Goal: Use online tool/utility: Utilize a website feature to perform a specific function

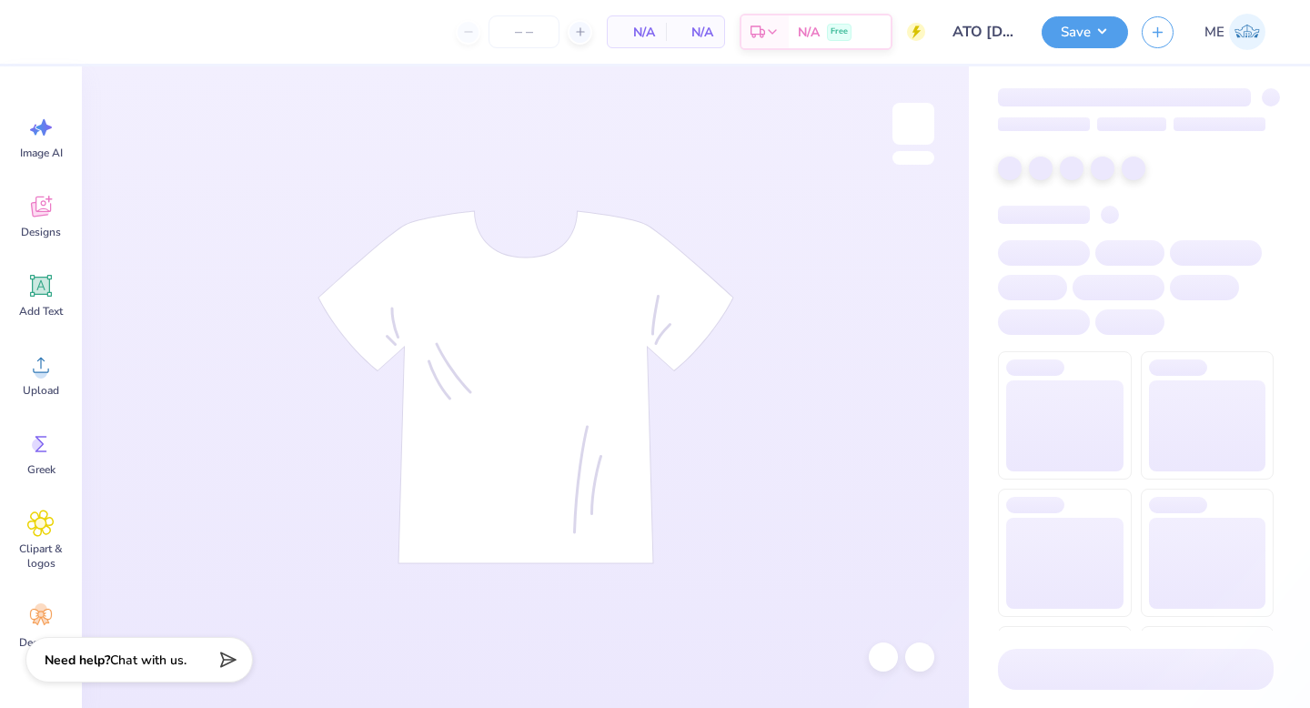
type input "50"
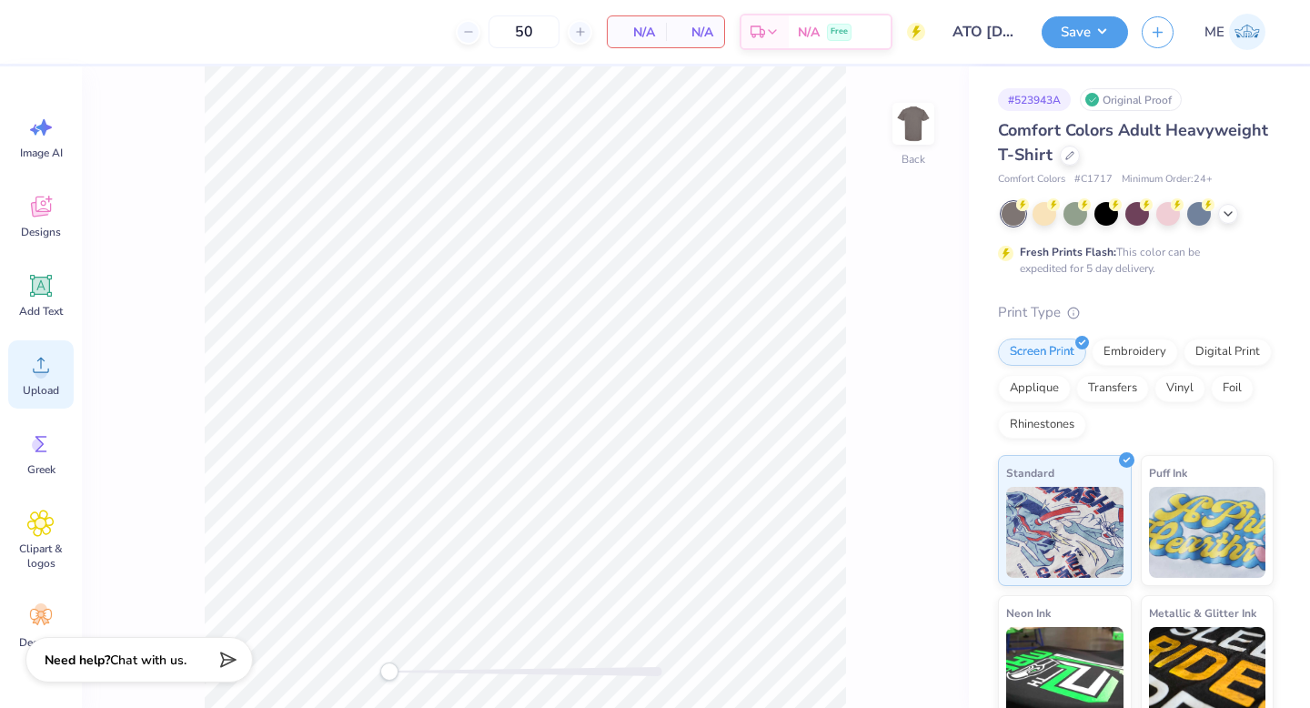
click at [33, 349] on div "Upload" at bounding box center [40, 374] width 65 height 68
click at [62, 304] on span "Add Text" at bounding box center [41, 311] width 44 height 15
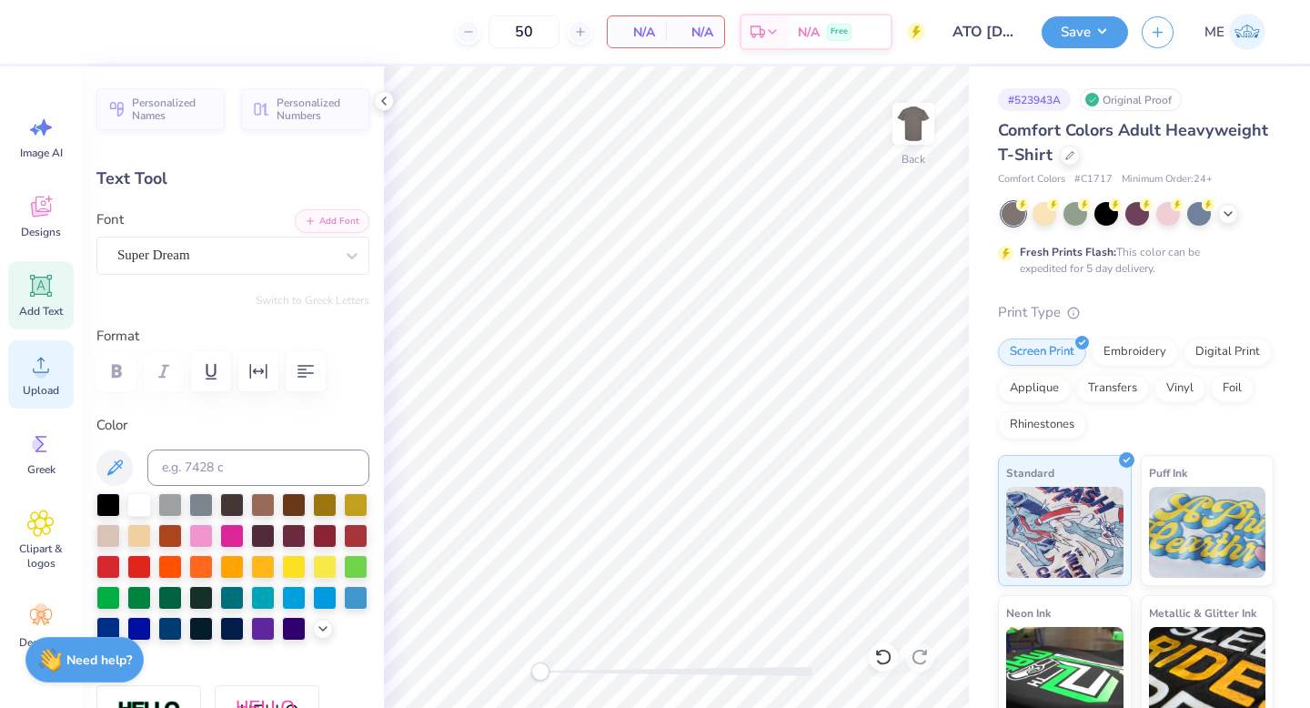
click at [45, 390] on span "Upload" at bounding box center [41, 390] width 36 height 15
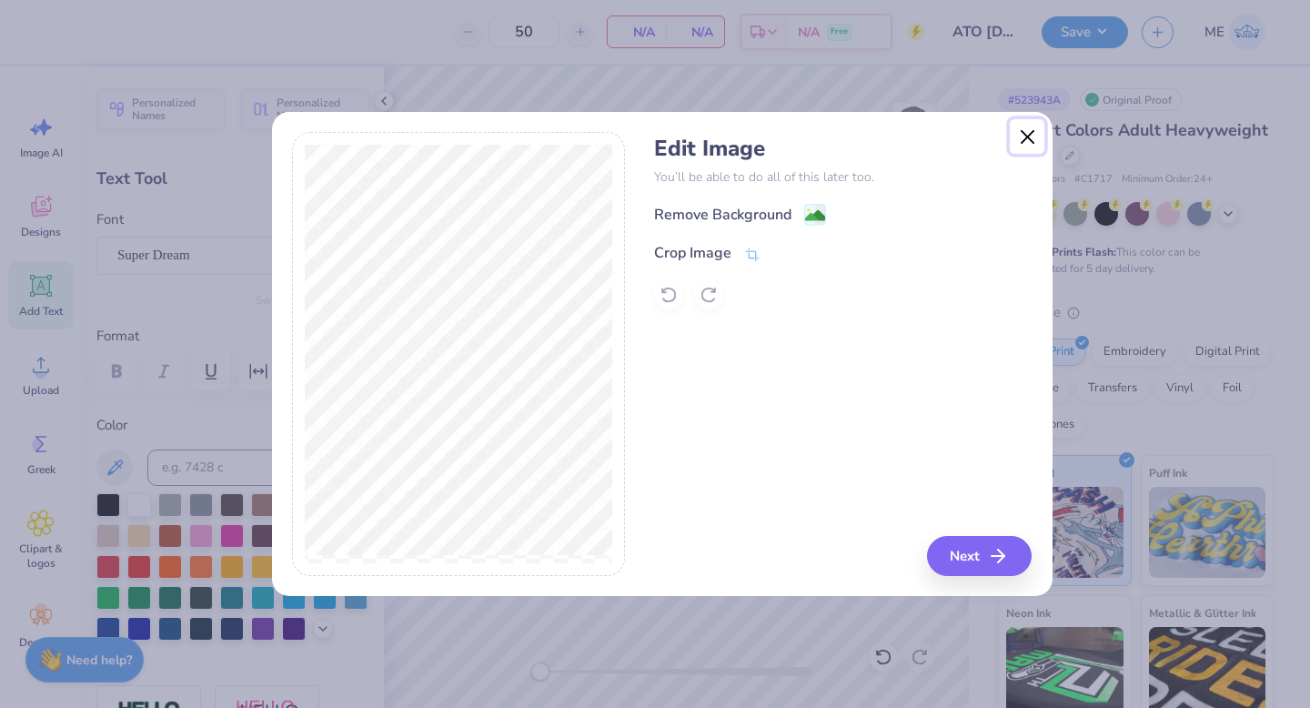
click at [1027, 133] on button "Close" at bounding box center [1026, 136] width 35 height 35
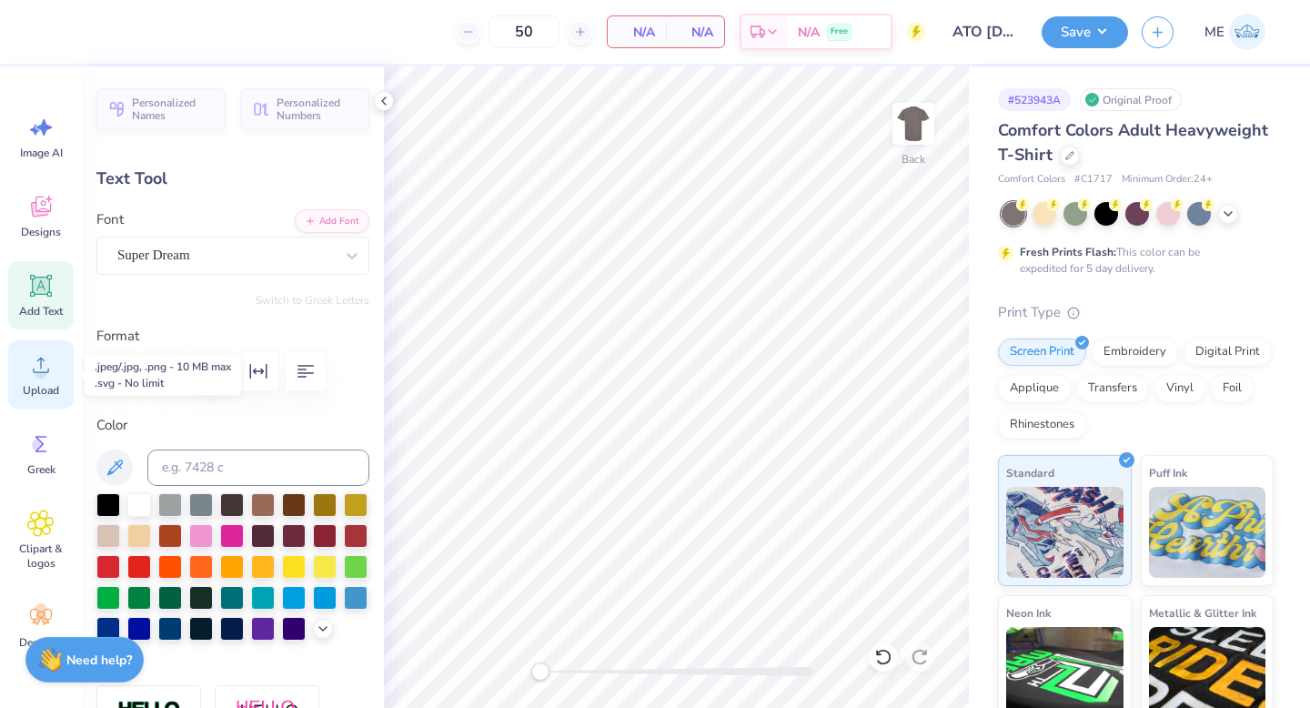
click at [35, 372] on icon at bounding box center [41, 364] width 16 height 15
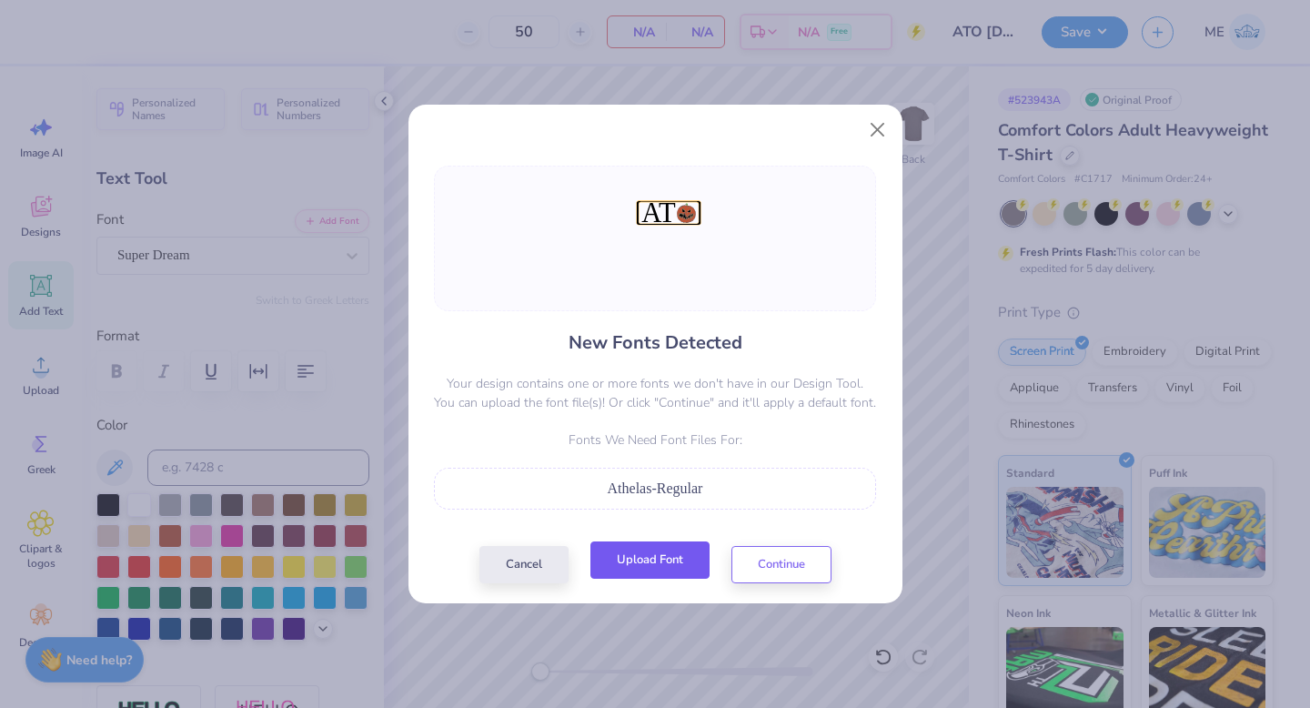
click at [669, 567] on button "Upload Font" at bounding box center [649, 559] width 119 height 37
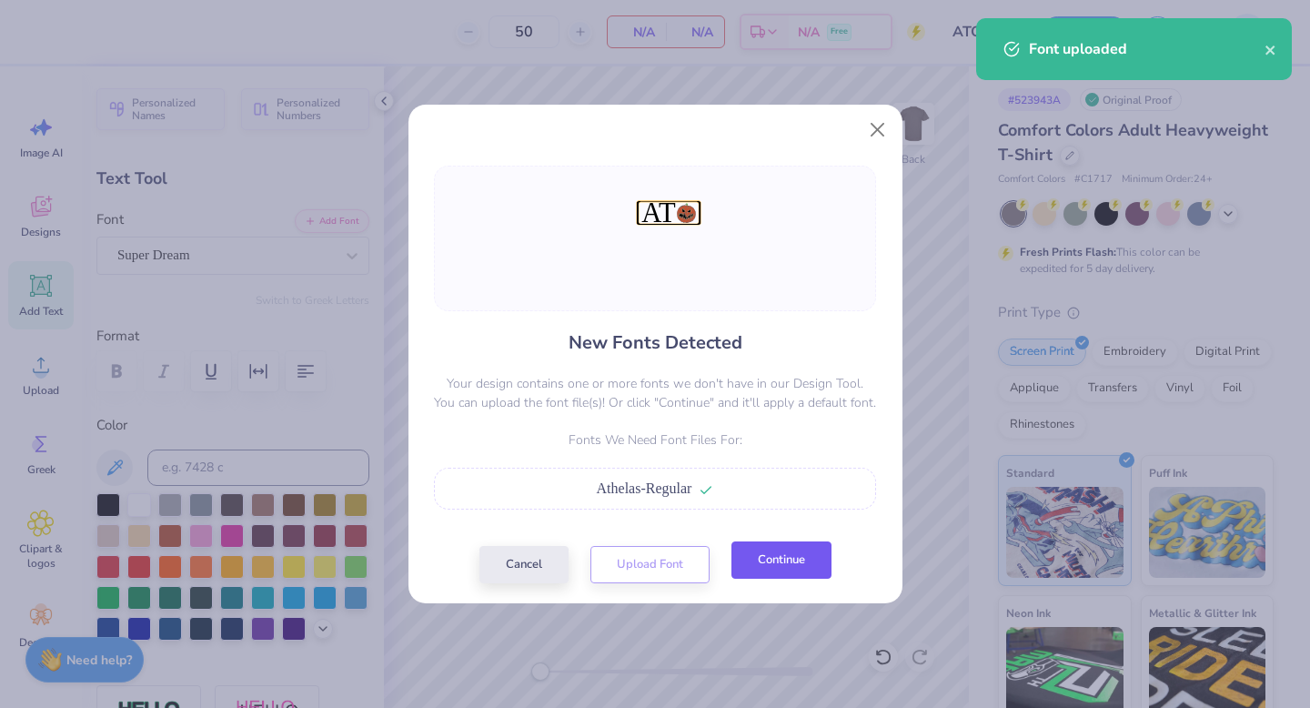
click at [802, 556] on button "Continue" at bounding box center [781, 559] width 100 height 37
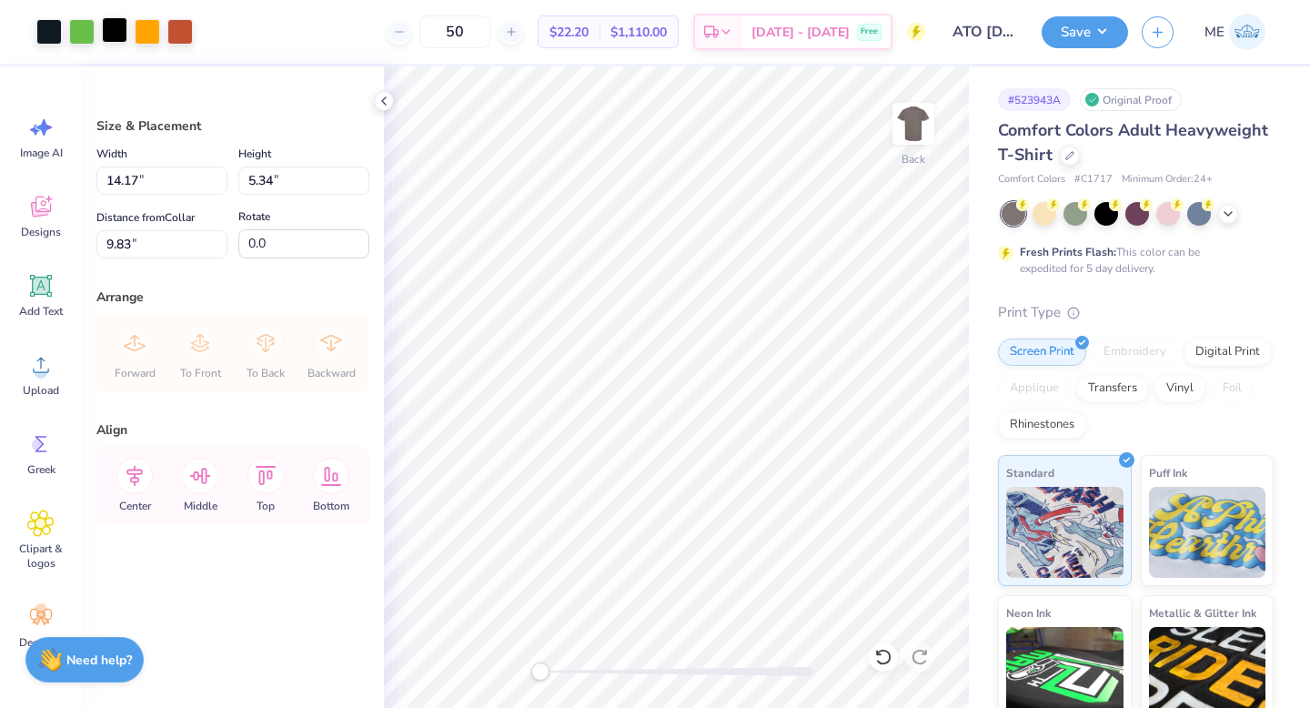
click at [106, 34] on div at bounding box center [114, 29] width 25 height 25
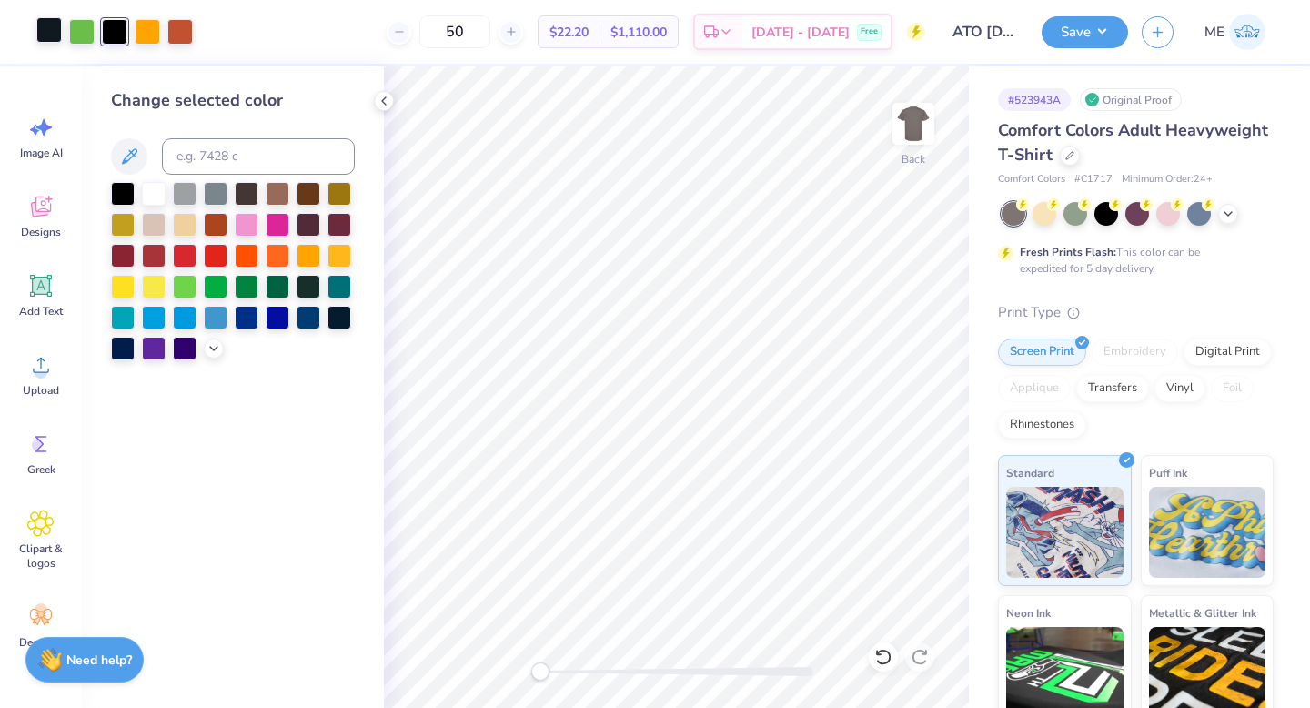
click at [56, 28] on div at bounding box center [48, 29] width 25 height 25
click at [116, 190] on div at bounding box center [123, 192] width 24 height 24
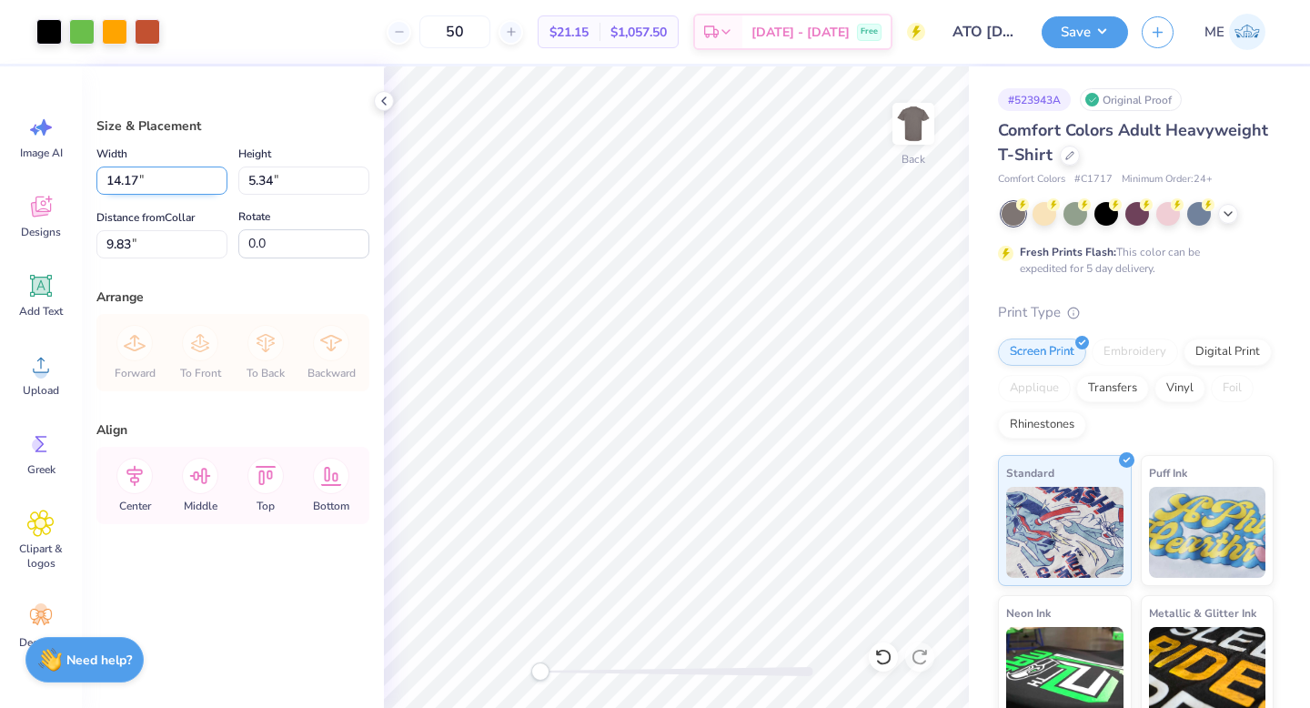
click at [190, 185] on input "14.17" at bounding box center [161, 180] width 131 height 28
type input "4.00"
type input "1.51"
click at [143, 238] on input "11.75" at bounding box center [161, 244] width 131 height 28
type input "3.00"
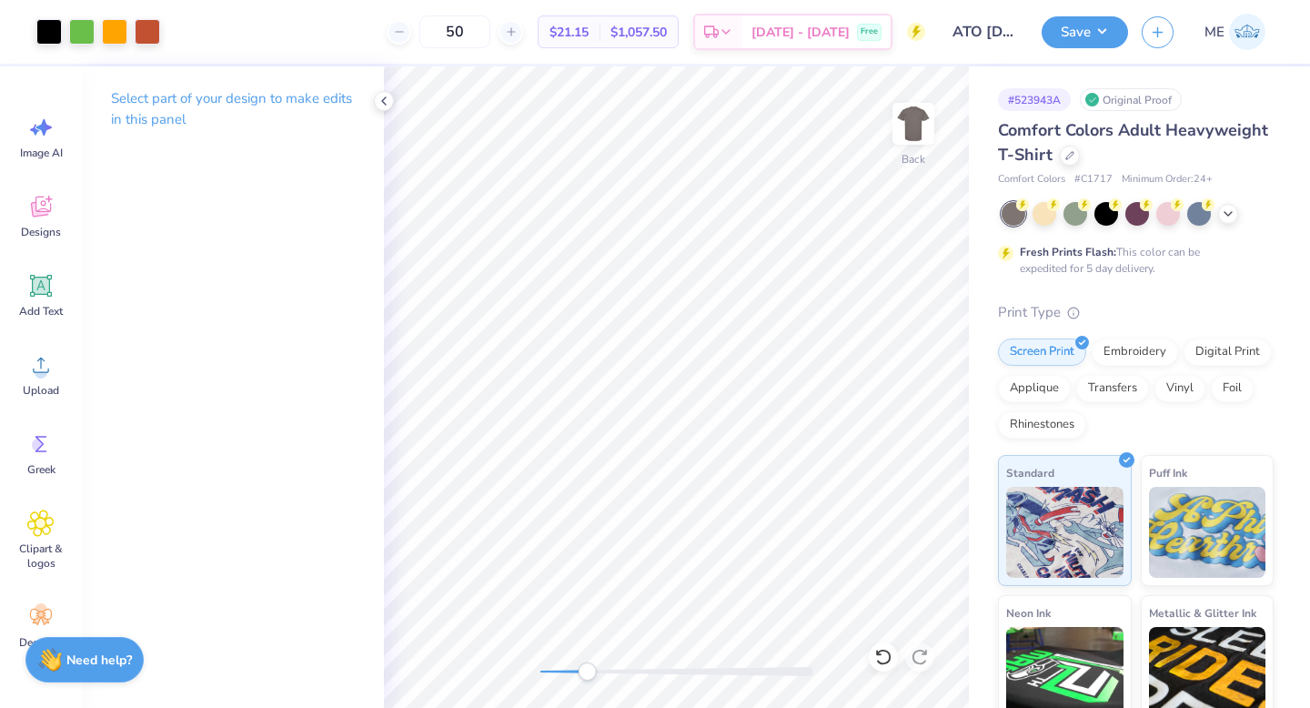
drag, startPoint x: 540, startPoint y: 673, endPoint x: 592, endPoint y: 665, distance: 52.5
click at [589, 672] on div "Accessibility label" at bounding box center [587, 671] width 18 height 18
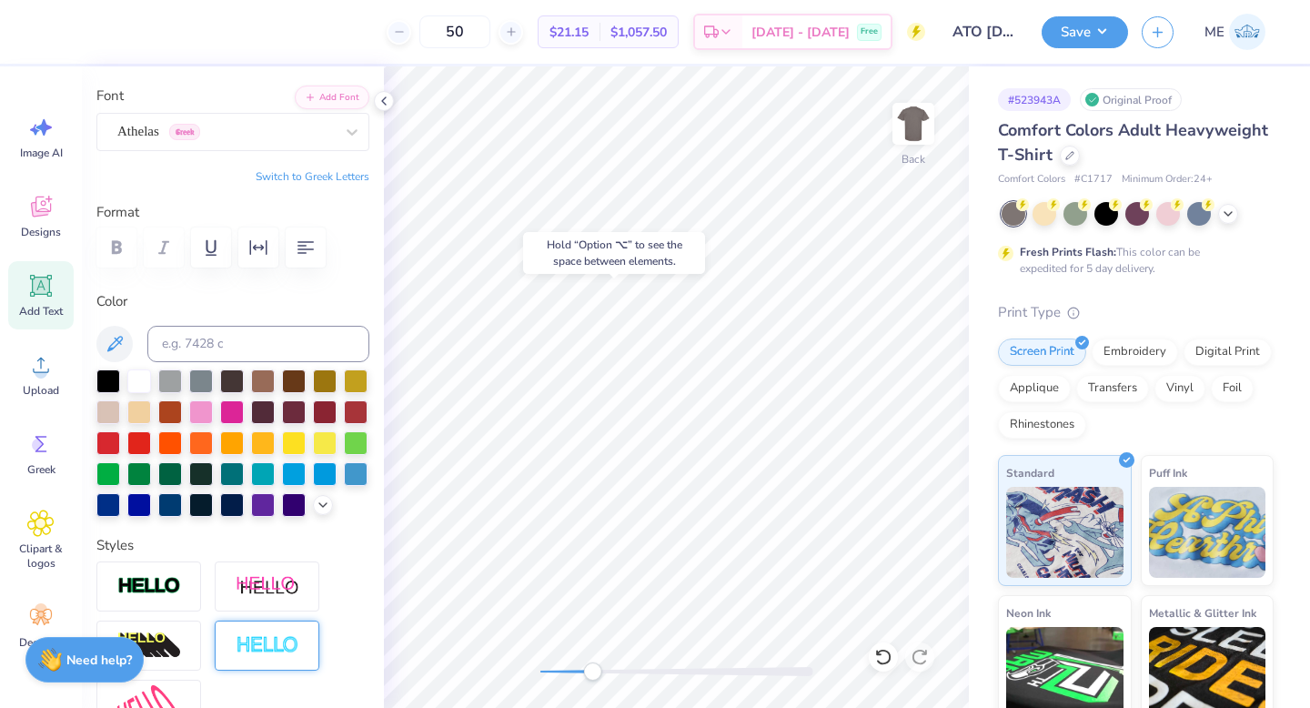
scroll to position [339, 0]
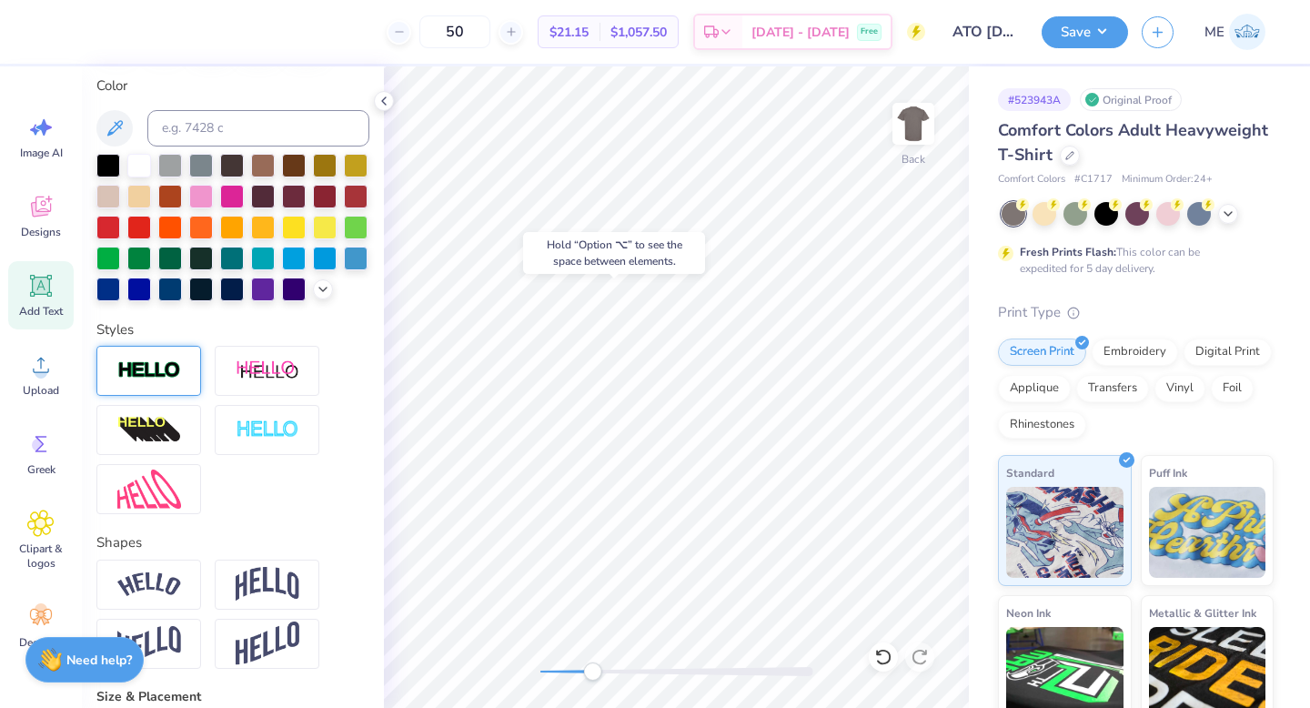
click at [134, 381] on img at bounding box center [149, 370] width 64 height 21
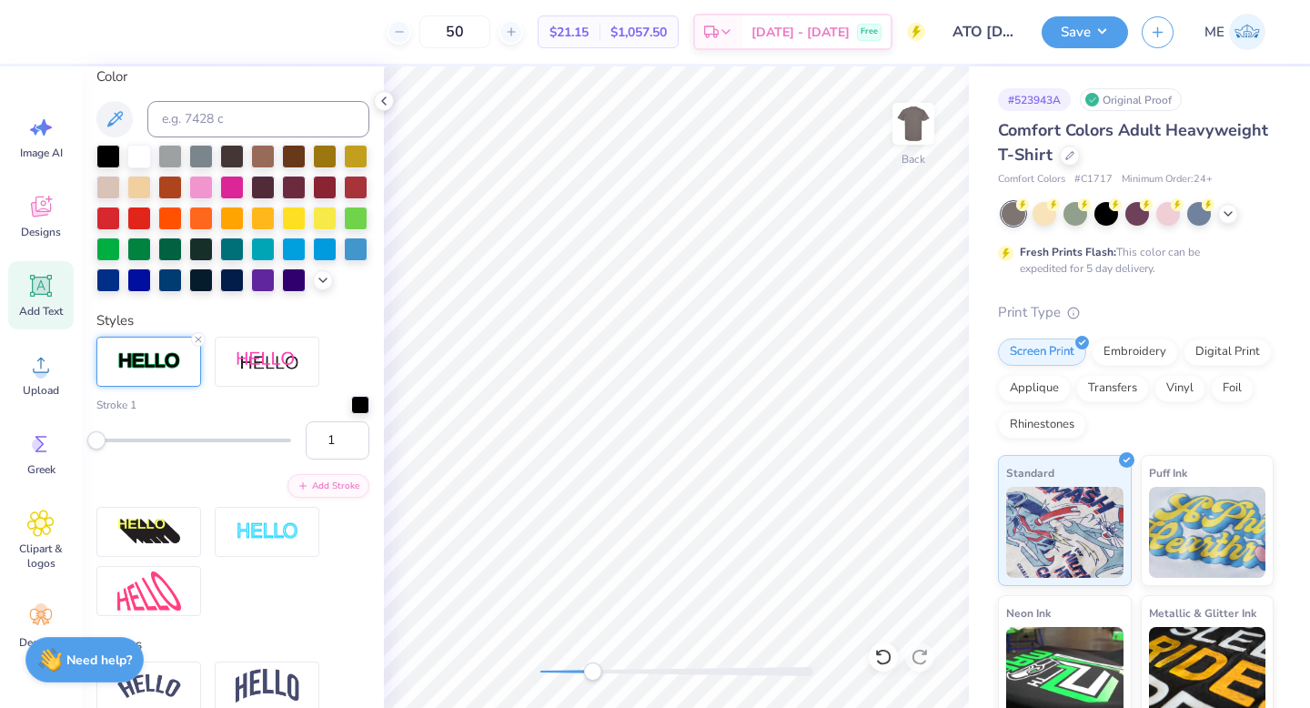
scroll to position [349, 0]
click at [351, 411] on div at bounding box center [360, 402] width 18 height 18
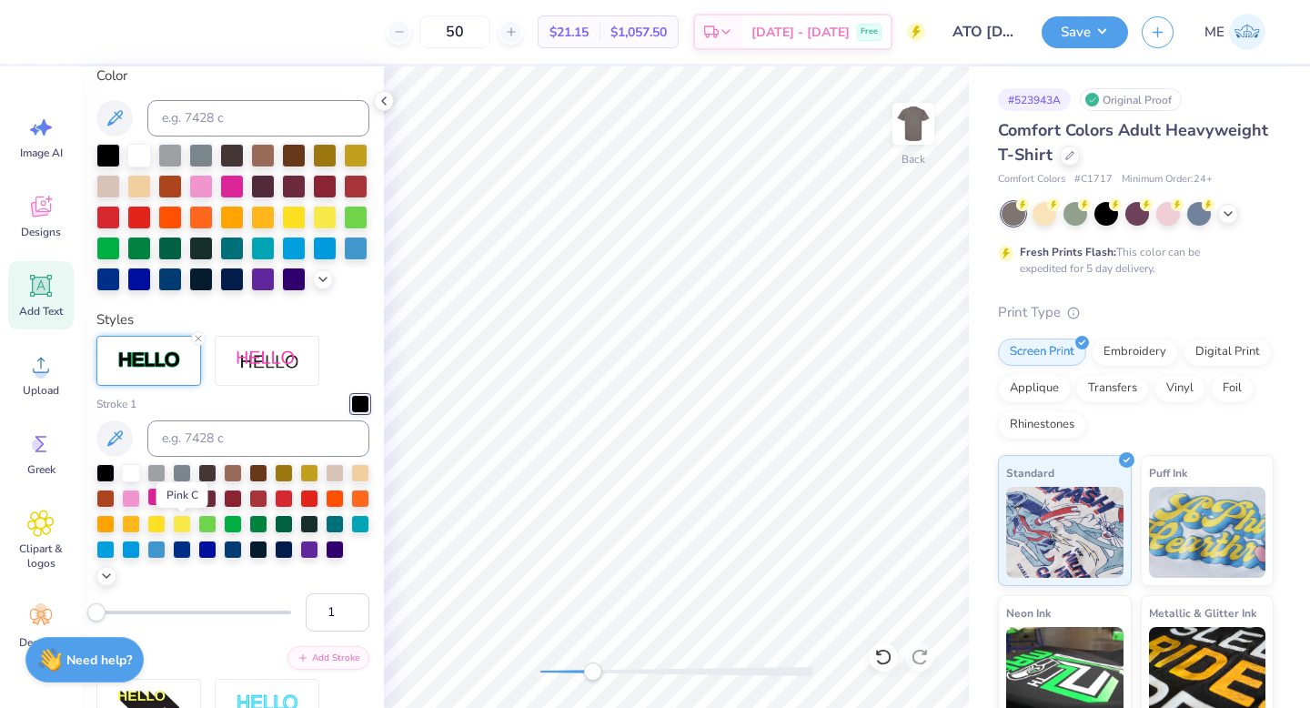
click at [166, 506] on div at bounding box center [156, 496] width 18 height 18
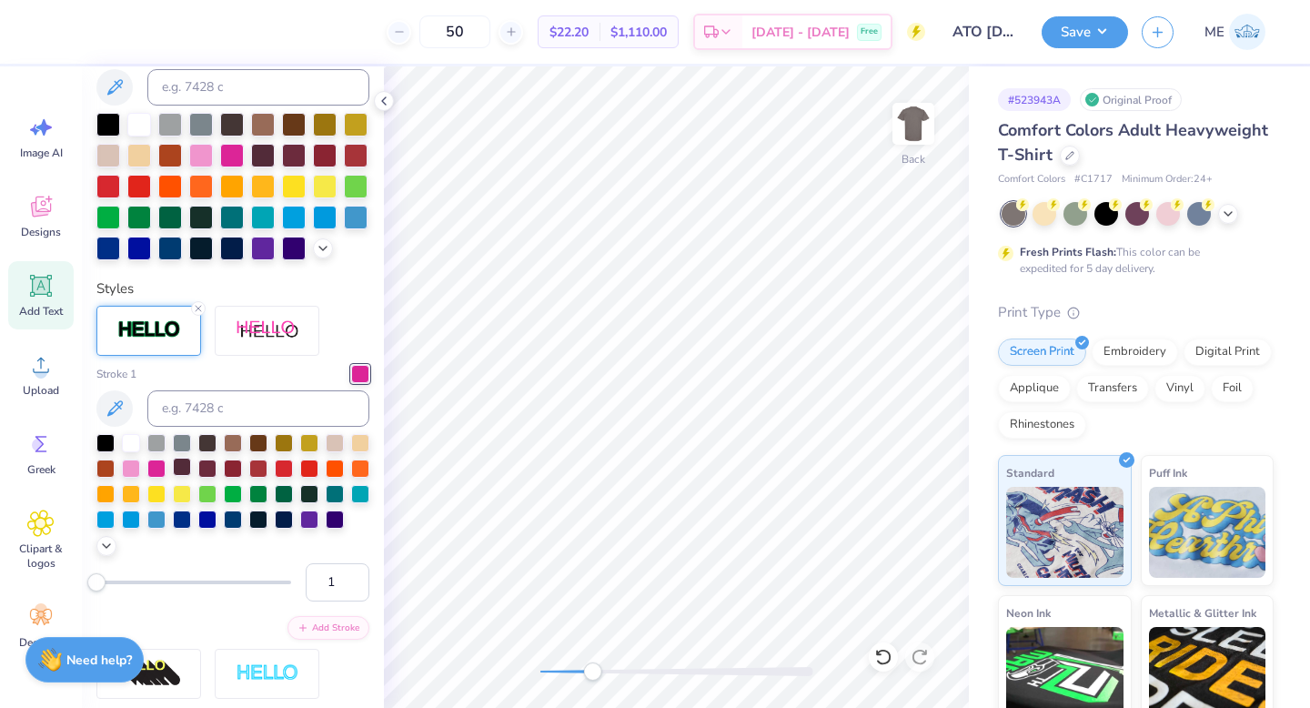
scroll to position [487, 0]
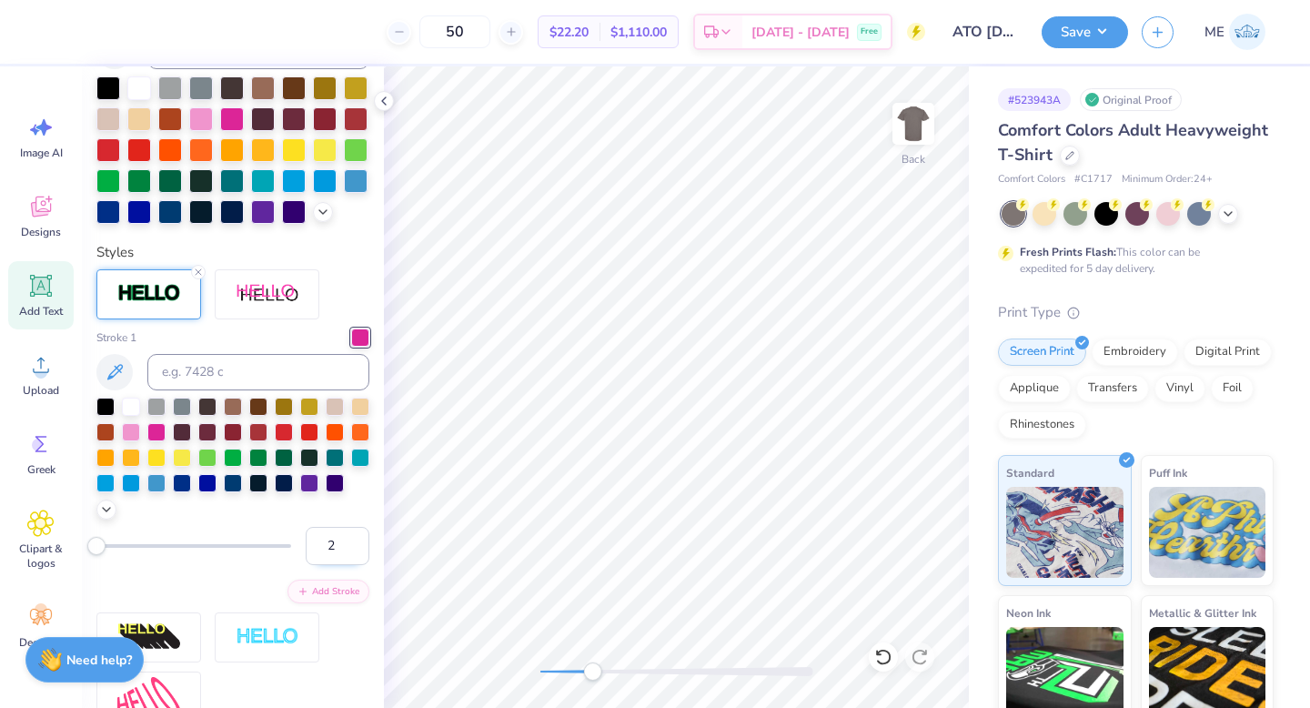
type input "2"
click at [341, 565] on input "2" at bounding box center [338, 546] width 64 height 38
type input "1.17"
type input "3.24"
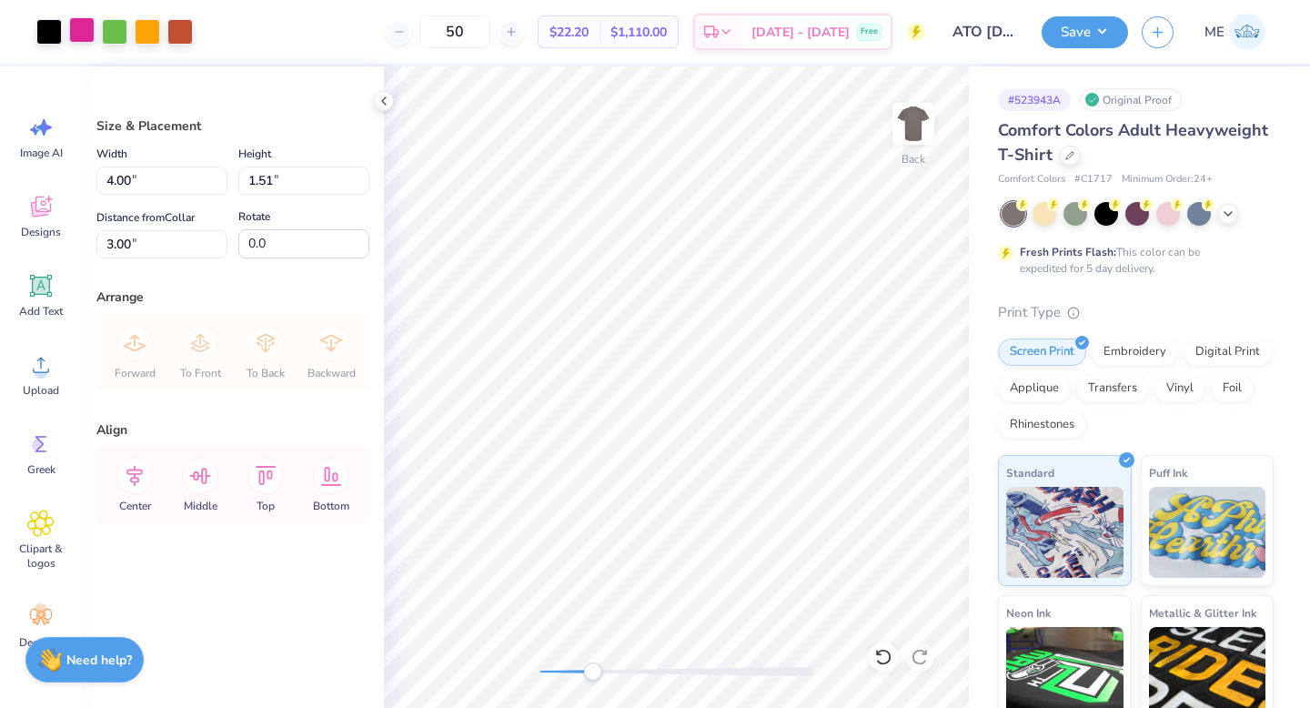
click at [89, 27] on div at bounding box center [81, 29] width 25 height 25
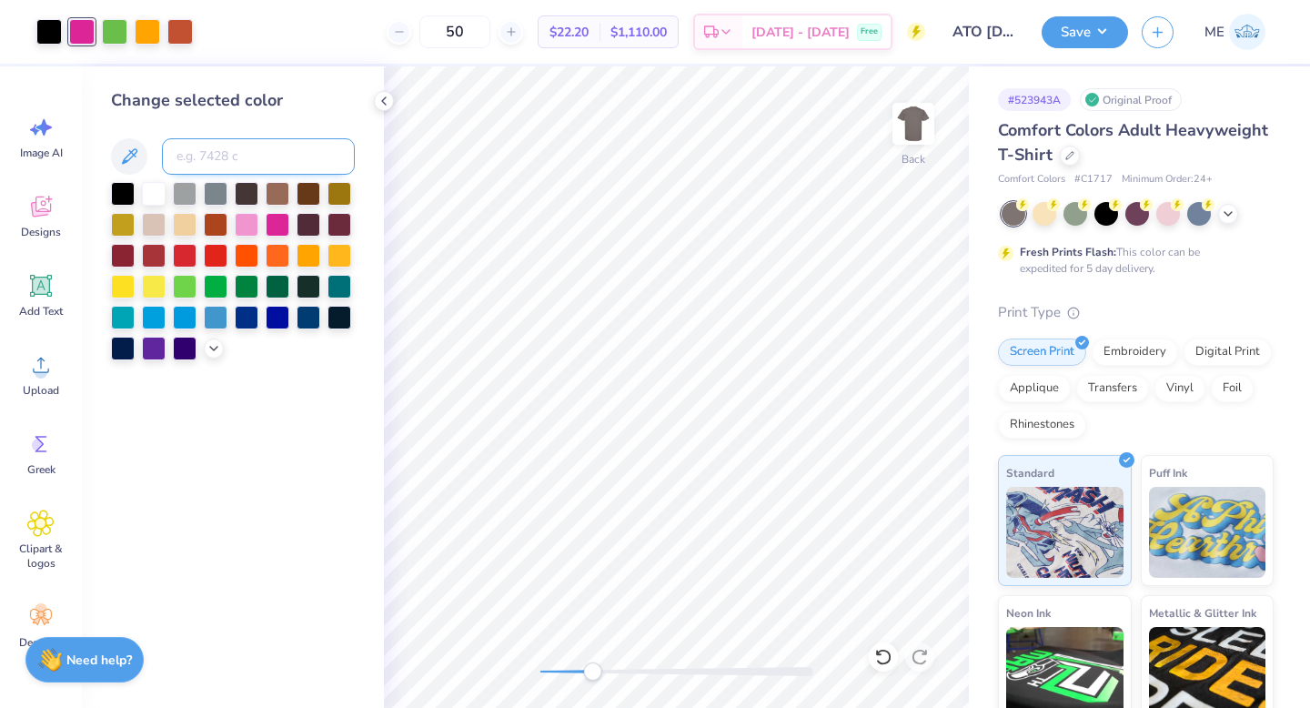
click at [227, 156] on input at bounding box center [258, 156] width 193 height 36
type input "137"
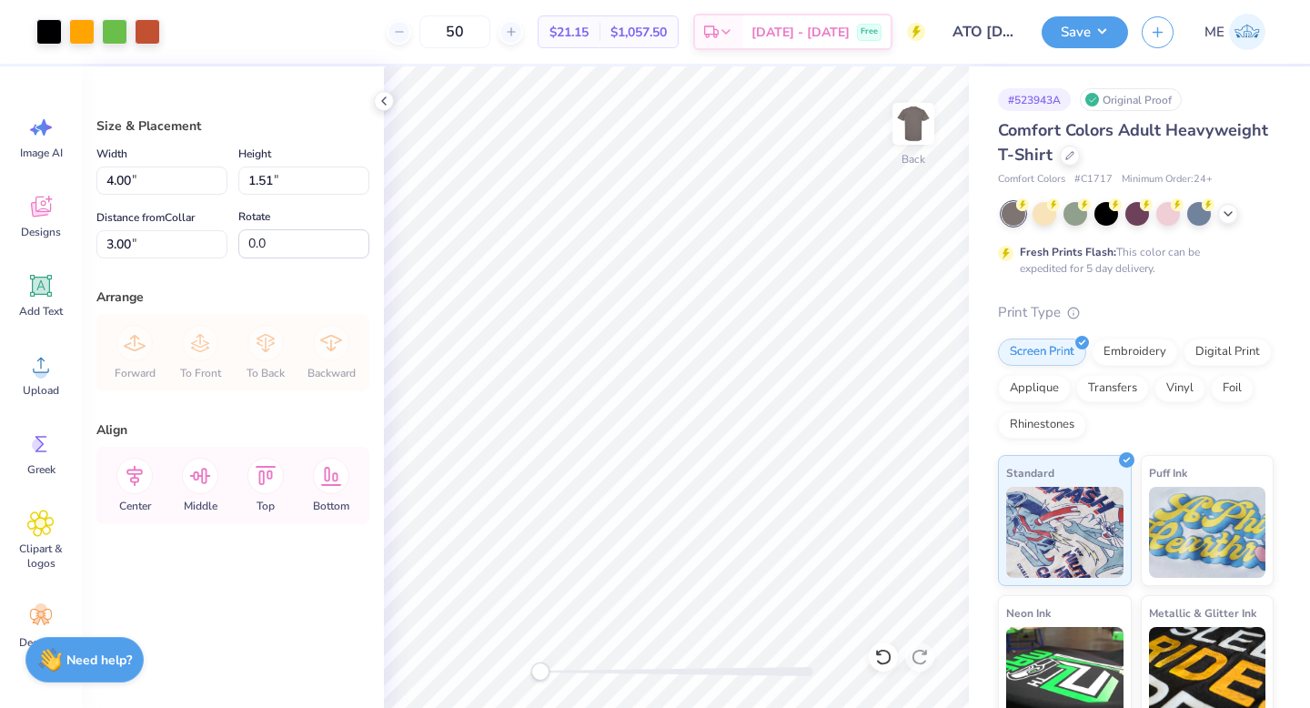
click at [535, 662] on div "Back" at bounding box center [676, 386] width 585 height 641
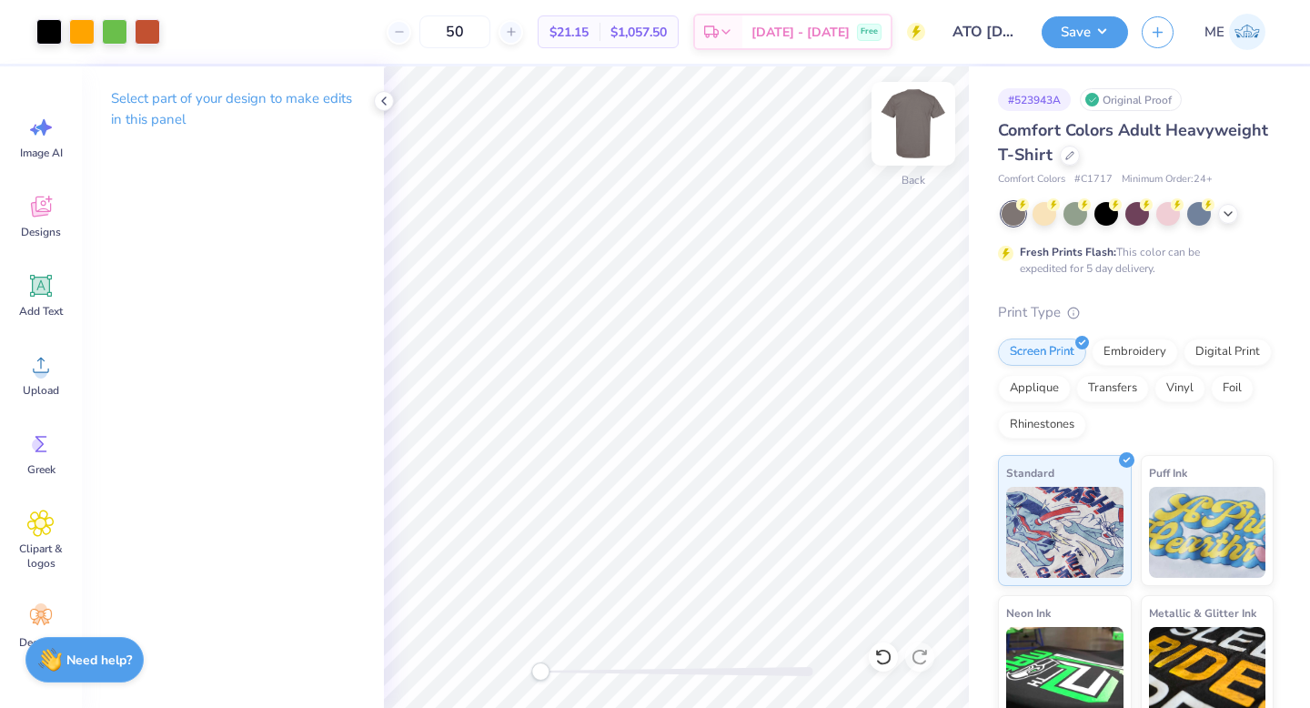
click at [901, 144] on img at bounding box center [913, 123] width 73 height 73
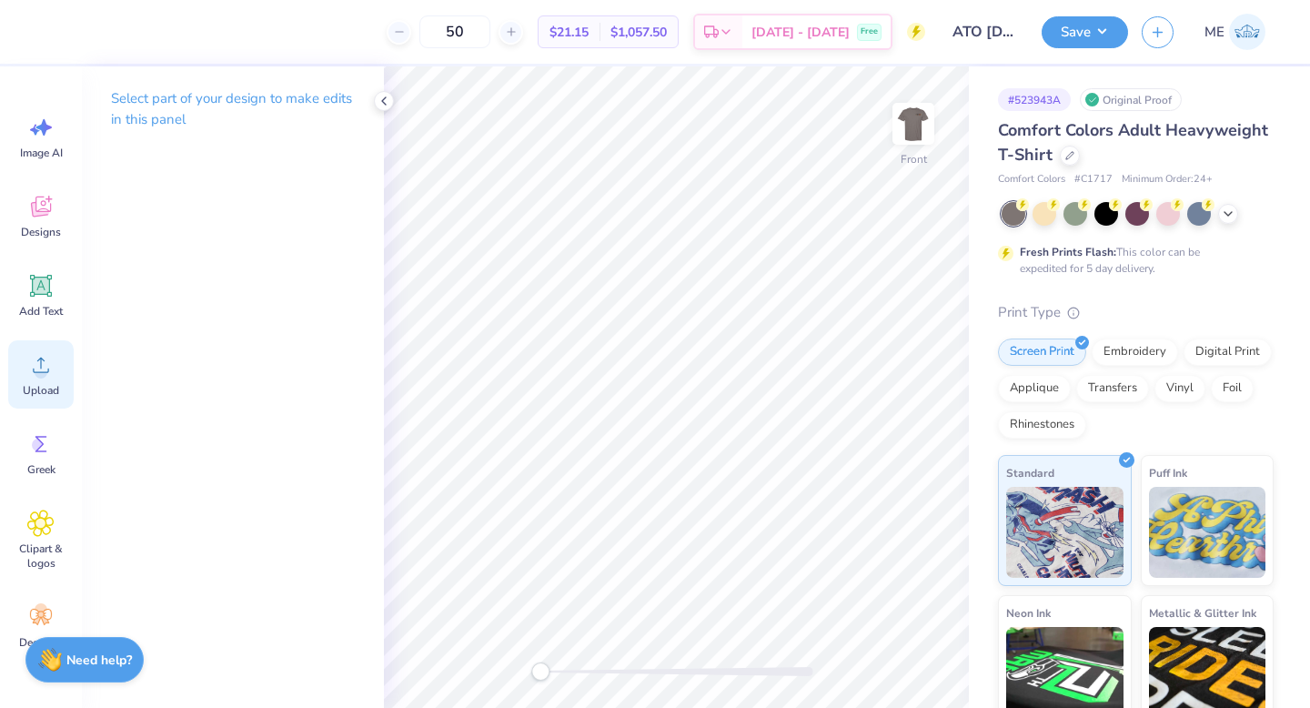
click at [42, 358] on icon at bounding box center [41, 364] width 16 height 15
click at [37, 364] on icon at bounding box center [40, 364] width 27 height 27
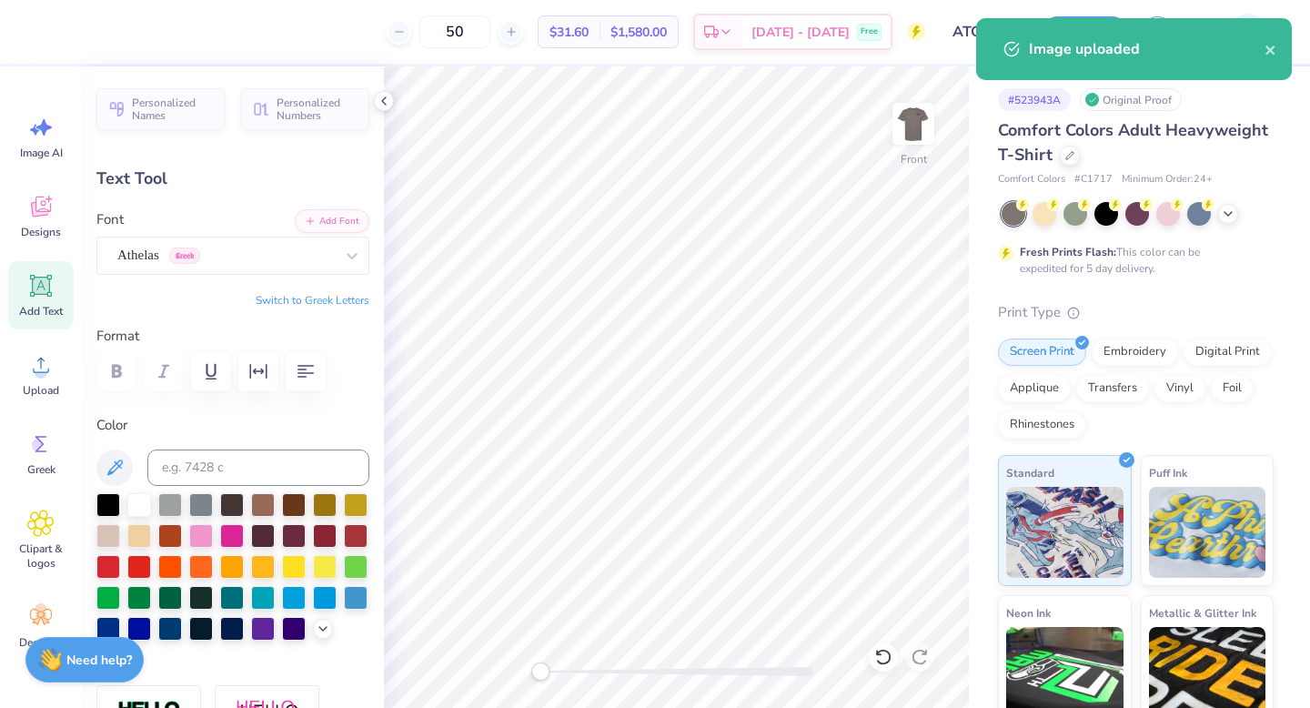
click at [337, 298] on button "Switch to Greek Letters" at bounding box center [313, 300] width 114 height 15
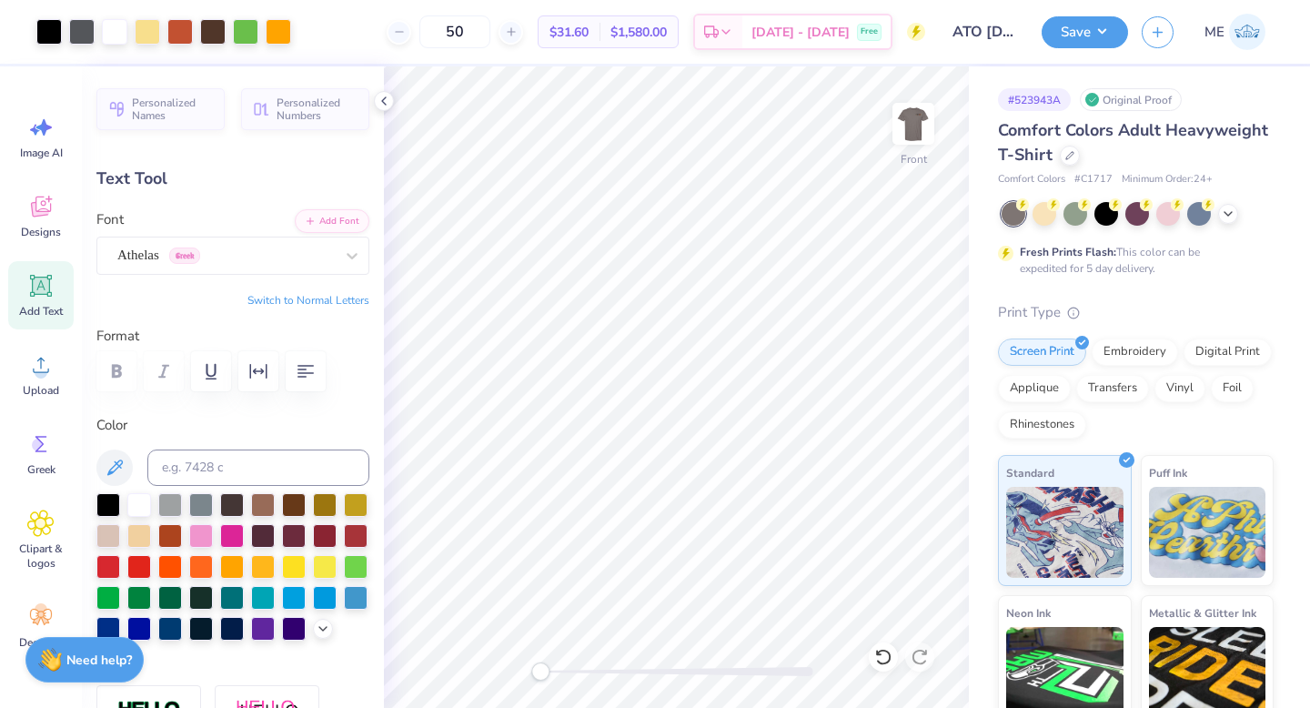
type input "4.08"
type input "1.33"
type input "7.39"
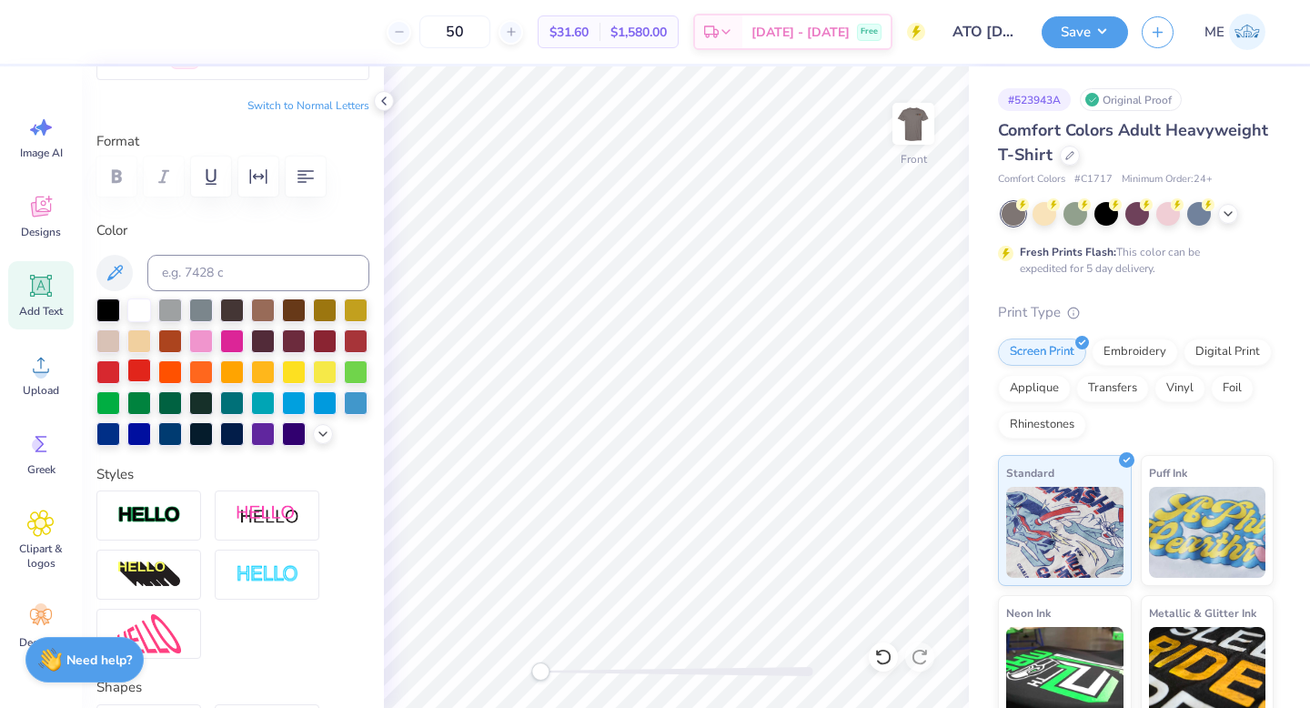
scroll to position [195, 0]
click at [169, 526] on img at bounding box center [149, 515] width 64 height 21
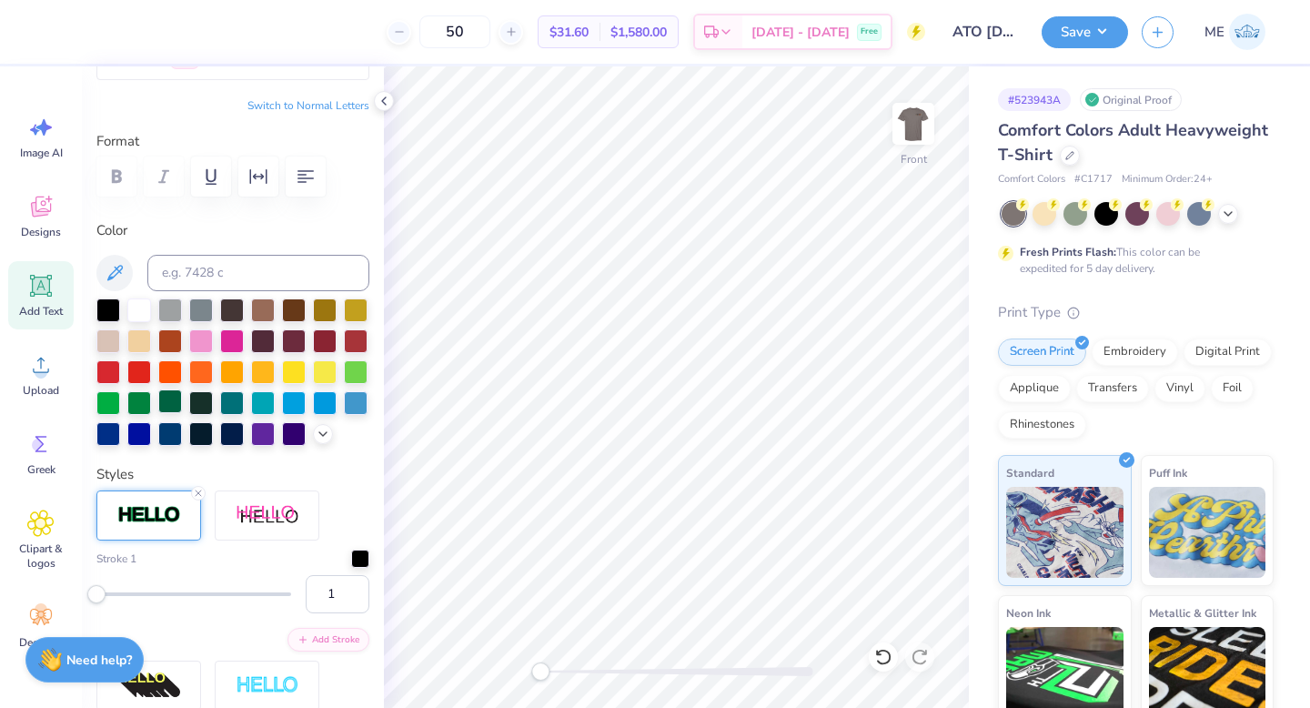
scroll to position [264, 0]
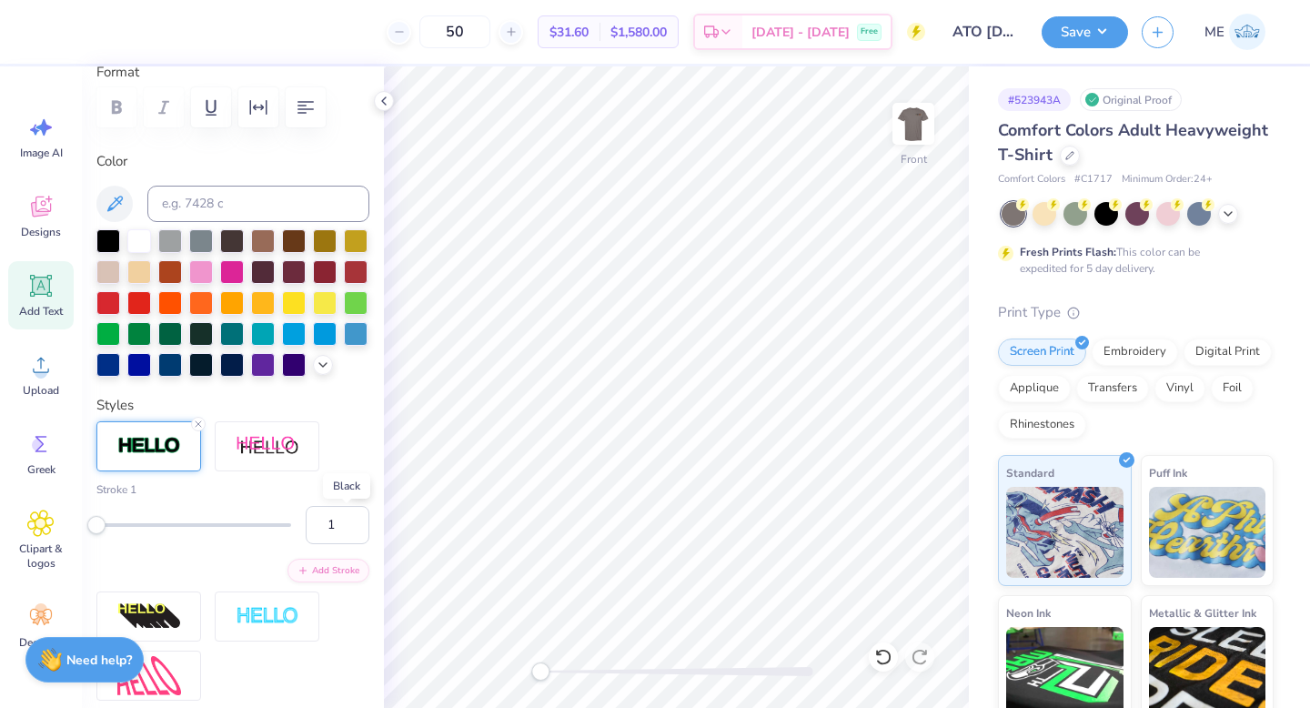
click at [351, 497] on div at bounding box center [360, 487] width 18 height 18
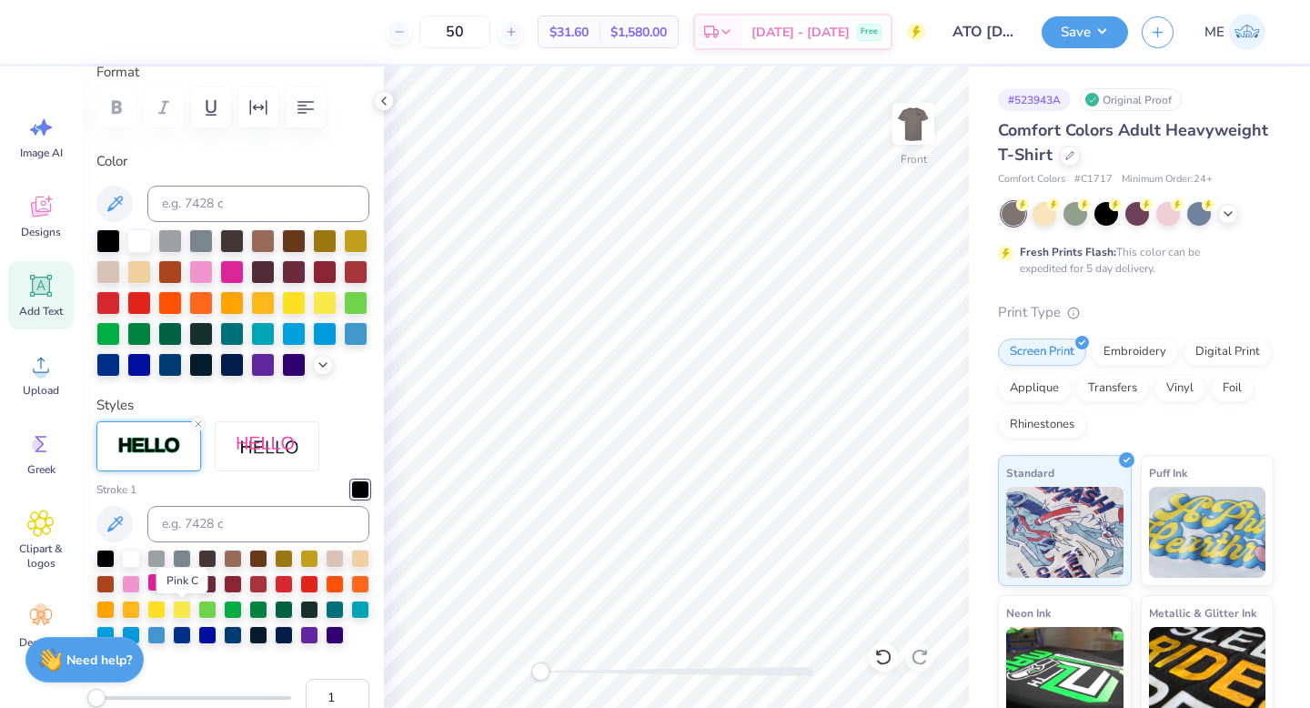
click at [166, 591] on div at bounding box center [156, 582] width 18 height 18
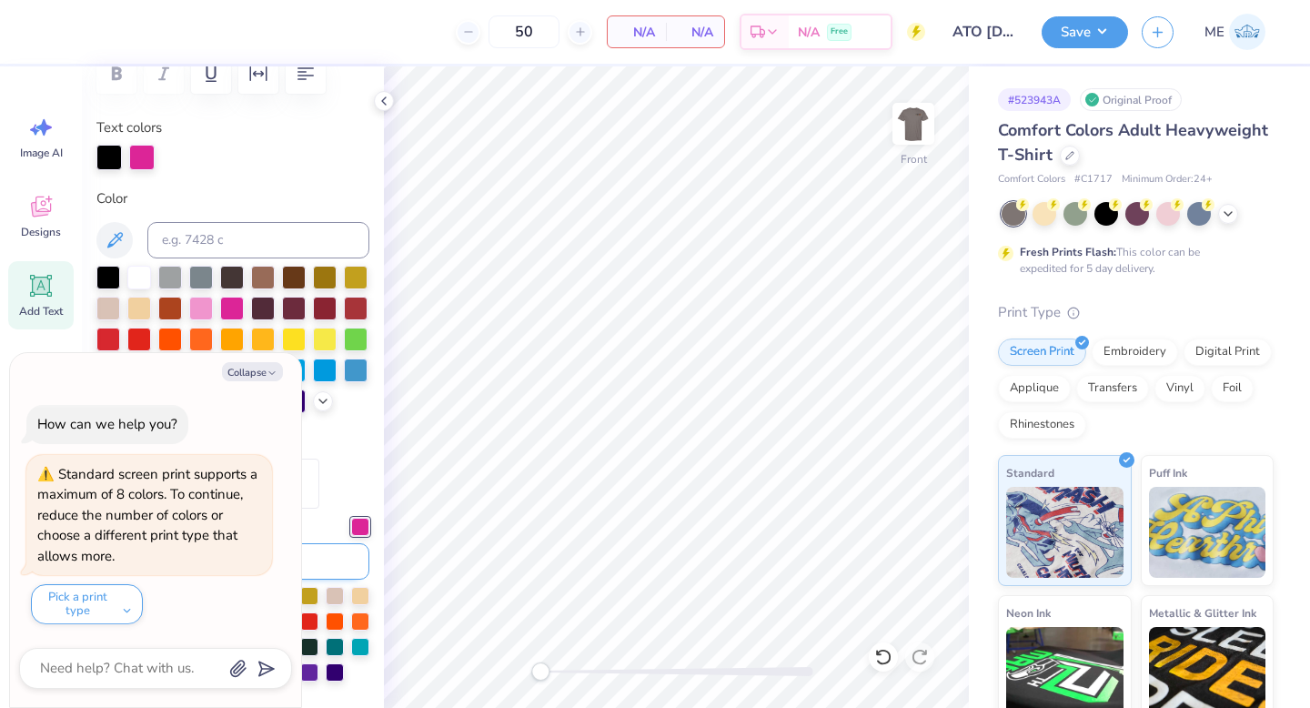
scroll to position [327, 0]
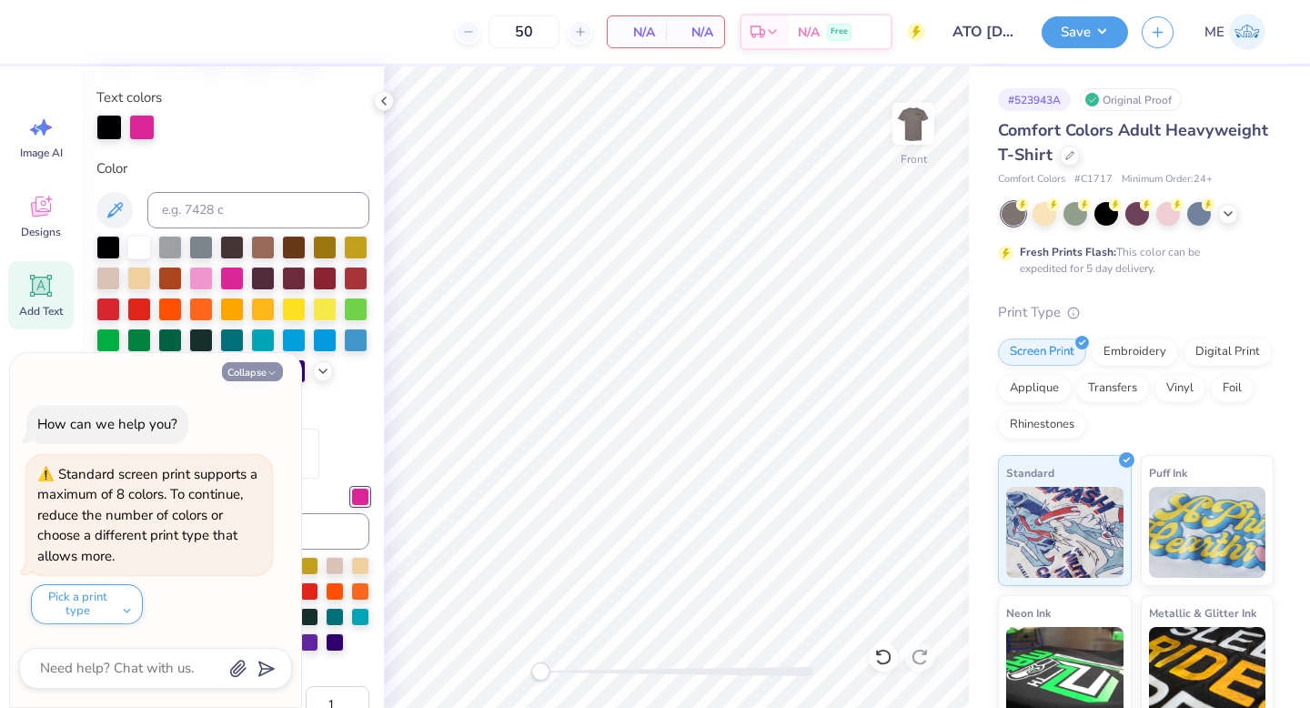
click at [275, 372] on icon "button" at bounding box center [271, 372] width 11 height 11
type textarea "x"
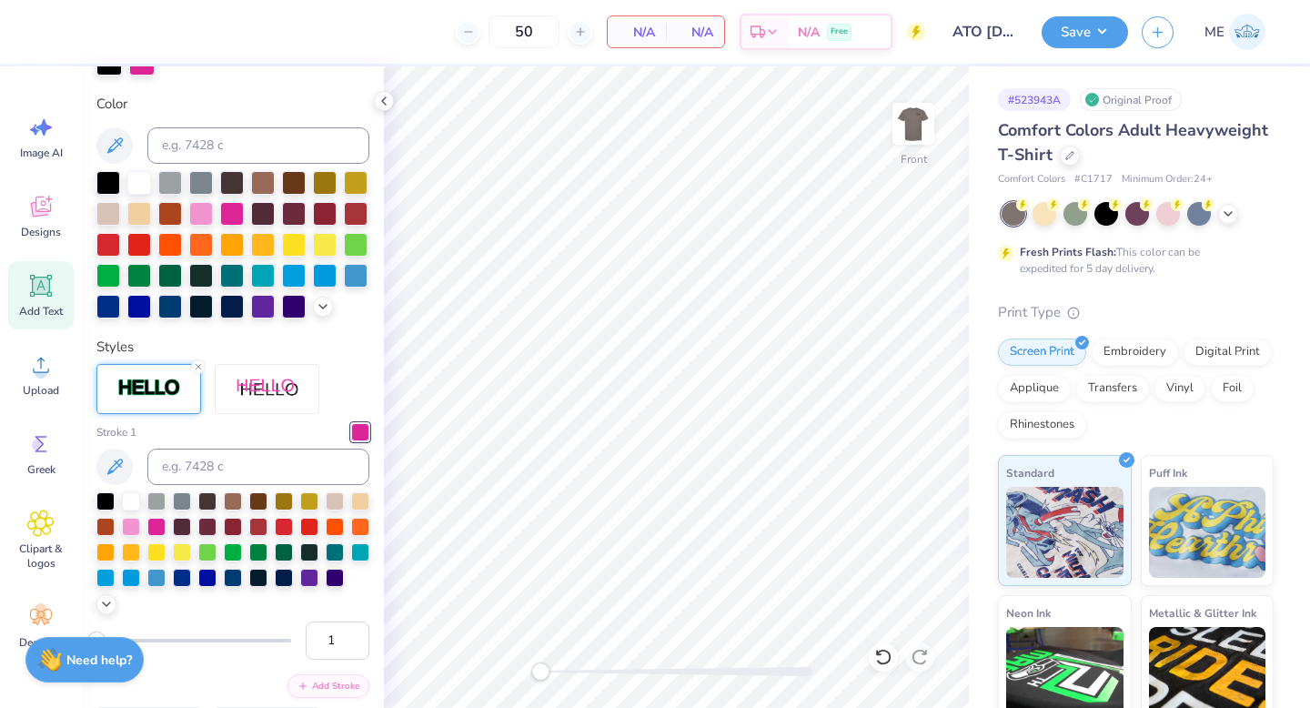
scroll to position [392, 0]
type input "2"
click at [344, 659] on input "2" at bounding box center [338, 640] width 64 height 38
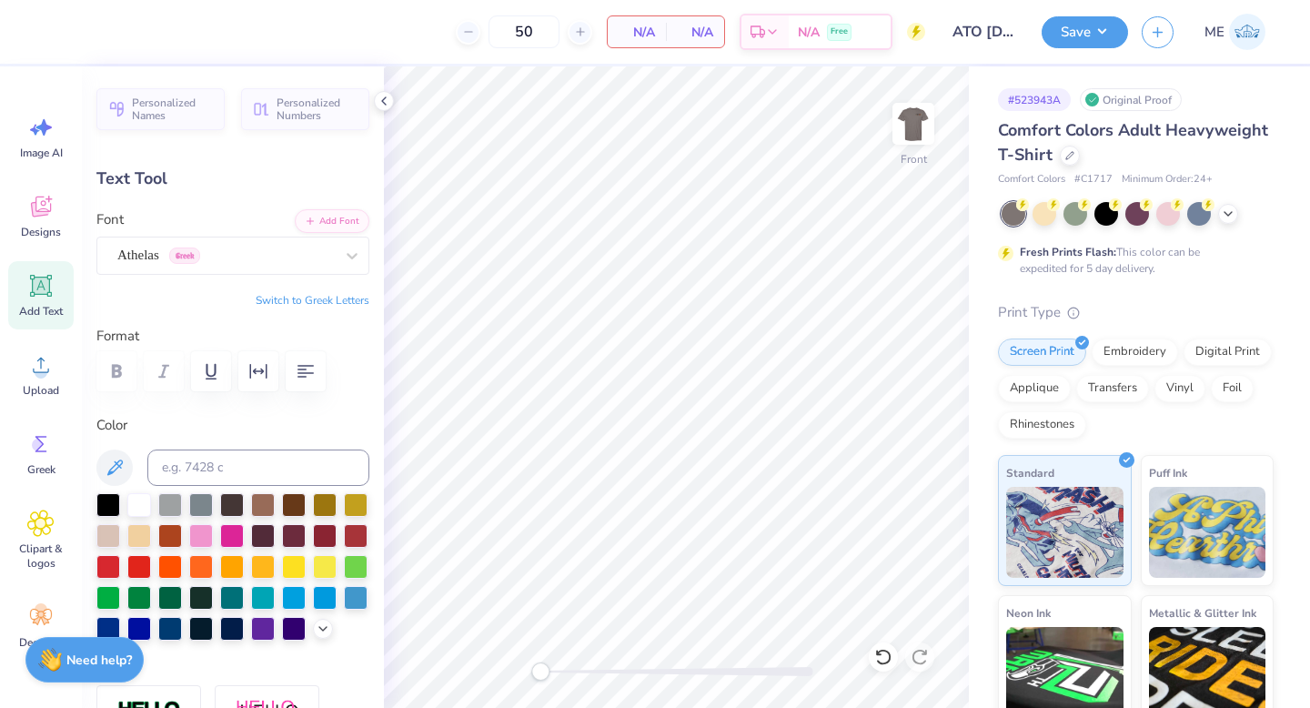
scroll to position [222, 0]
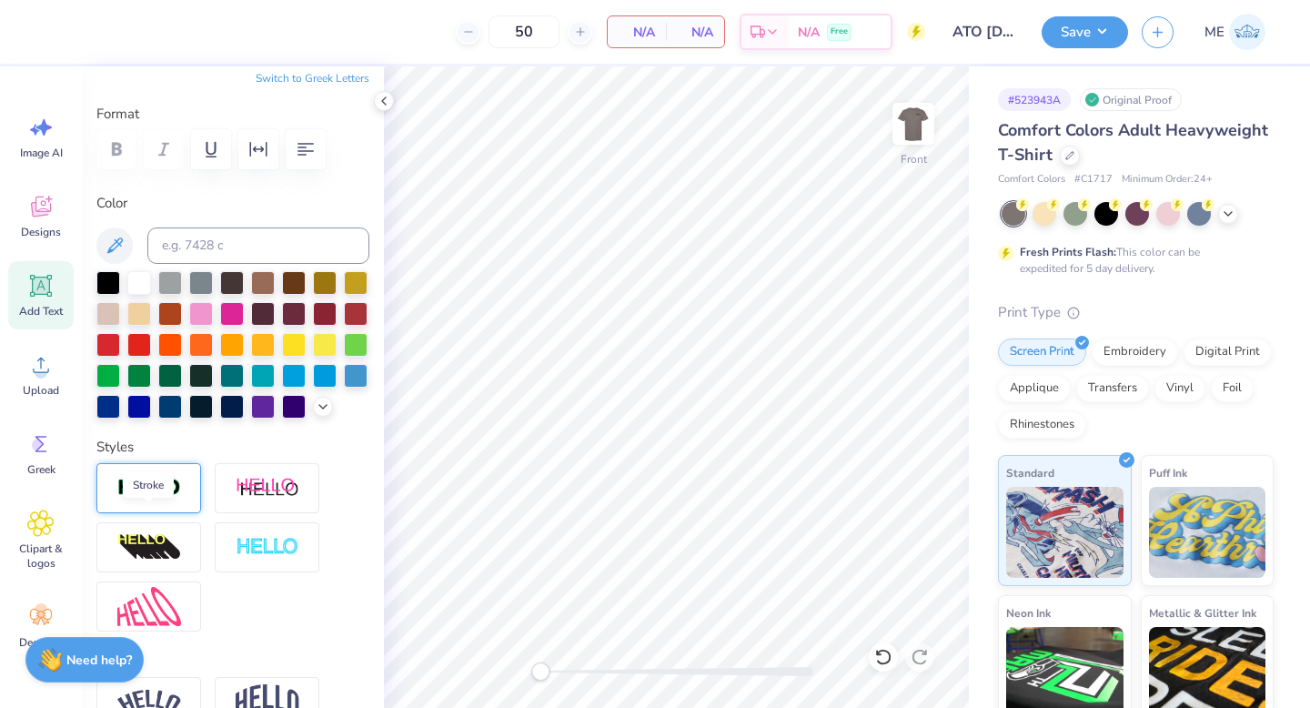
click at [153, 498] on img at bounding box center [149, 487] width 64 height 21
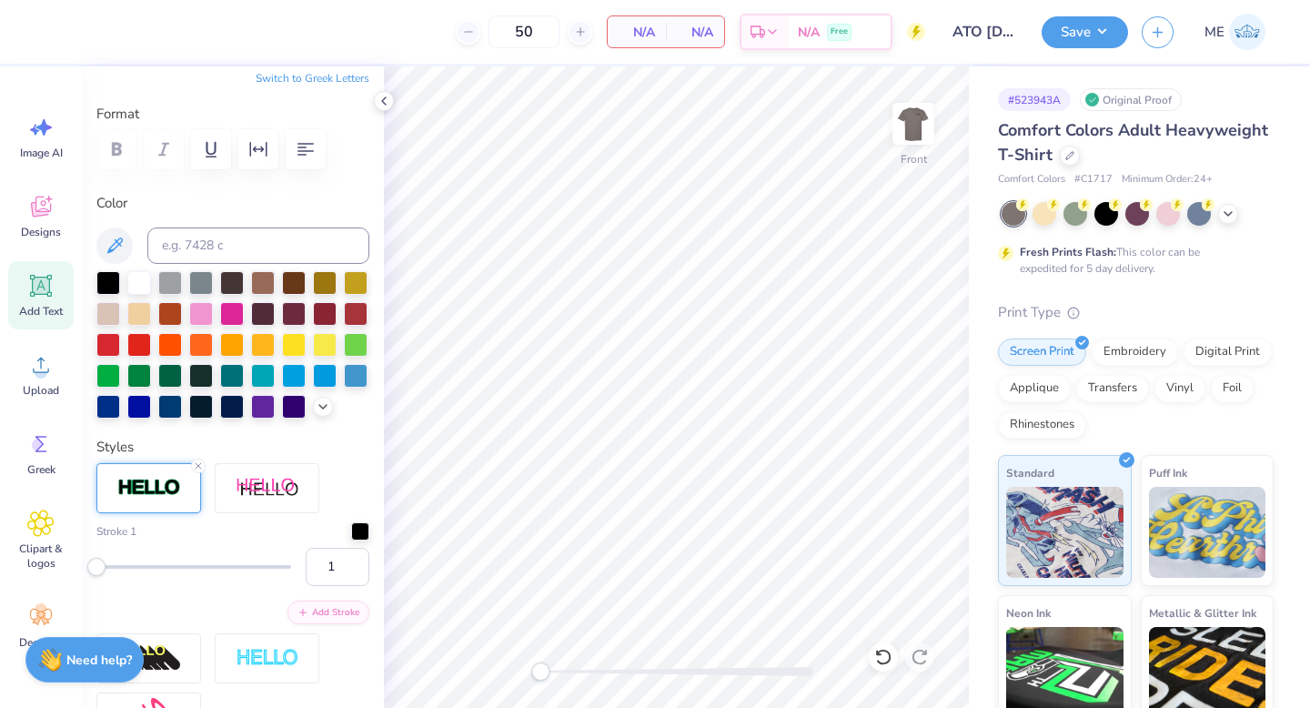
drag, startPoint x: 342, startPoint y: 560, endPoint x: 329, endPoint y: 564, distance: 13.2
click at [351, 540] on div at bounding box center [360, 531] width 18 height 18
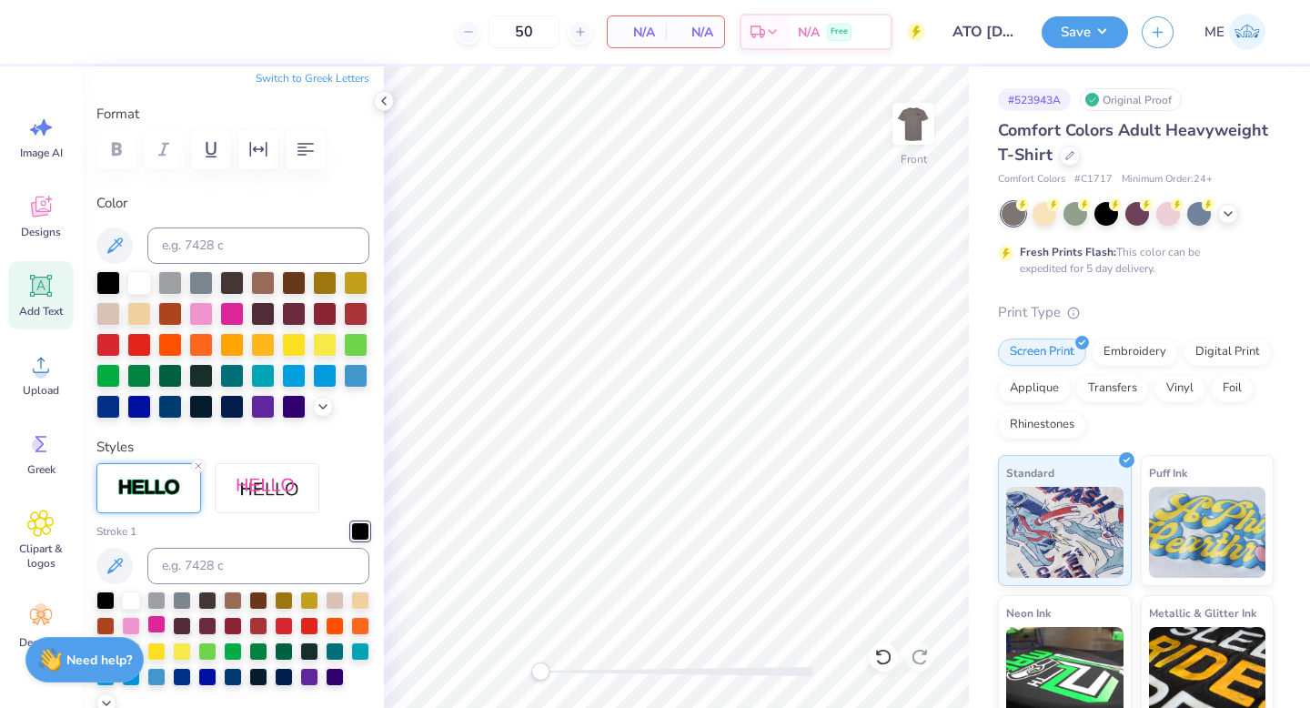
click at [166, 633] on div at bounding box center [156, 624] width 18 height 18
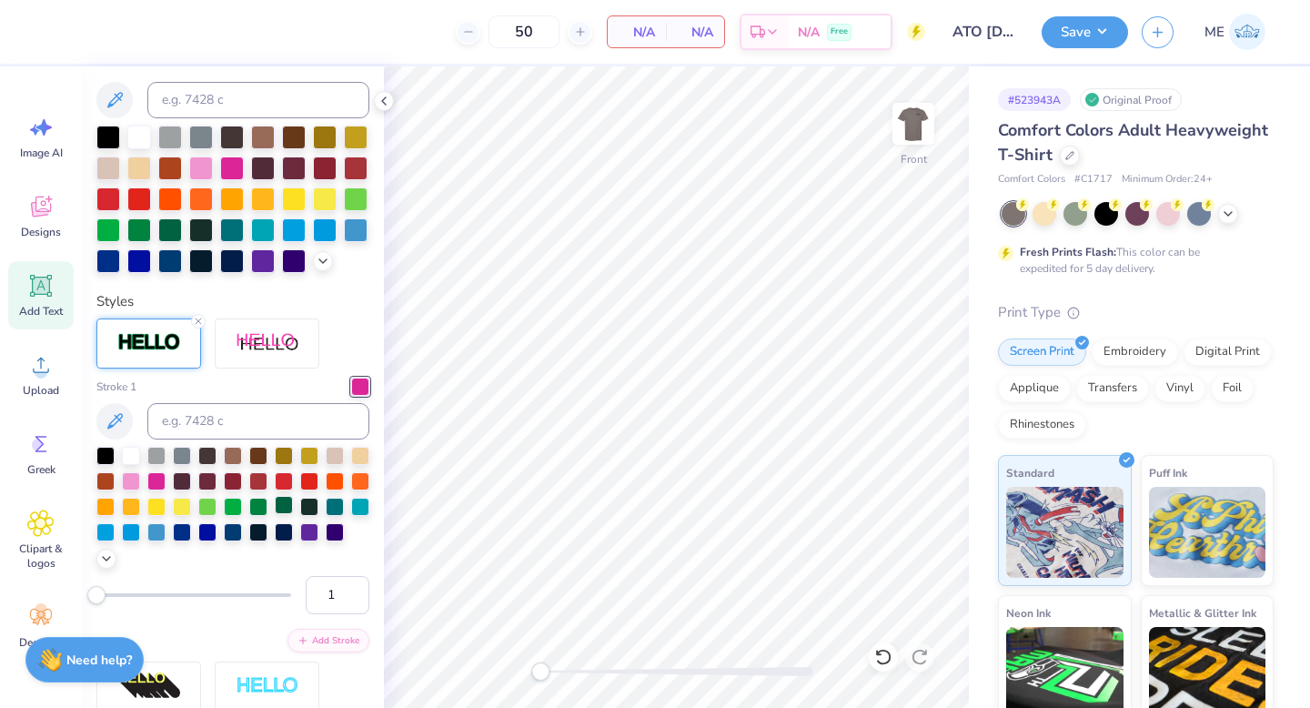
scroll to position [504, 0]
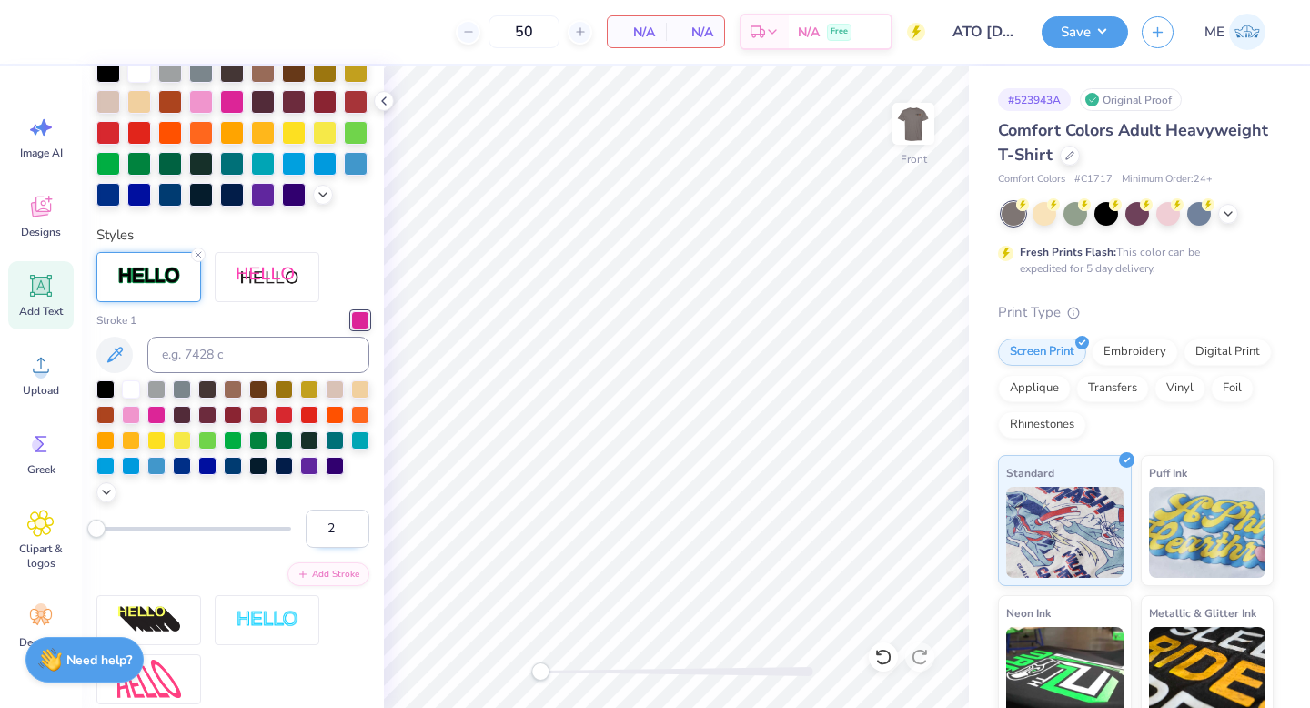
type input "2"
click at [342, 547] on input "2" at bounding box center [338, 528] width 64 height 38
type input "2.30"
type input "2.42"
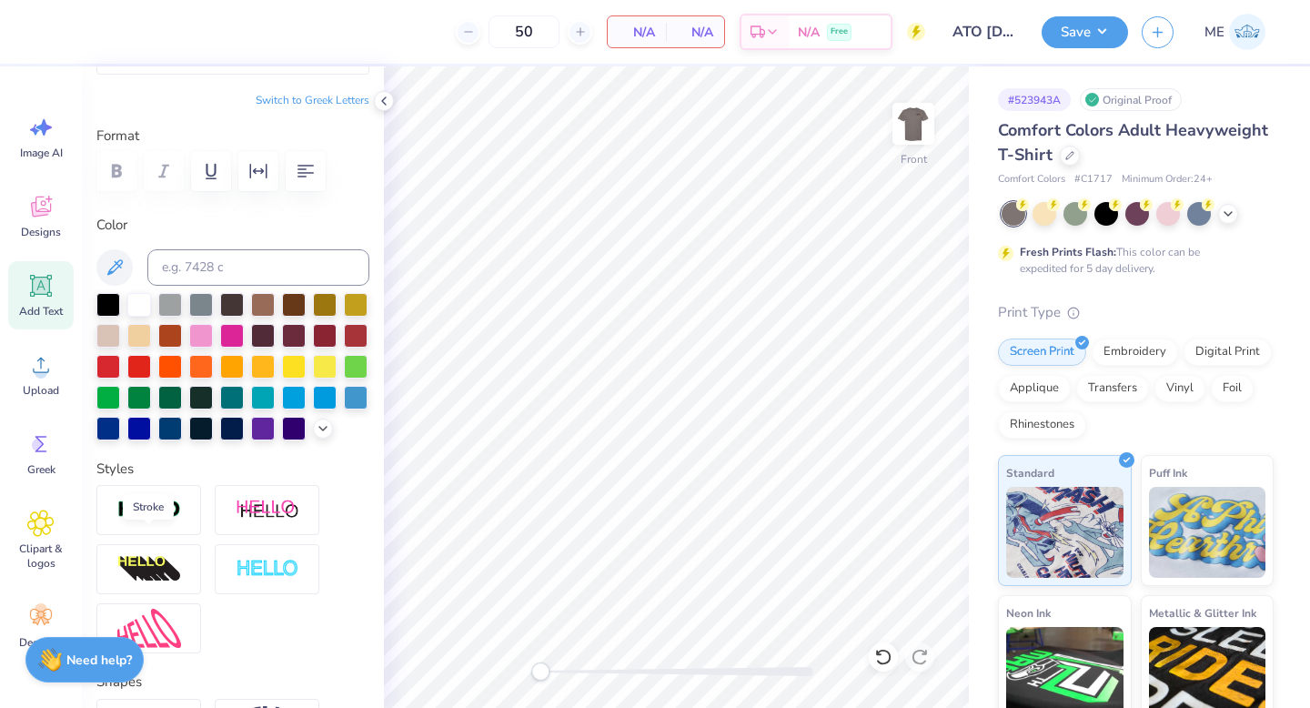
drag, startPoint x: 155, startPoint y: 543, endPoint x: 208, endPoint y: 527, distance: 55.8
click at [155, 520] on img at bounding box center [149, 509] width 64 height 21
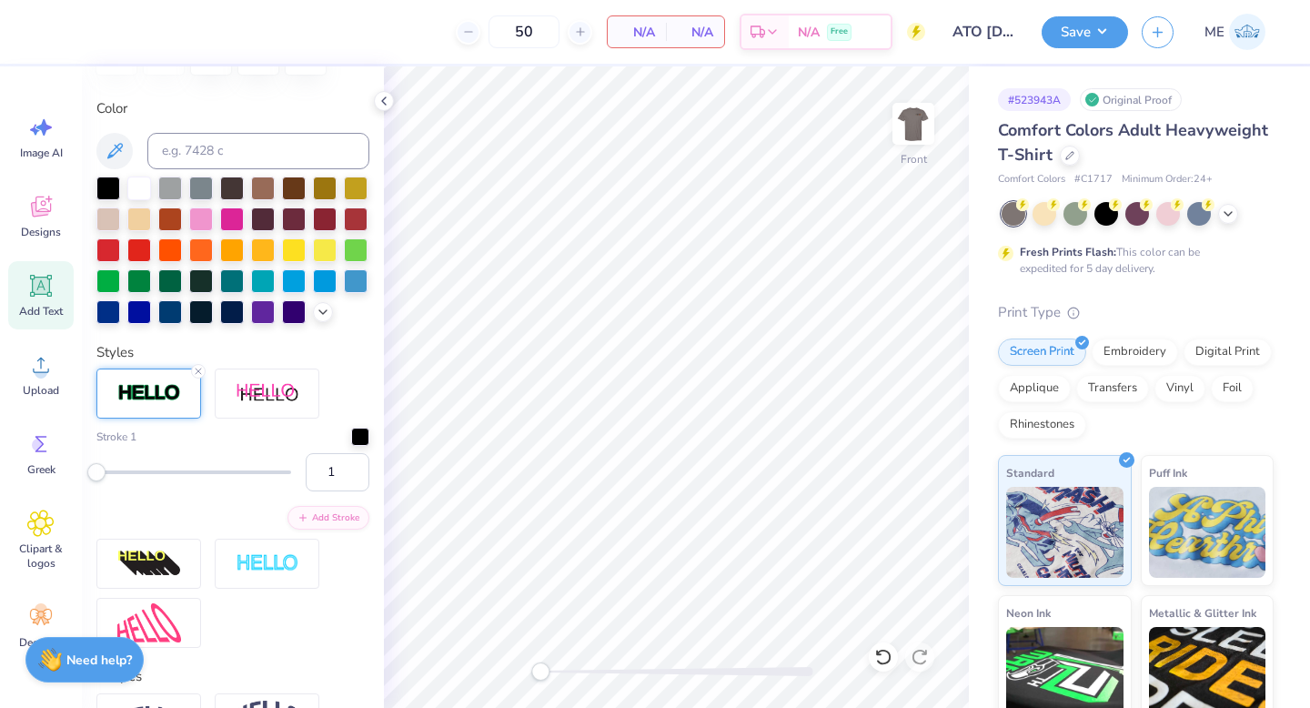
scroll to position [514, 0]
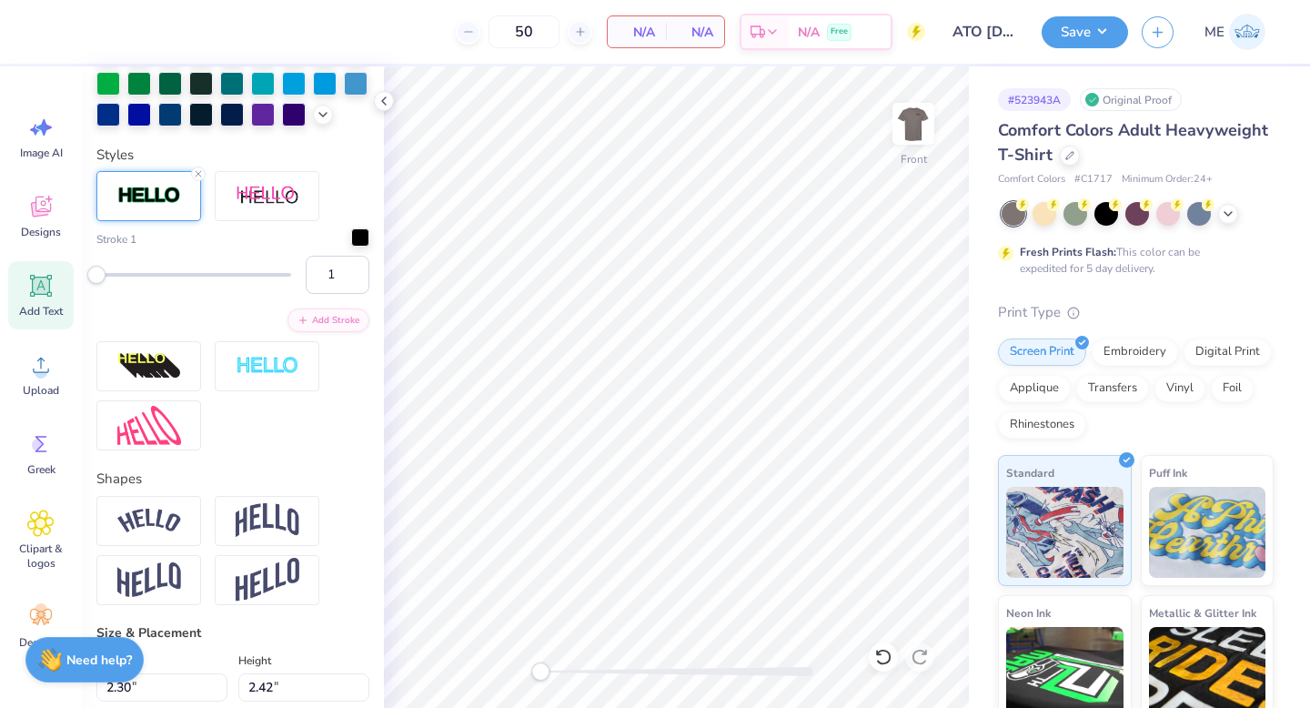
click at [351, 246] on div at bounding box center [360, 237] width 18 height 18
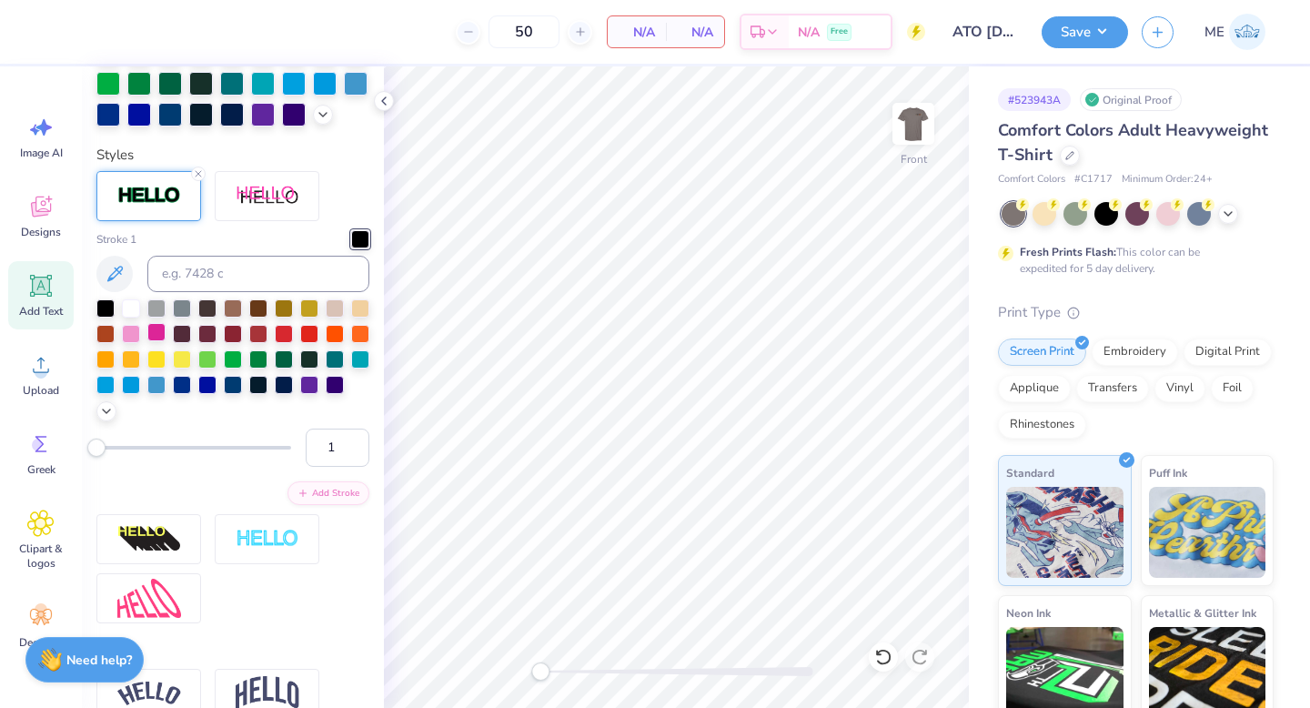
click at [166, 341] on div at bounding box center [156, 332] width 18 height 18
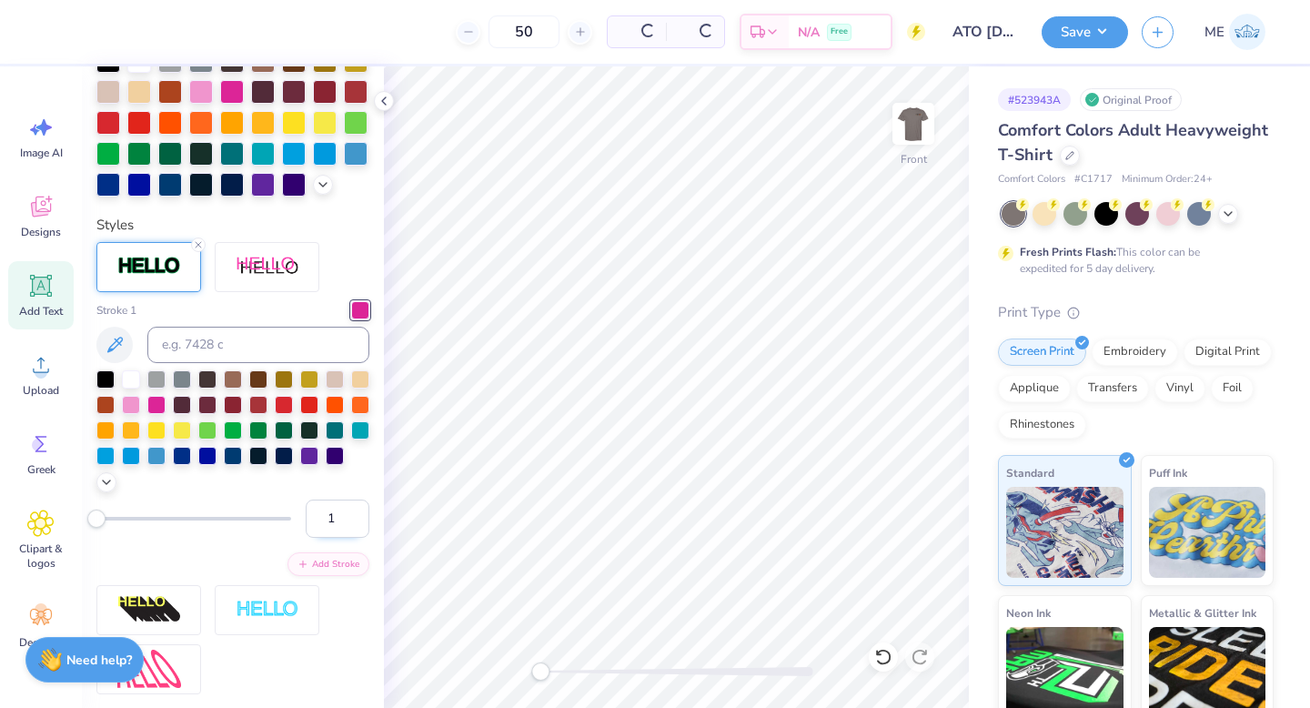
scroll to position [584, 0]
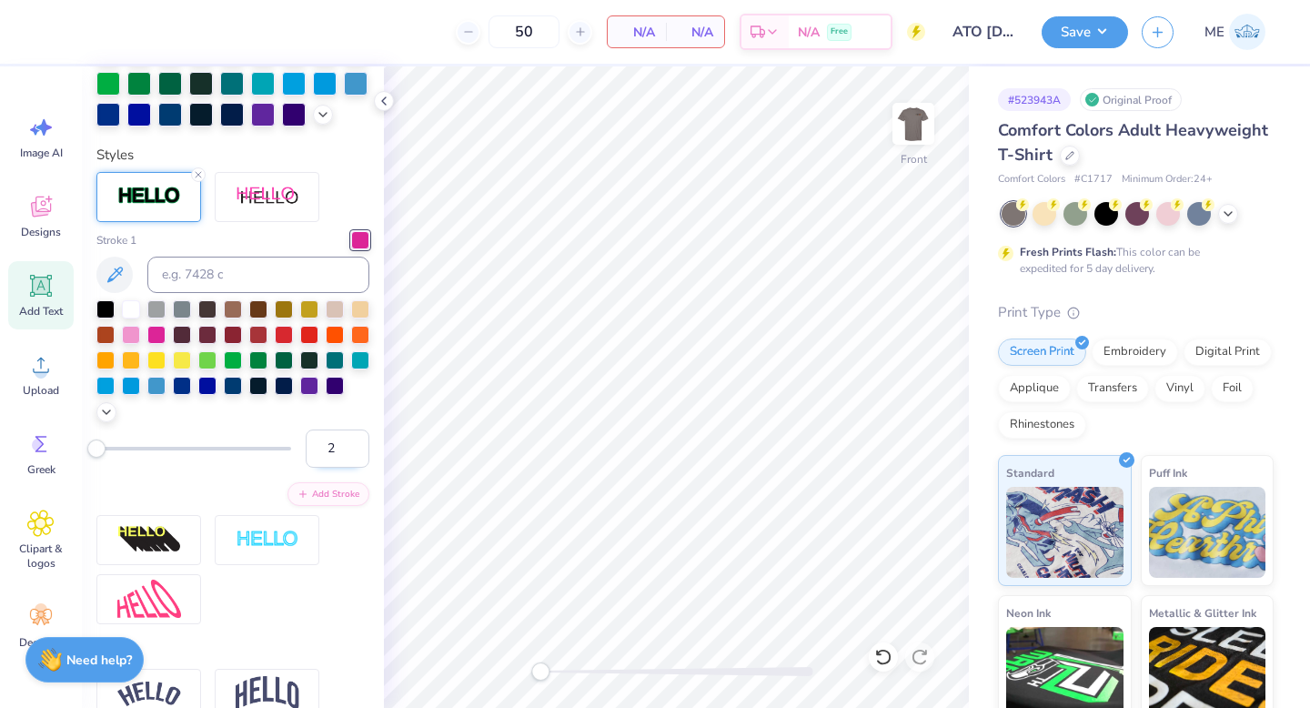
type input "2"
click at [337, 467] on input "2" at bounding box center [338, 448] width 64 height 38
type input "4.32"
type input "0.87"
type input "19.37"
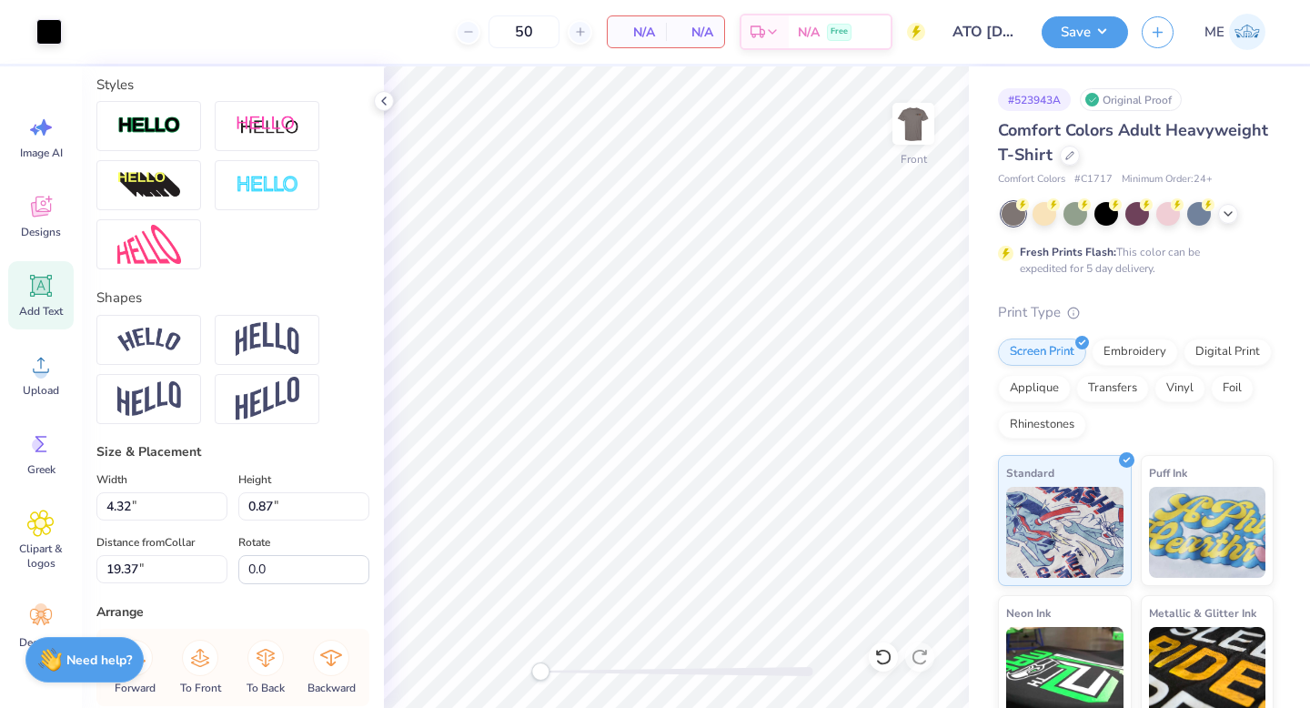
scroll to position [514, 0]
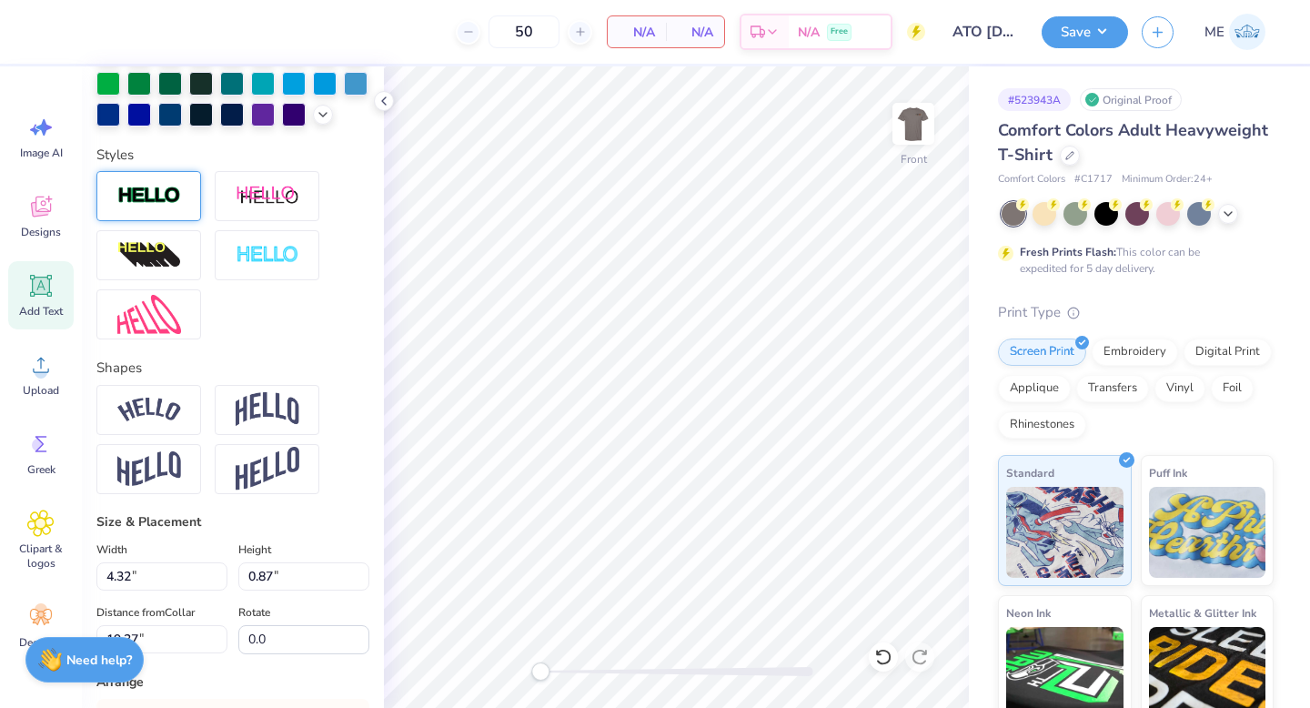
click at [145, 206] on img at bounding box center [149, 196] width 64 height 21
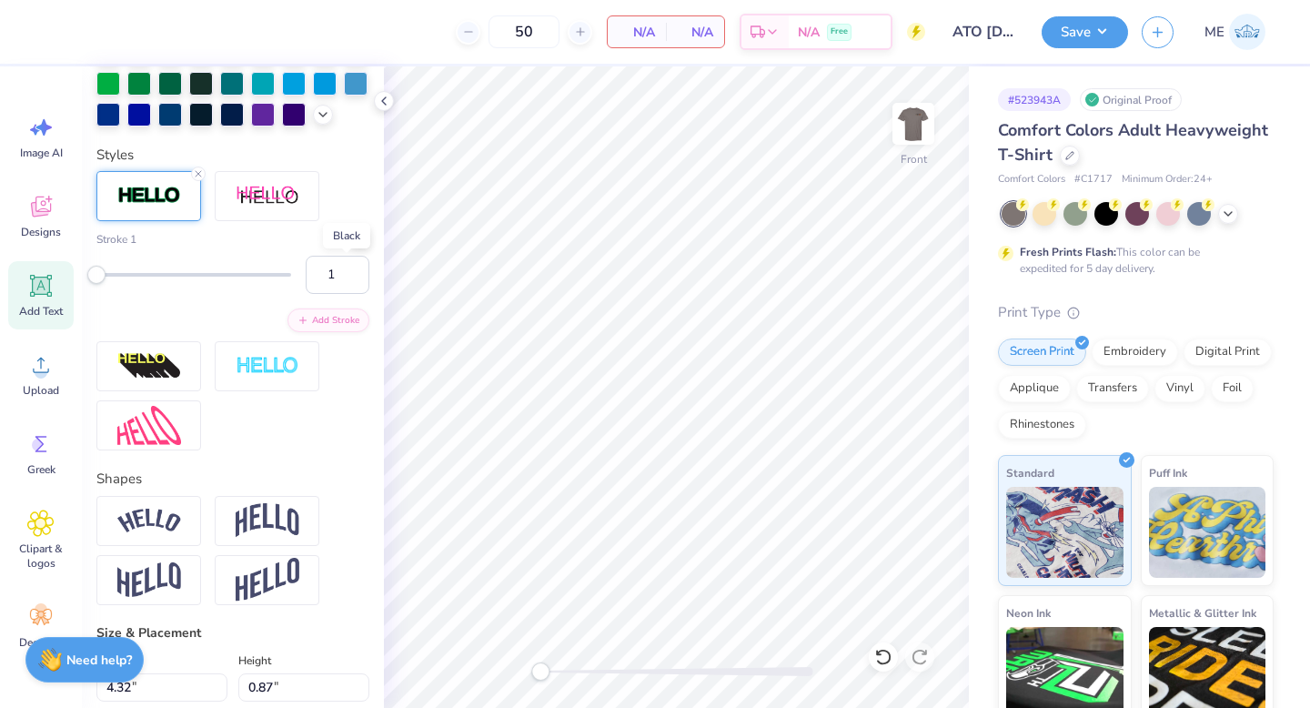
click at [351, 246] on div at bounding box center [360, 237] width 18 height 18
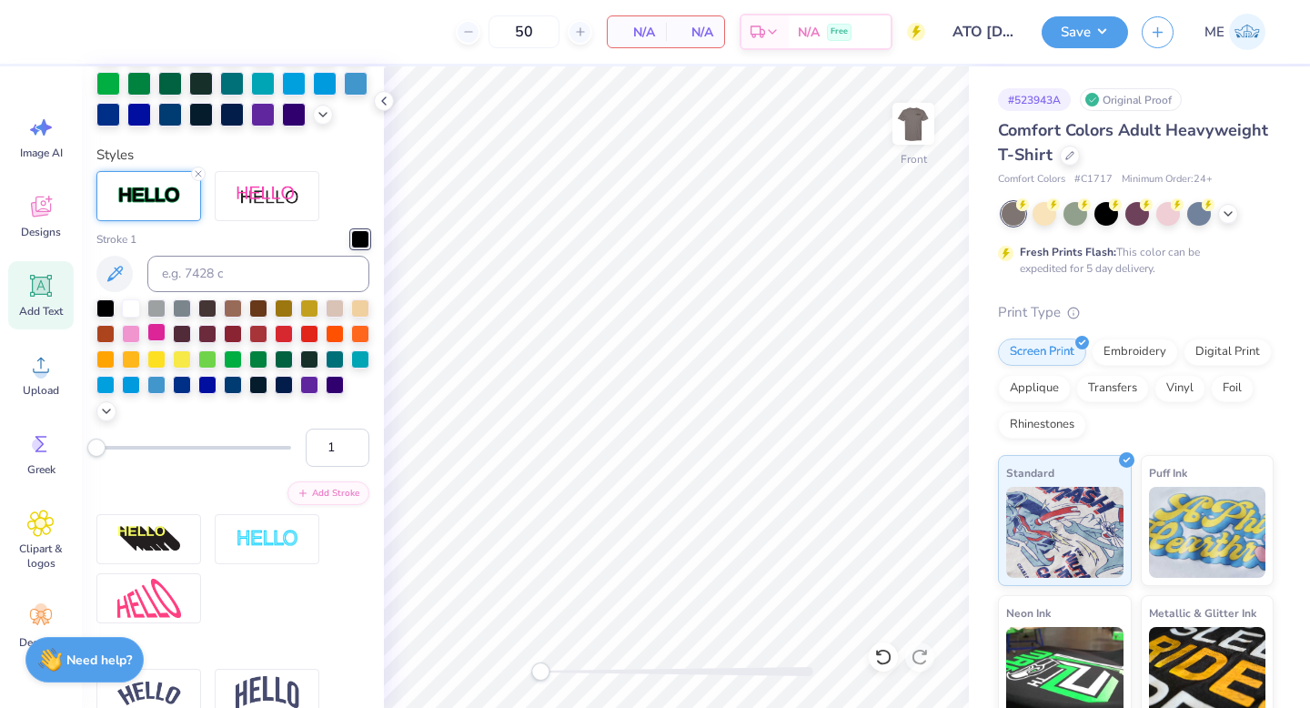
click at [166, 341] on div at bounding box center [156, 332] width 18 height 18
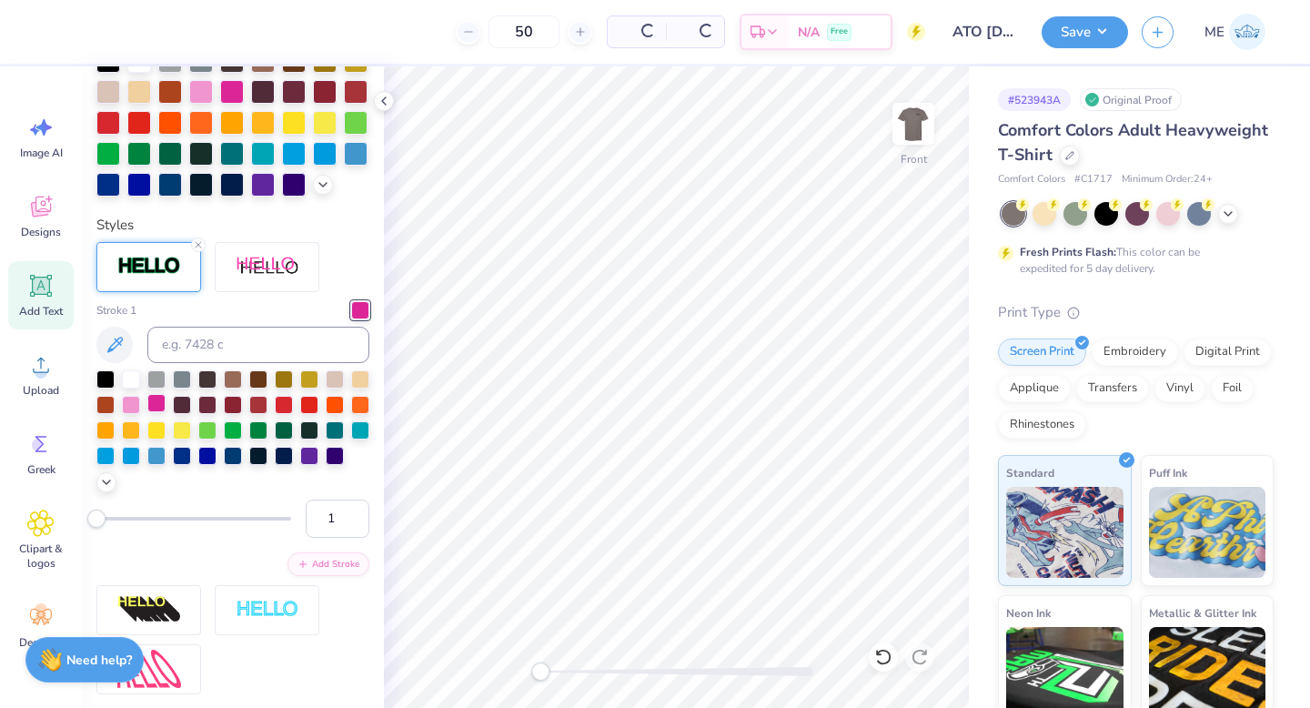
scroll to position [584, 0]
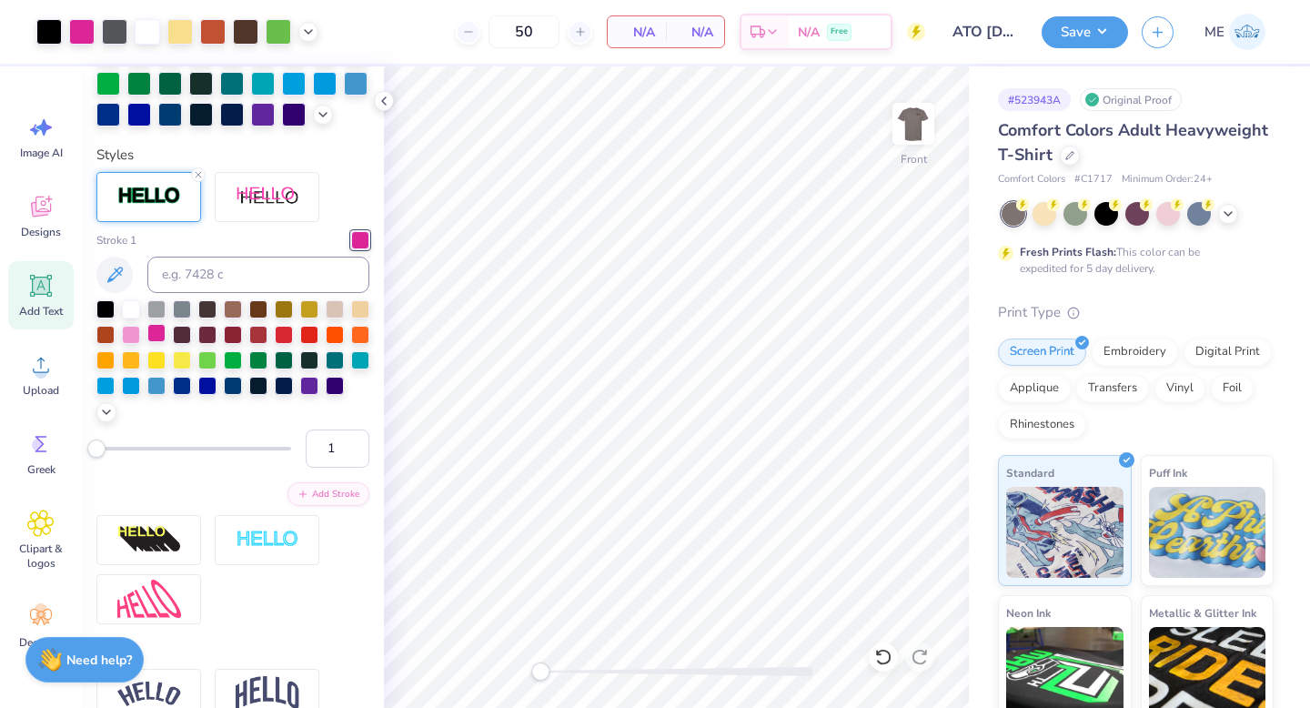
type input "9.79"
type input "1.46"
type input "17.76"
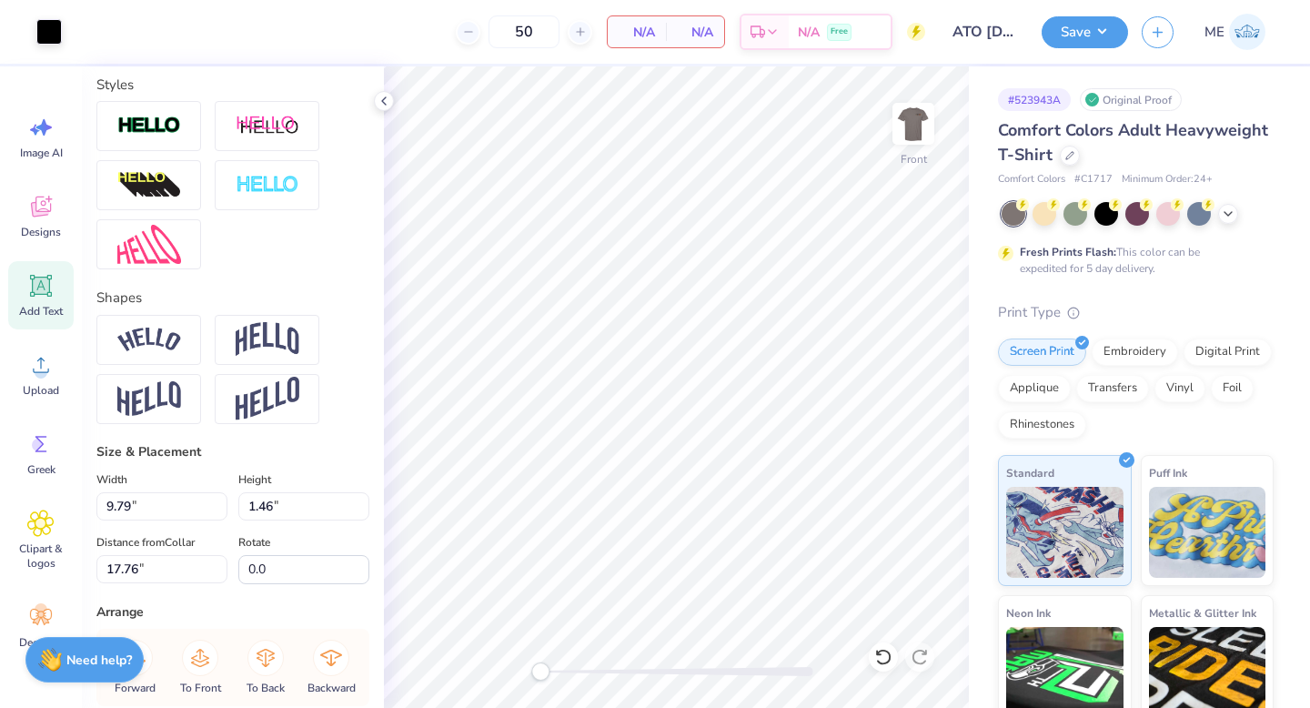
scroll to position [514, 0]
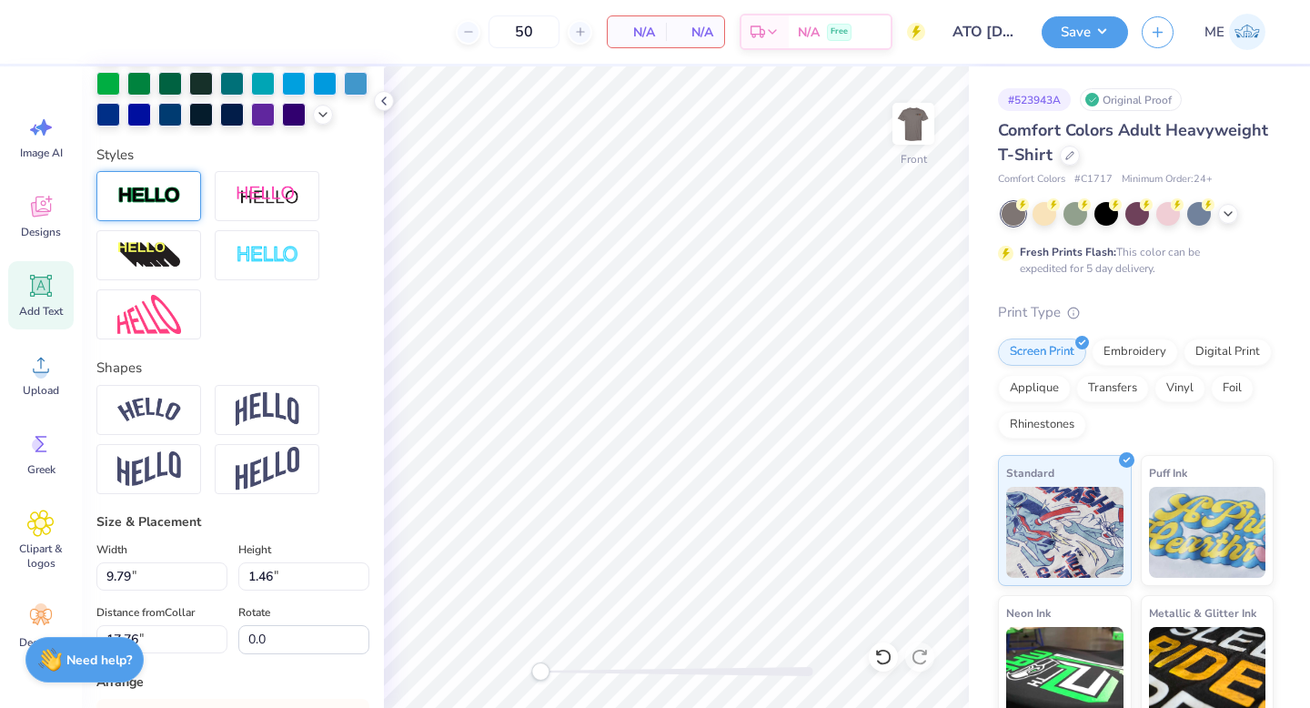
click at [166, 221] on div at bounding box center [148, 196] width 105 height 50
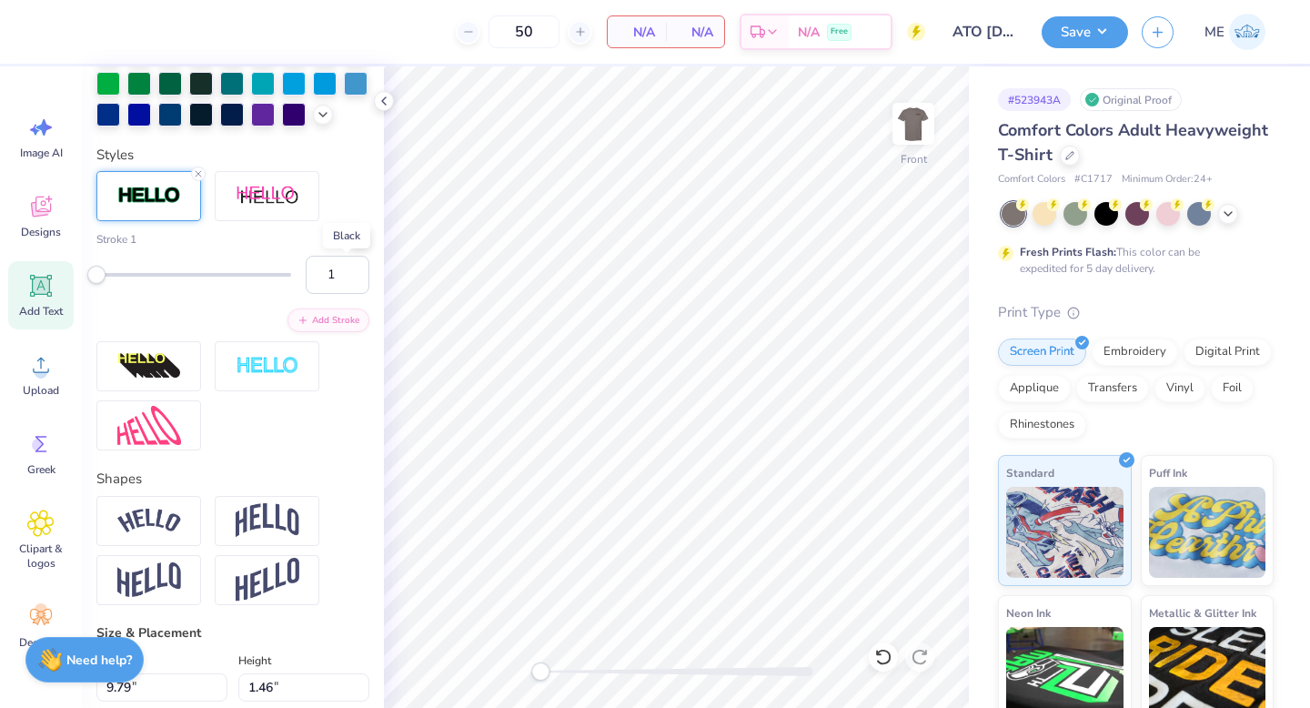
click at [351, 246] on div at bounding box center [360, 237] width 18 height 18
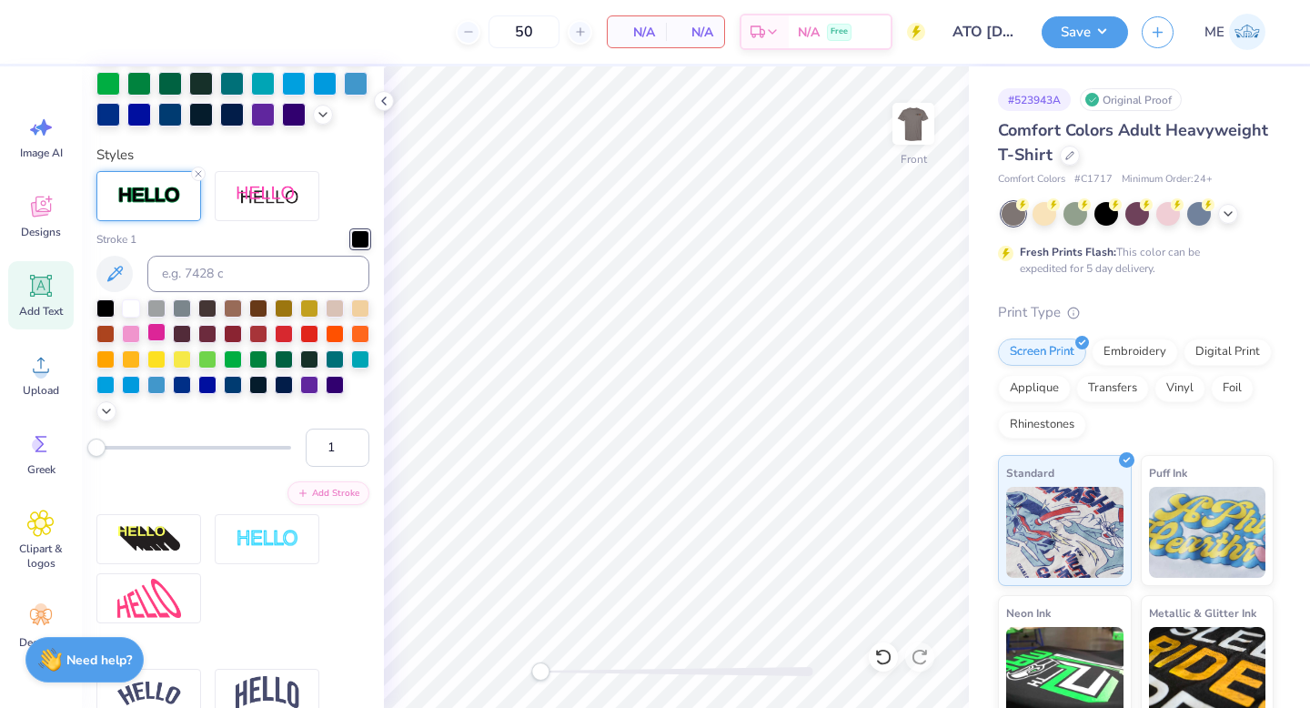
click at [166, 341] on div at bounding box center [156, 332] width 18 height 18
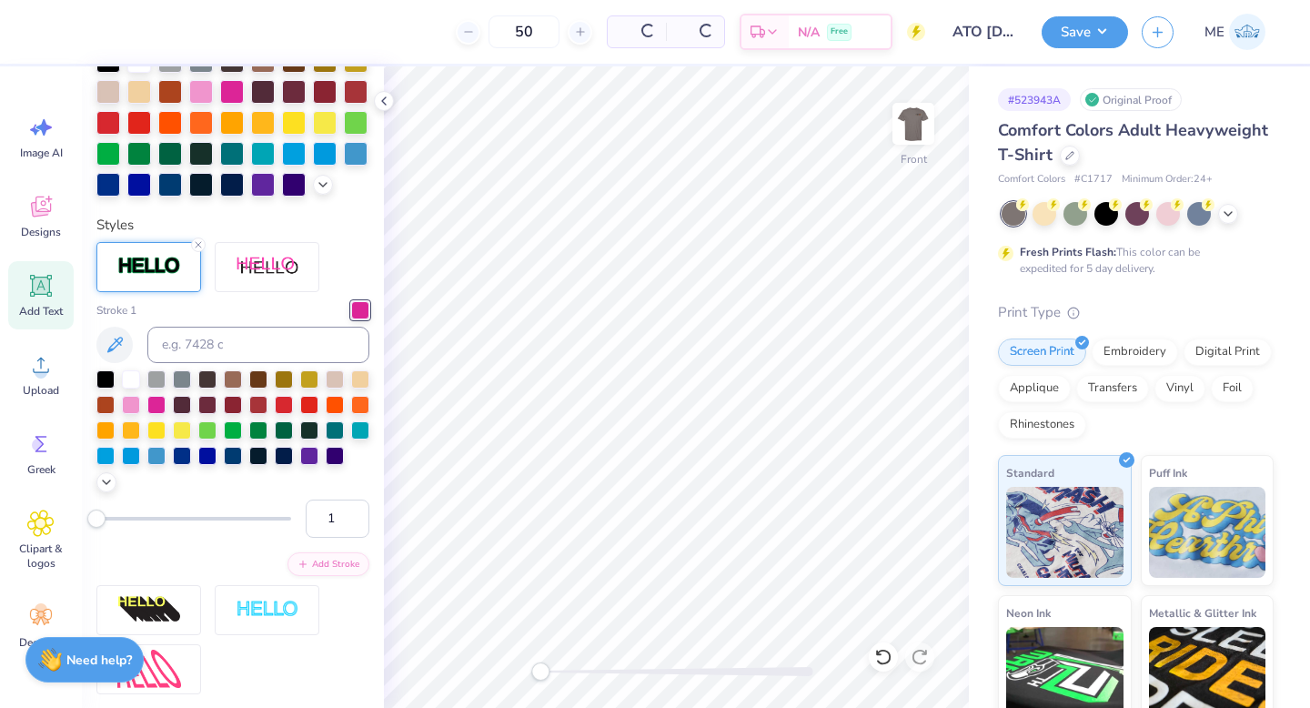
scroll to position [584, 0]
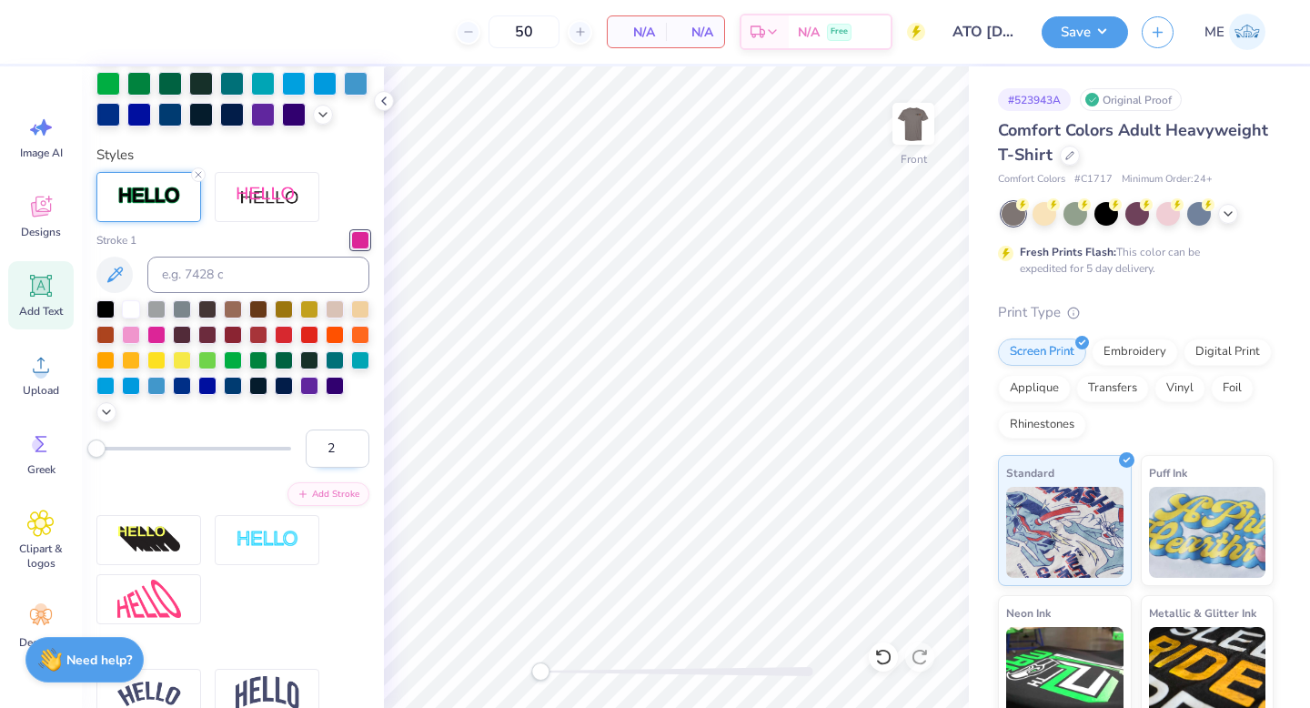
type input "2"
click at [344, 467] on input "2" at bounding box center [338, 448] width 64 height 38
click at [530, 667] on div "Front" at bounding box center [676, 386] width 585 height 641
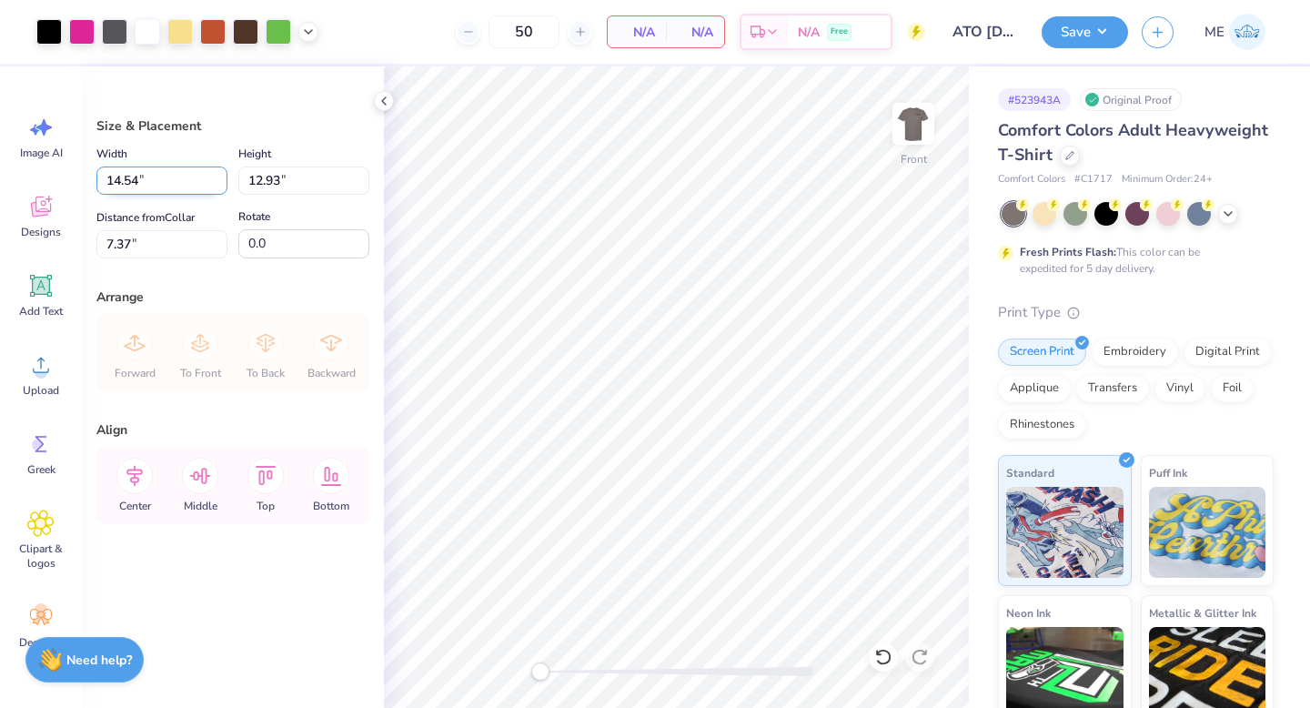
click at [183, 184] on input "14.54" at bounding box center [161, 180] width 131 height 28
type input "12.50"
type input "11.12"
click at [178, 246] on input "8.28" at bounding box center [161, 244] width 131 height 28
type input "3.00"
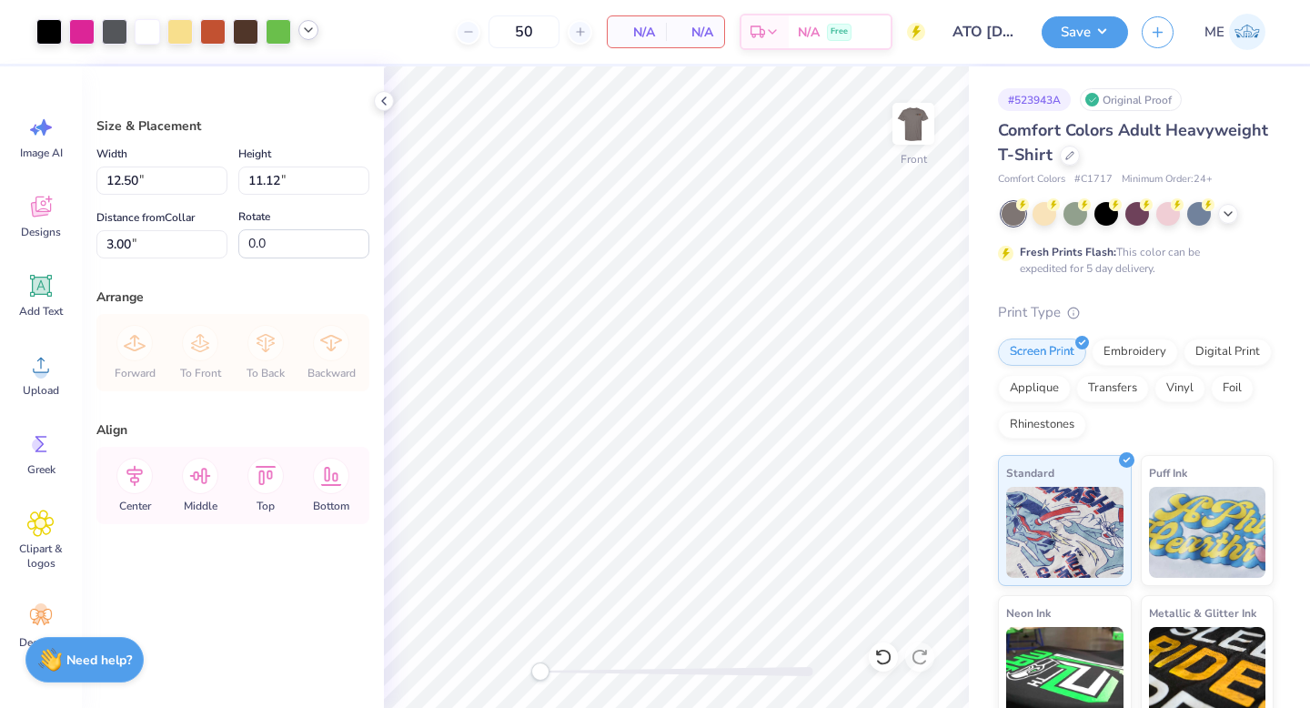
click at [301, 36] on icon at bounding box center [308, 30] width 15 height 15
click at [76, 35] on div at bounding box center [81, 29] width 25 height 25
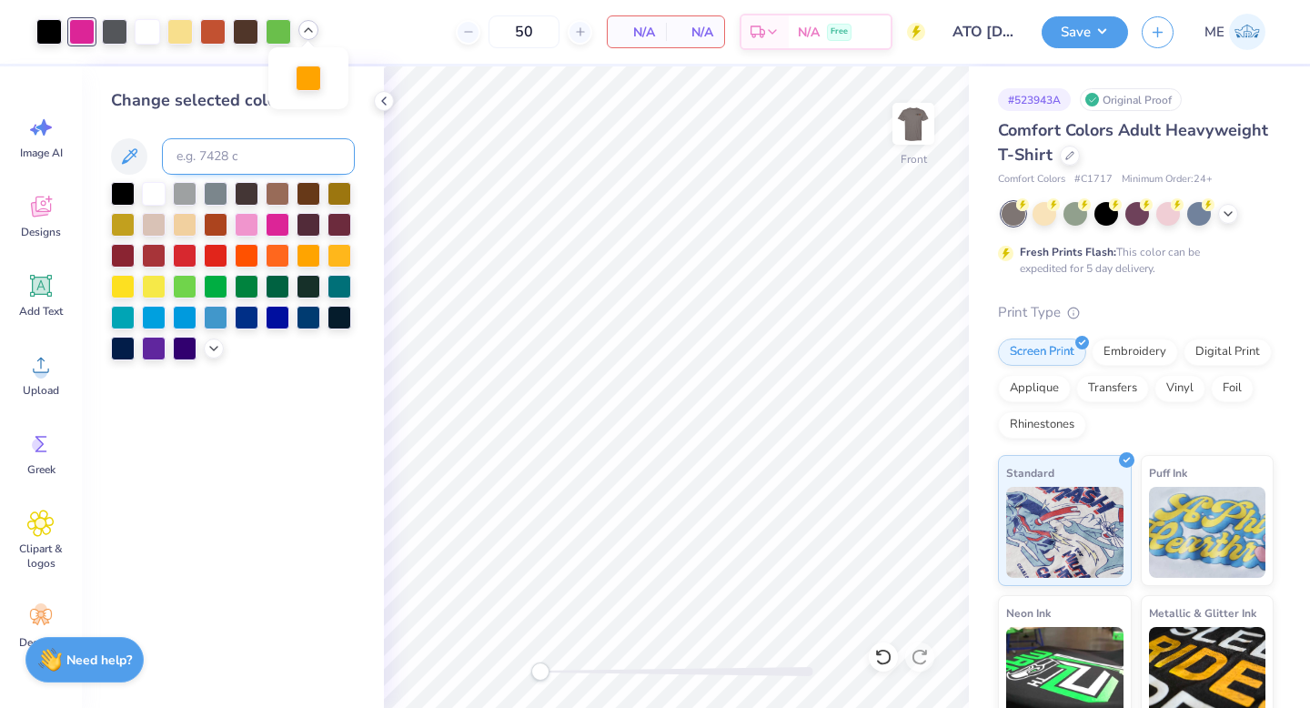
click at [205, 161] on input at bounding box center [258, 156] width 193 height 36
type input "137"
drag, startPoint x: 539, startPoint y: 669, endPoint x: 563, endPoint y: 674, distance: 24.1
click at [563, 674] on div "Accessibility label" at bounding box center [556, 671] width 18 height 18
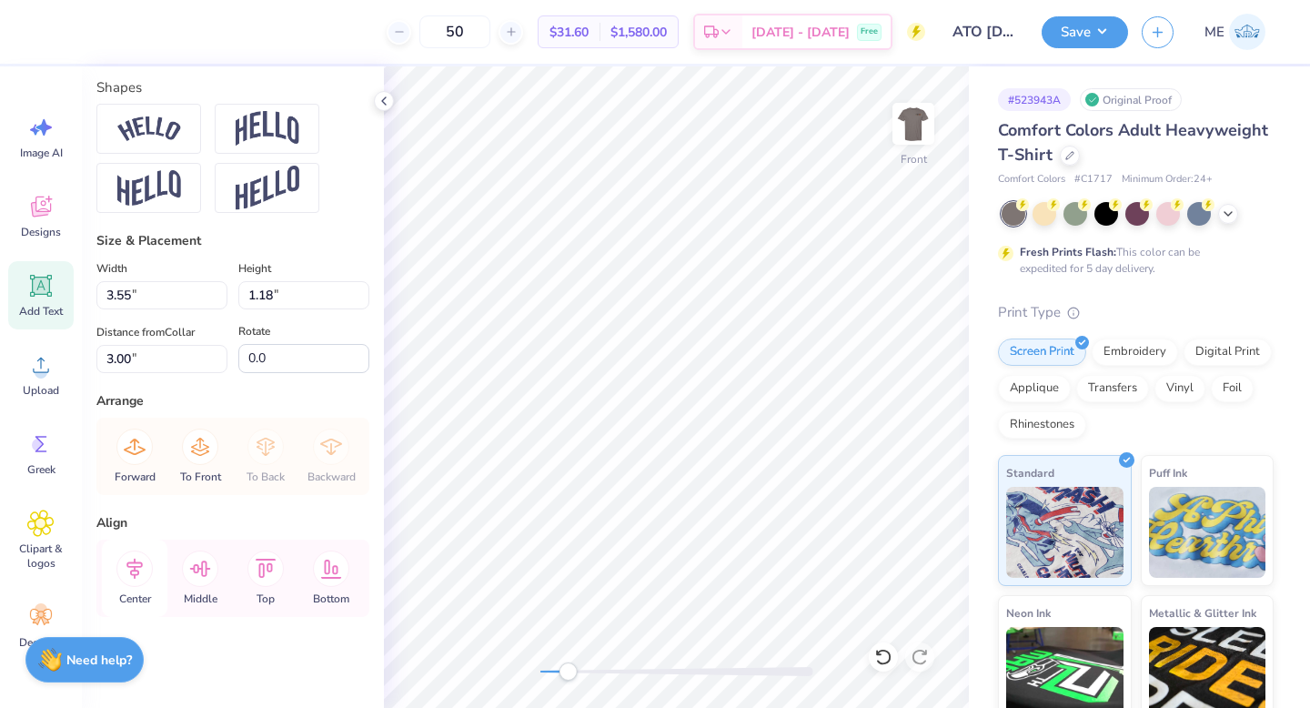
scroll to position [896, 0]
click at [137, 563] on icon at bounding box center [134, 568] width 16 height 21
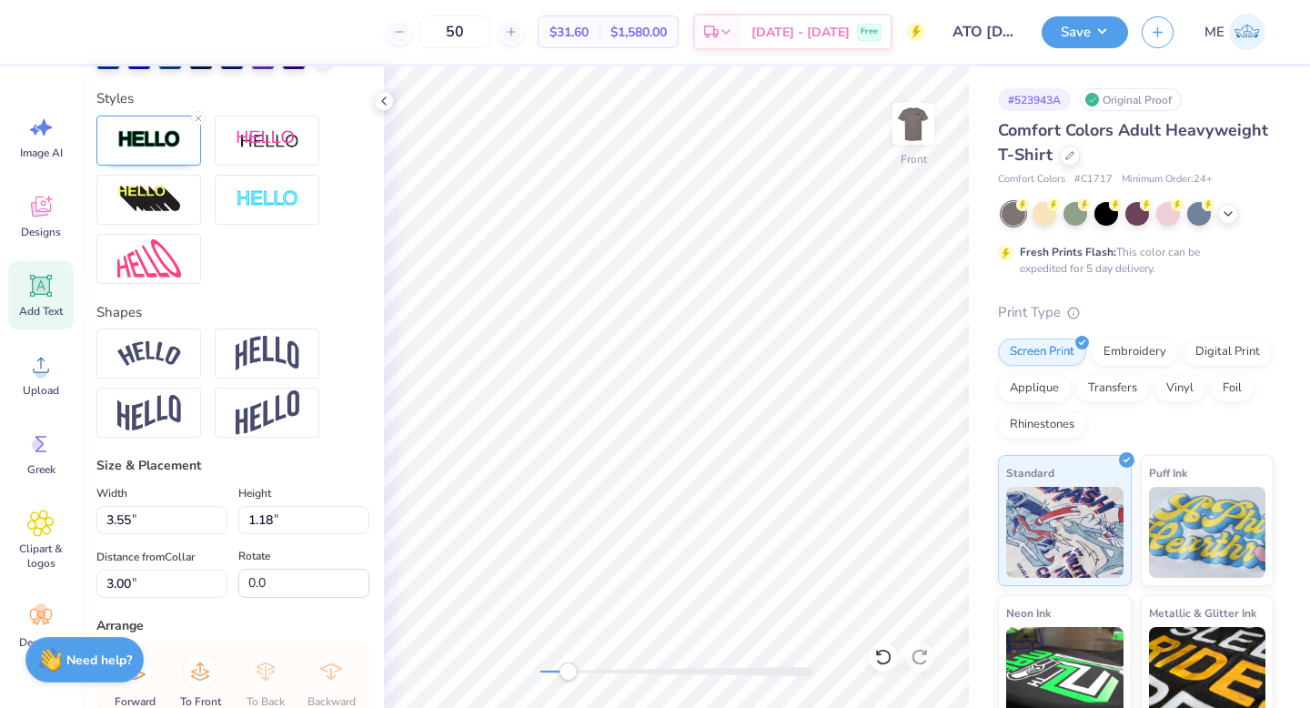
scroll to position [577, 0]
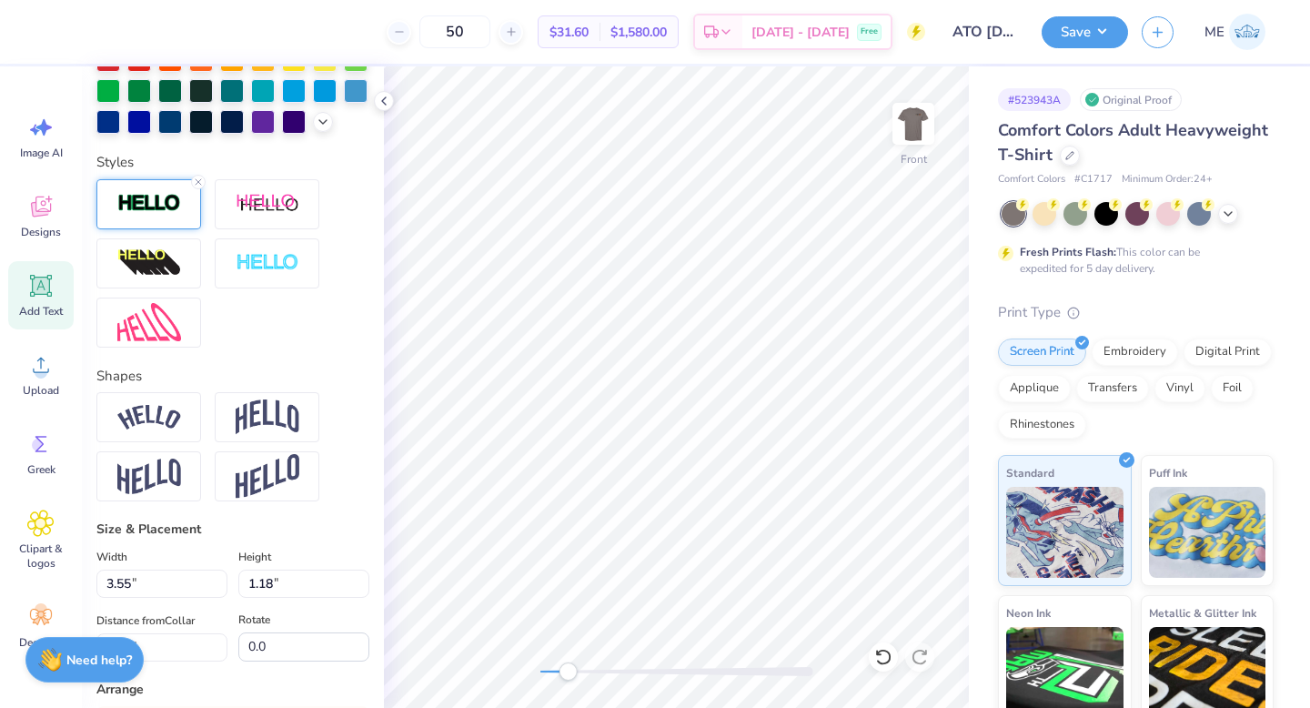
click at [164, 229] on div at bounding box center [148, 204] width 105 height 50
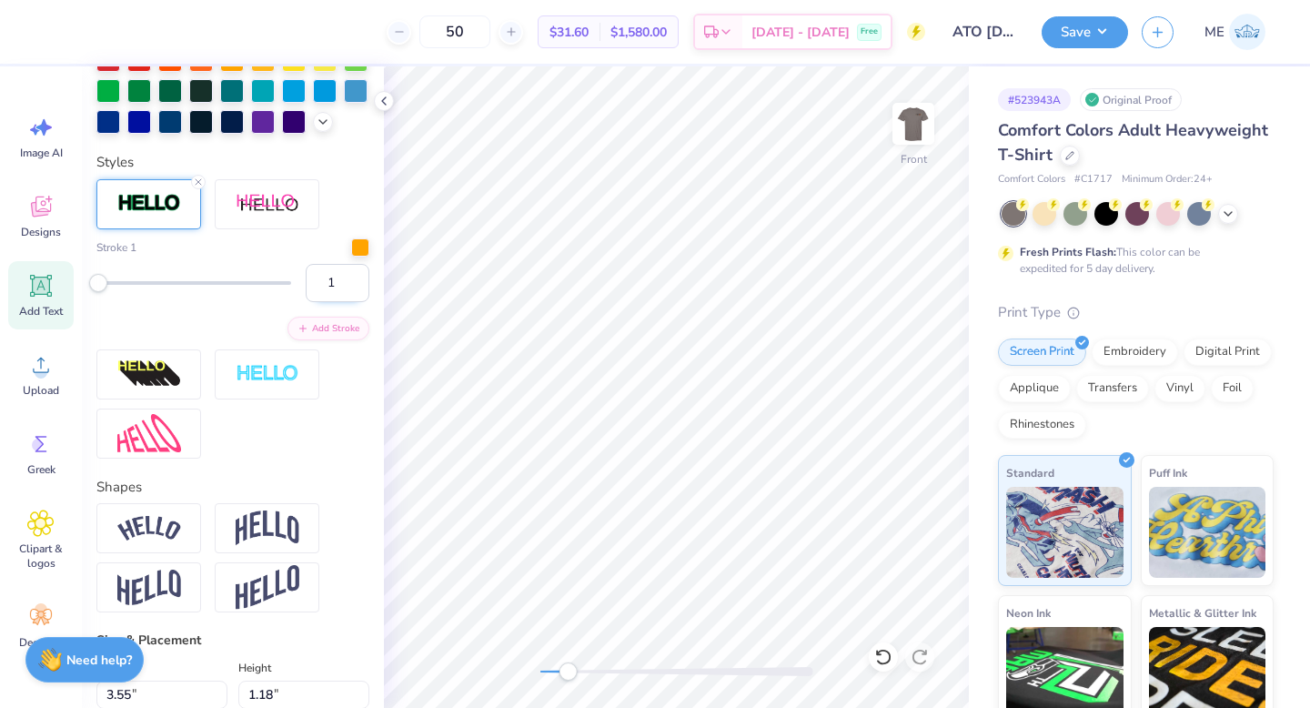
type input "1"
click at [341, 302] on input "1" at bounding box center [338, 283] width 64 height 38
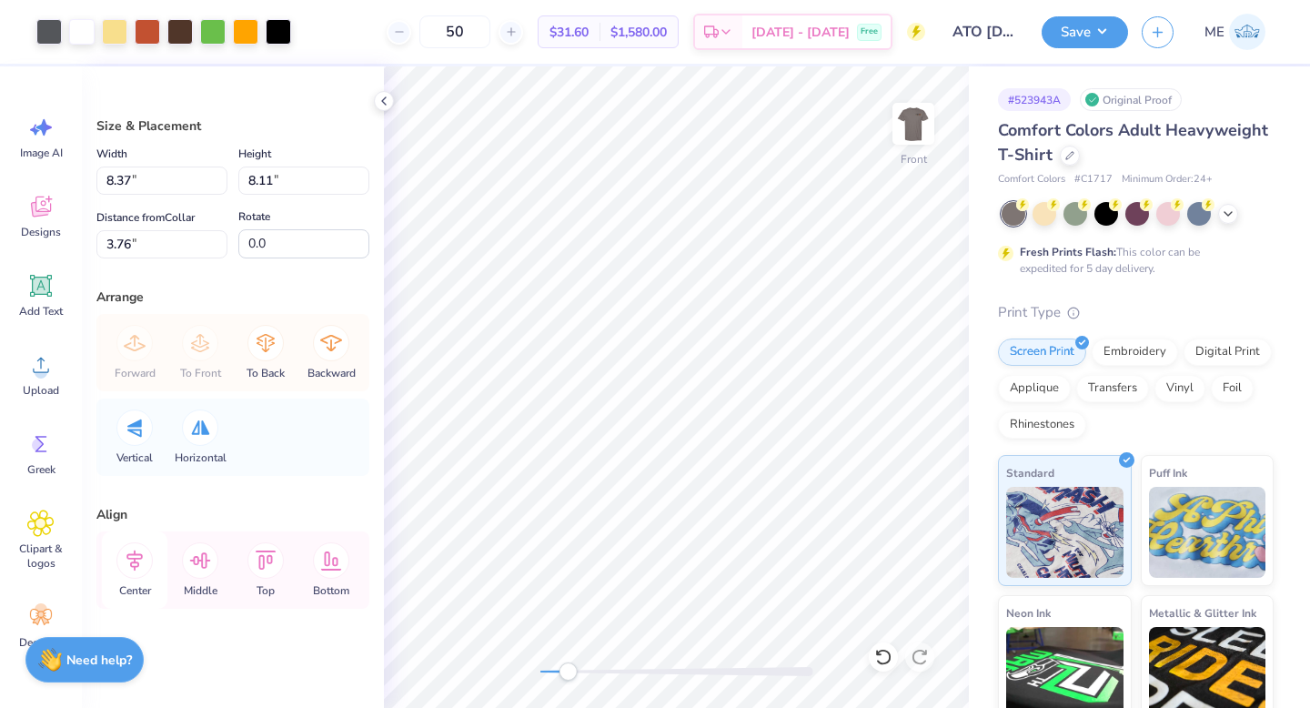
click at [134, 570] on icon at bounding box center [134, 560] width 36 height 36
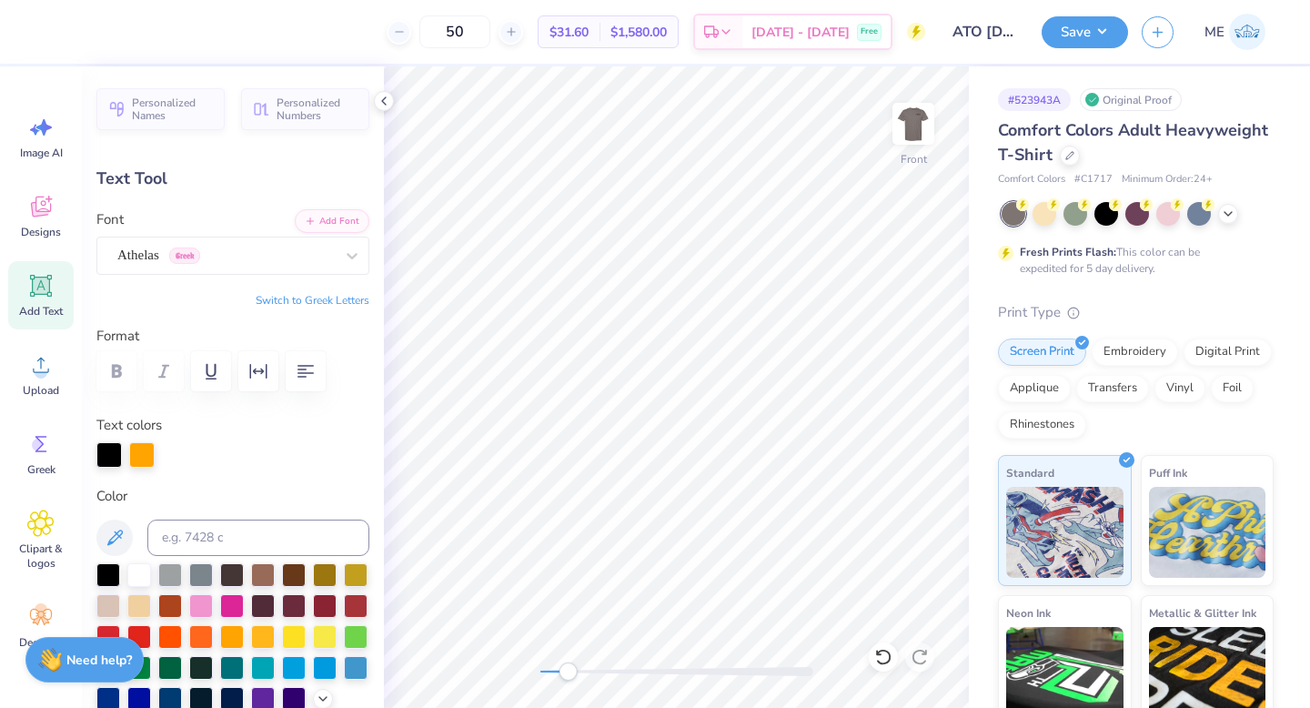
type input "2.03"
type input "2.05"
type input "12.05"
type input "1.98"
type input "2.07"
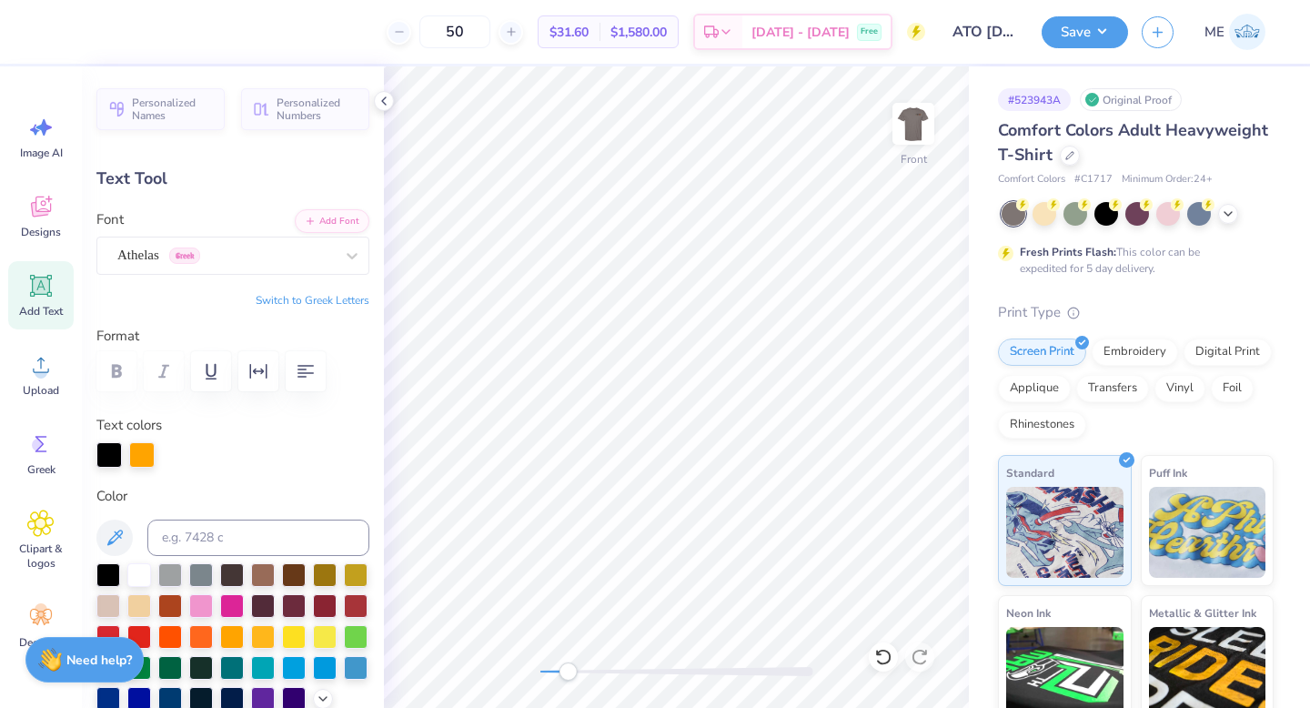
type input "12.04"
type input "3.70"
type input "0.74"
type input "13.16"
drag, startPoint x: 563, startPoint y: 668, endPoint x: 548, endPoint y: 666, distance: 14.7
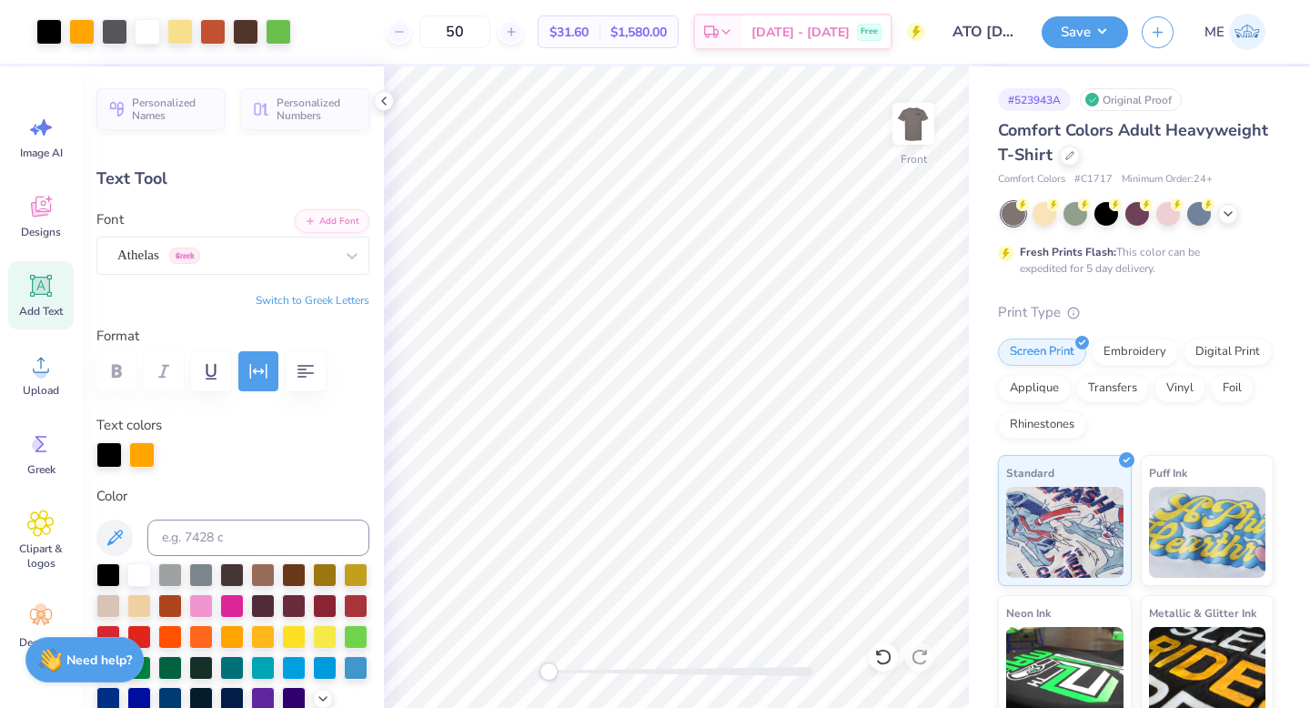
click at [548, 666] on div "Accessibility label" at bounding box center [548, 671] width 18 height 18
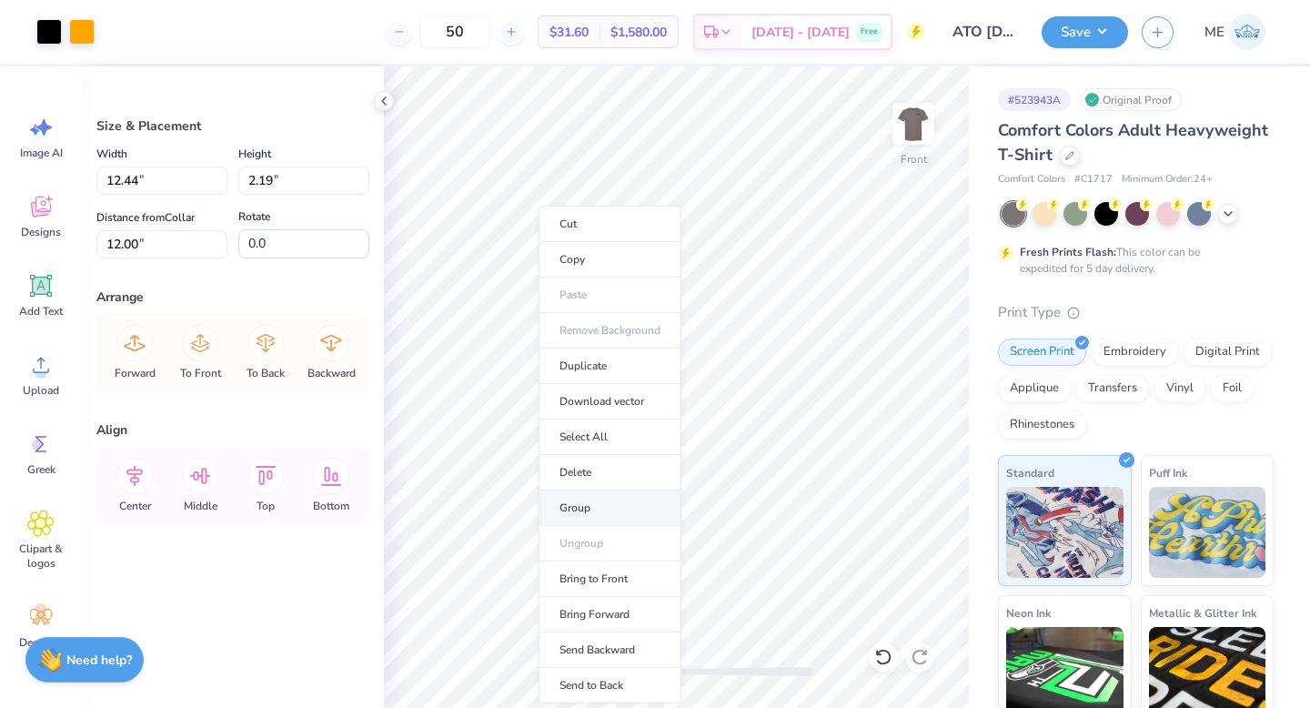
click at [552, 500] on li "Group" at bounding box center [609, 507] width 143 height 35
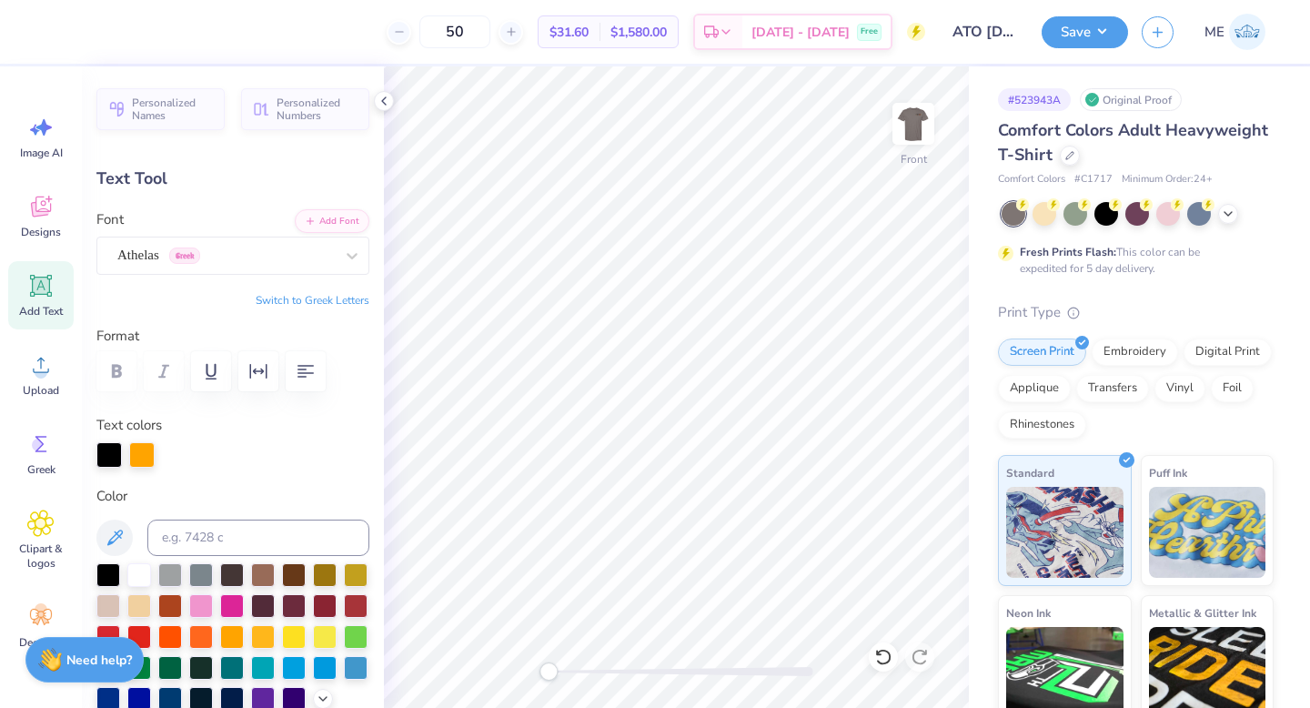
scroll to position [215, 0]
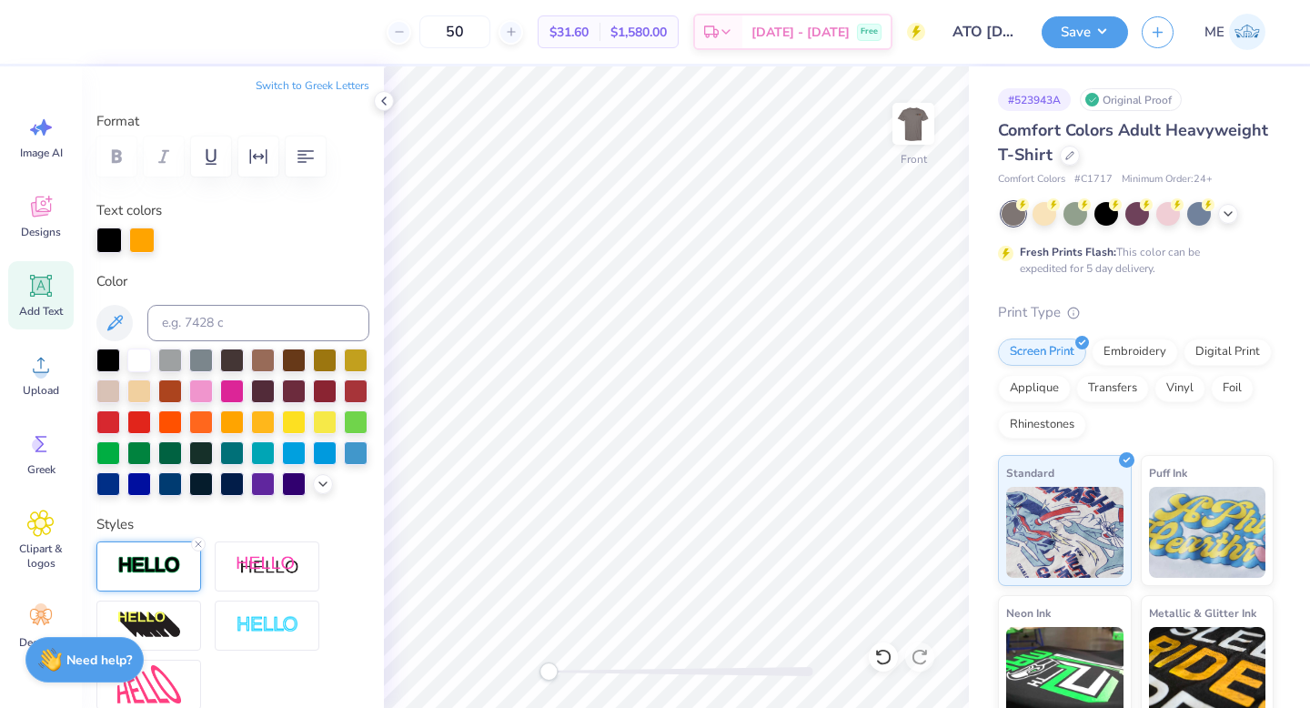
click at [176, 591] on div at bounding box center [148, 566] width 105 height 50
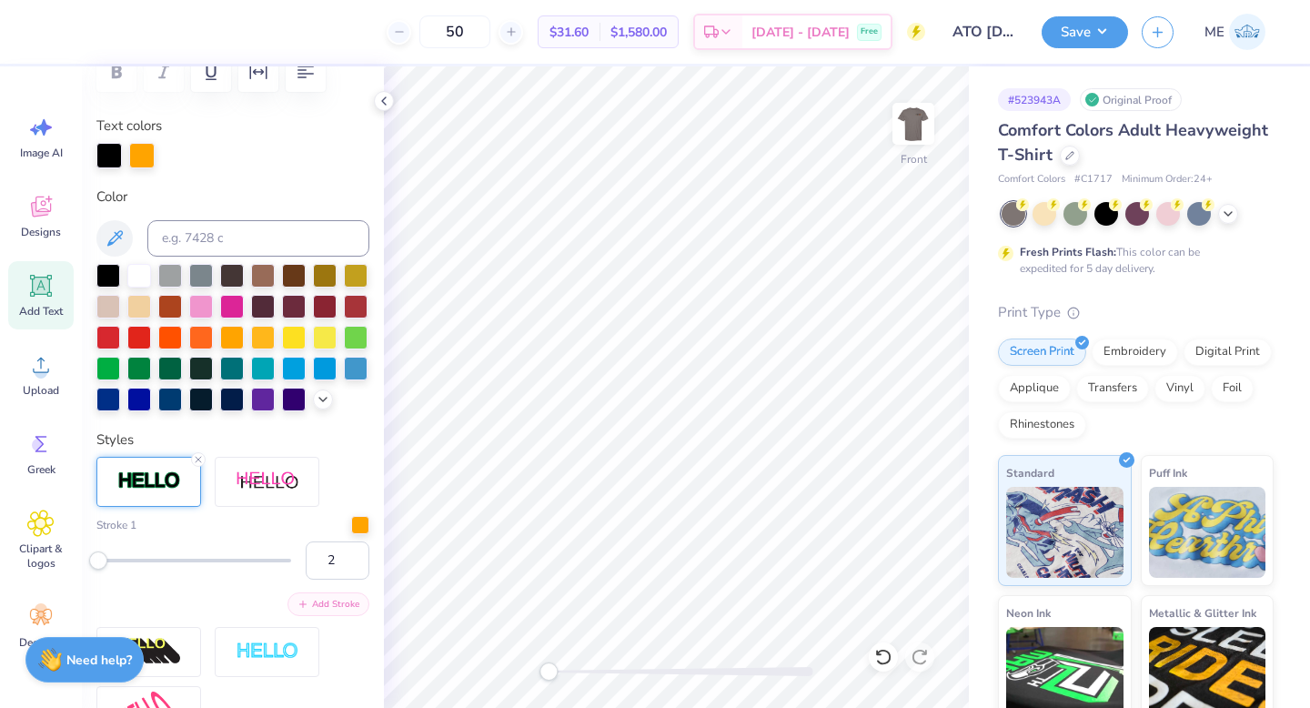
scroll to position [335, 0]
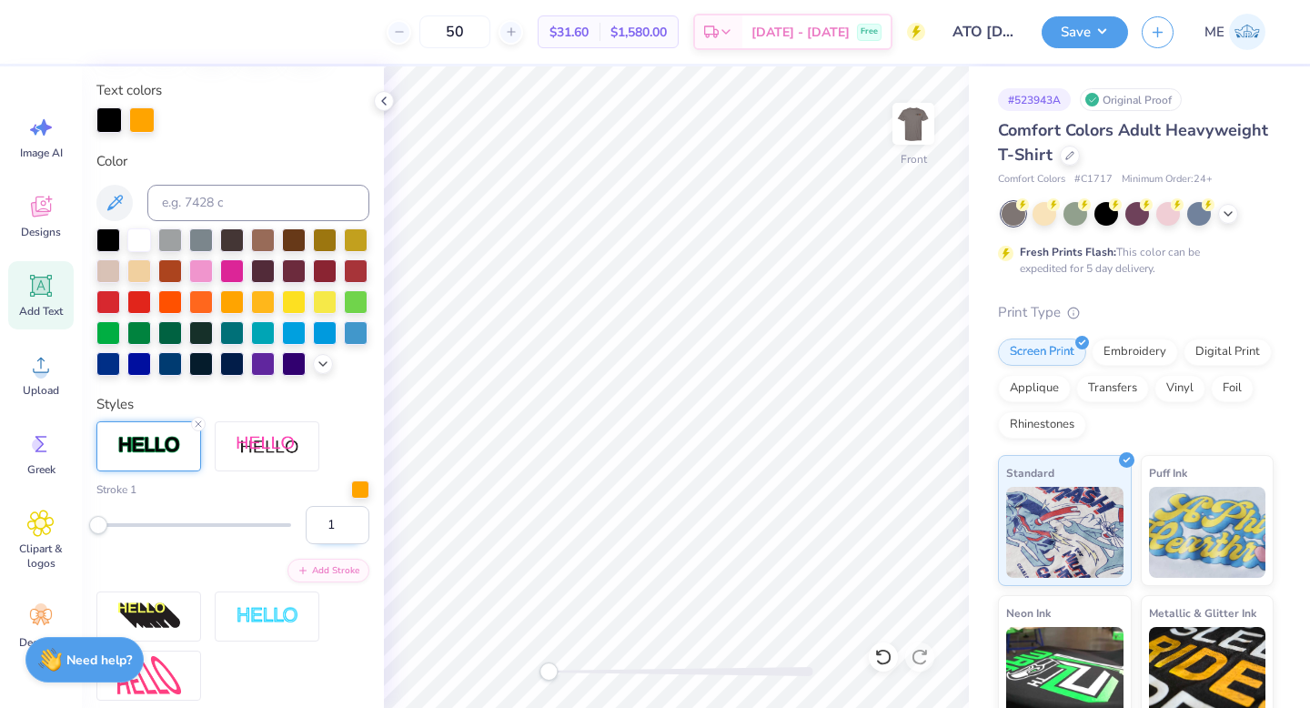
type input "1"
click at [344, 544] on input "1" at bounding box center [338, 525] width 64 height 38
type input "2.03"
type input "2.05"
type input "12.14"
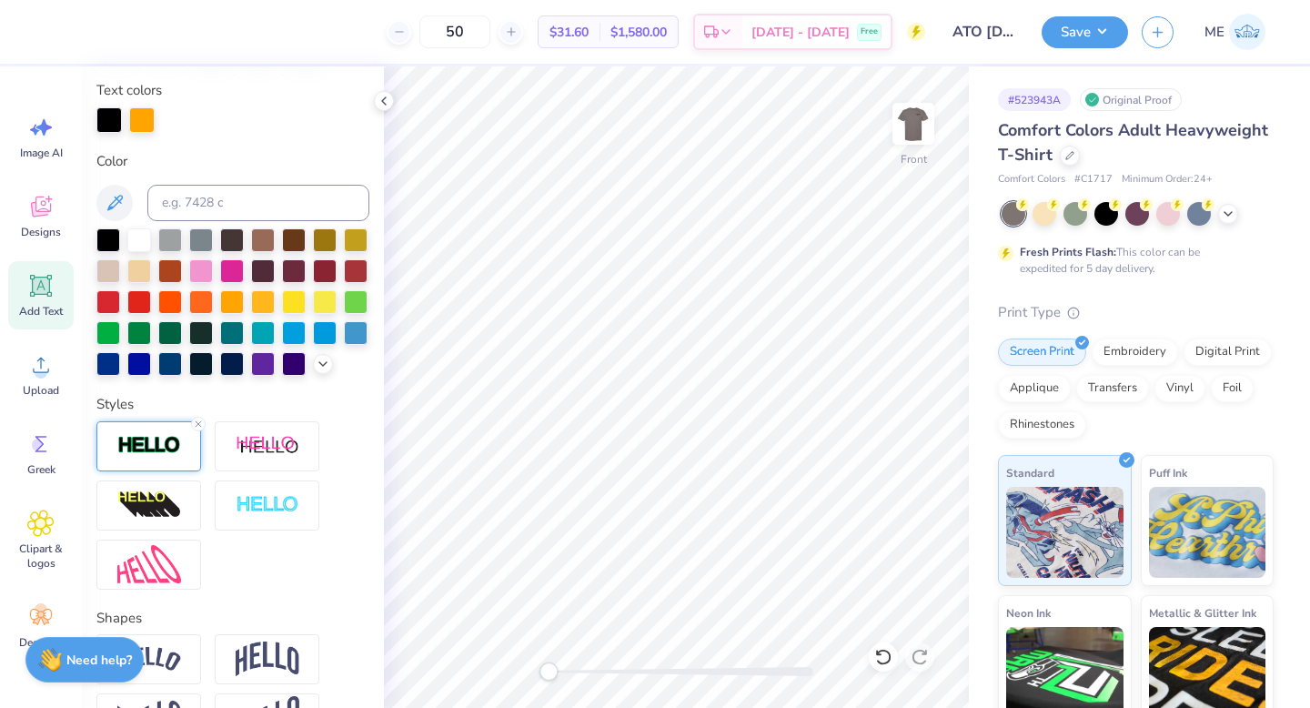
click at [174, 456] on img at bounding box center [149, 445] width 64 height 21
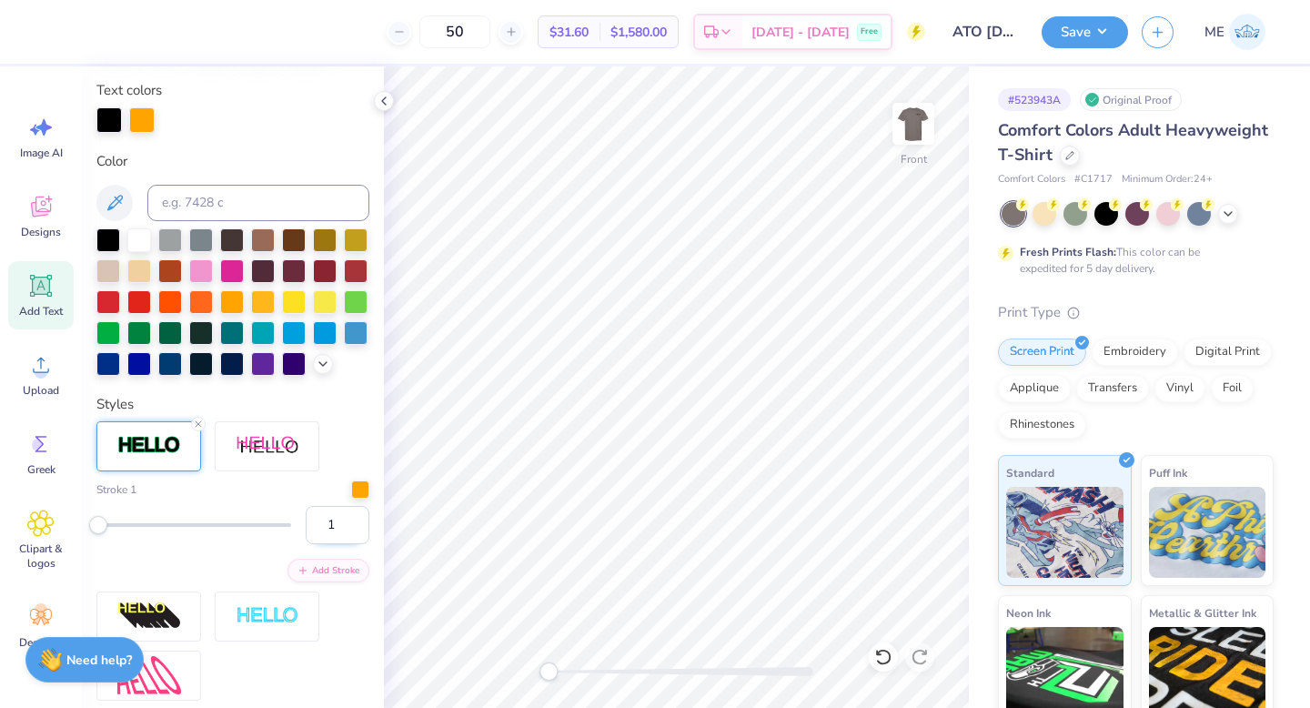
type input "1"
click at [339, 544] on input "1" at bounding box center [338, 525] width 64 height 38
type input "1.98"
type input "2.07"
type input "12.00"
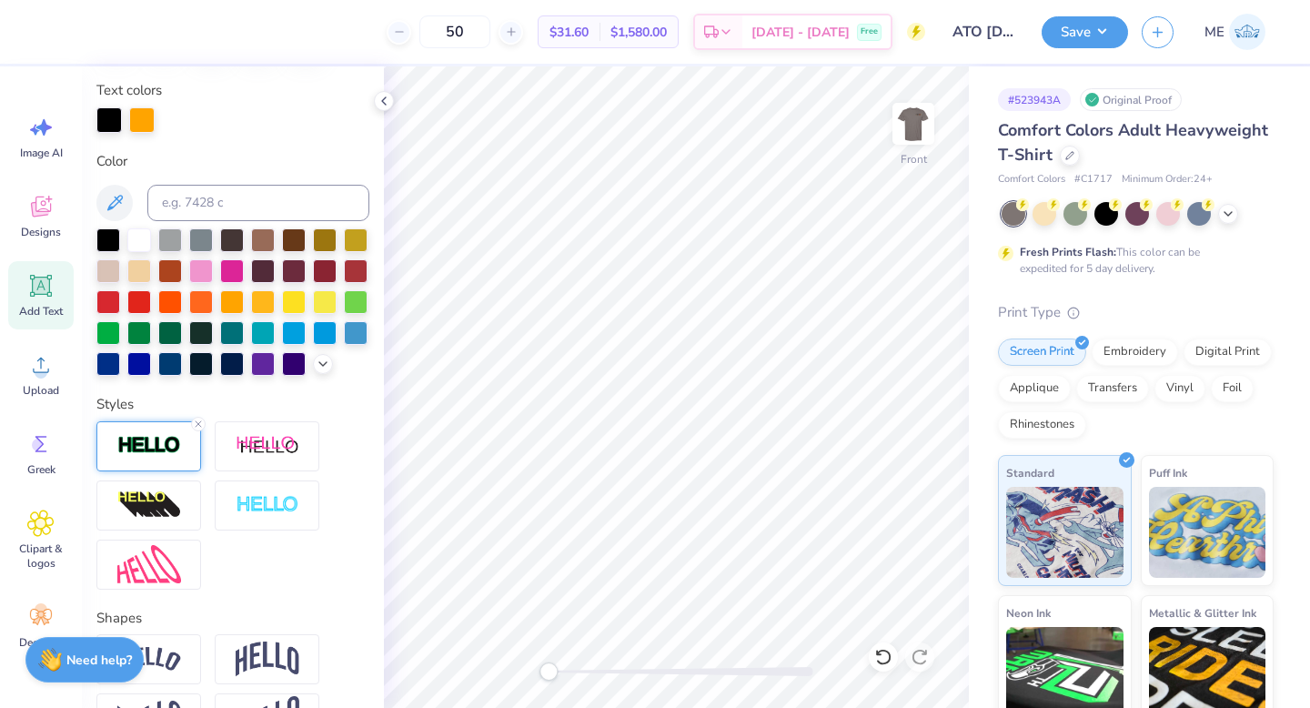
click at [140, 456] on img at bounding box center [149, 445] width 64 height 21
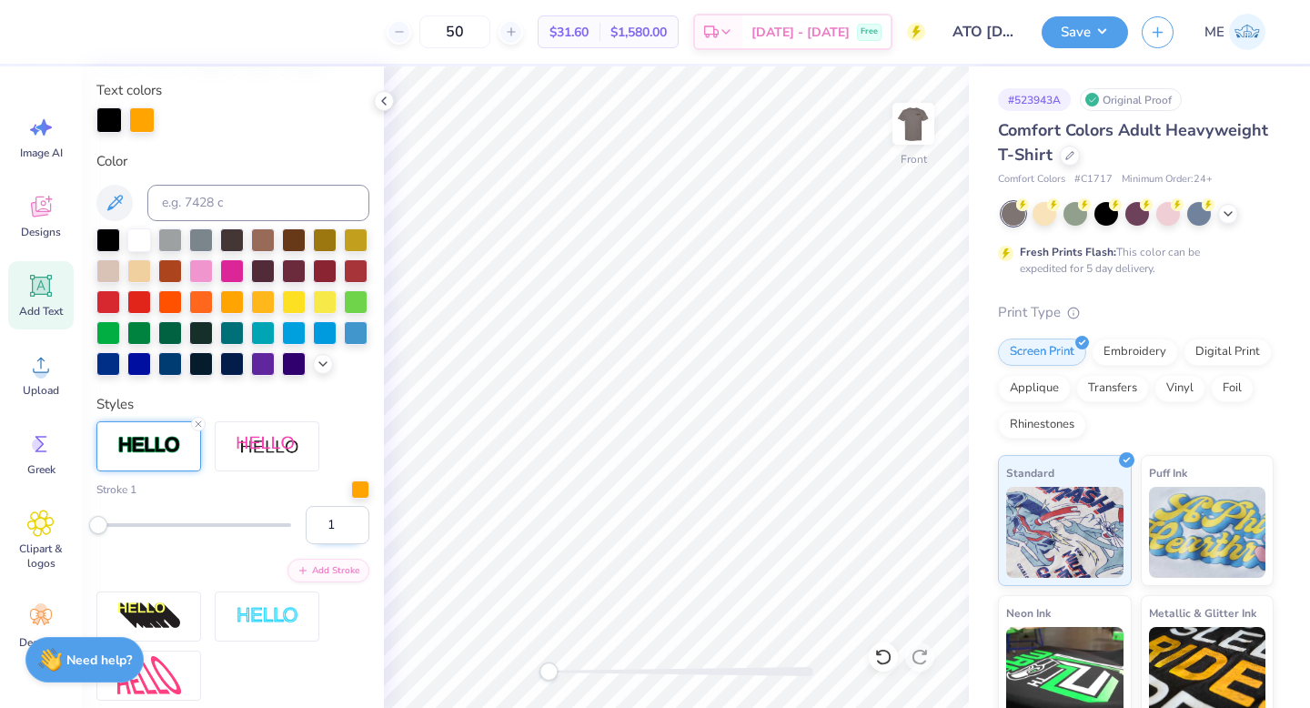
type input "1"
click at [341, 544] on input "1" at bounding box center [338, 525] width 64 height 38
type input "3.70"
type input "0.74"
type input "13.38"
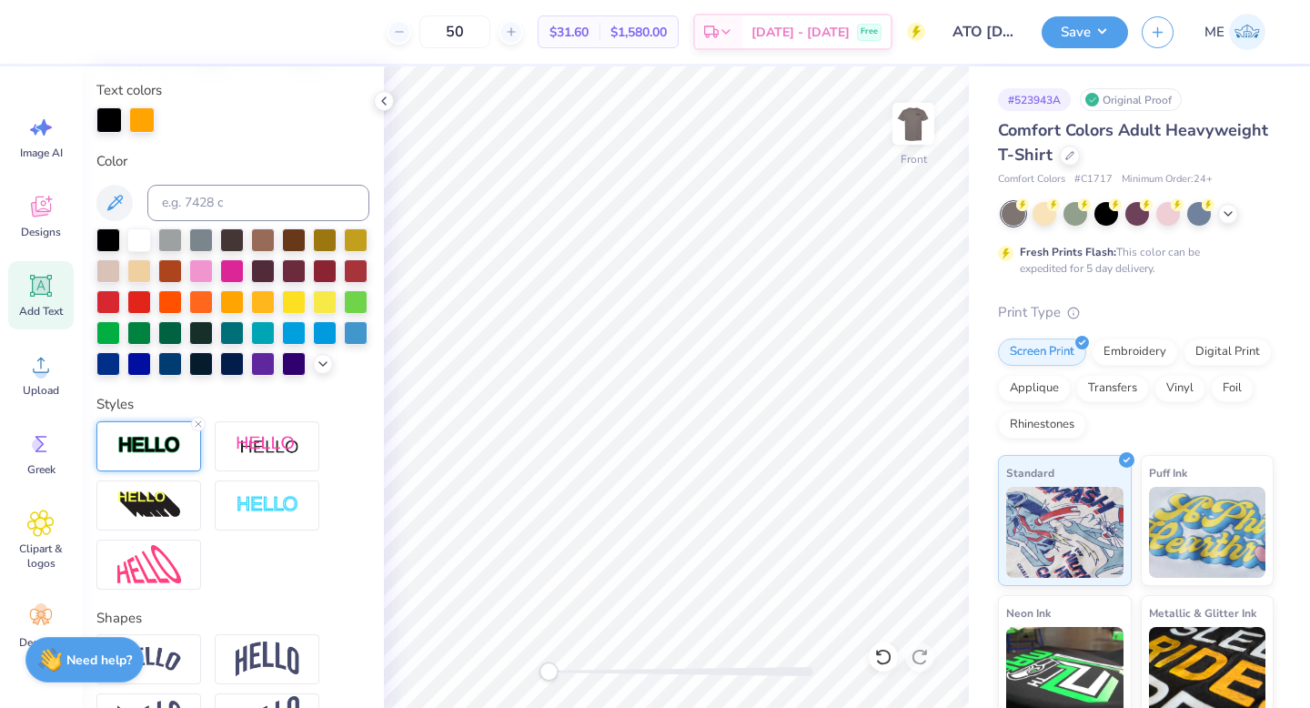
click at [138, 471] on div at bounding box center [148, 446] width 105 height 50
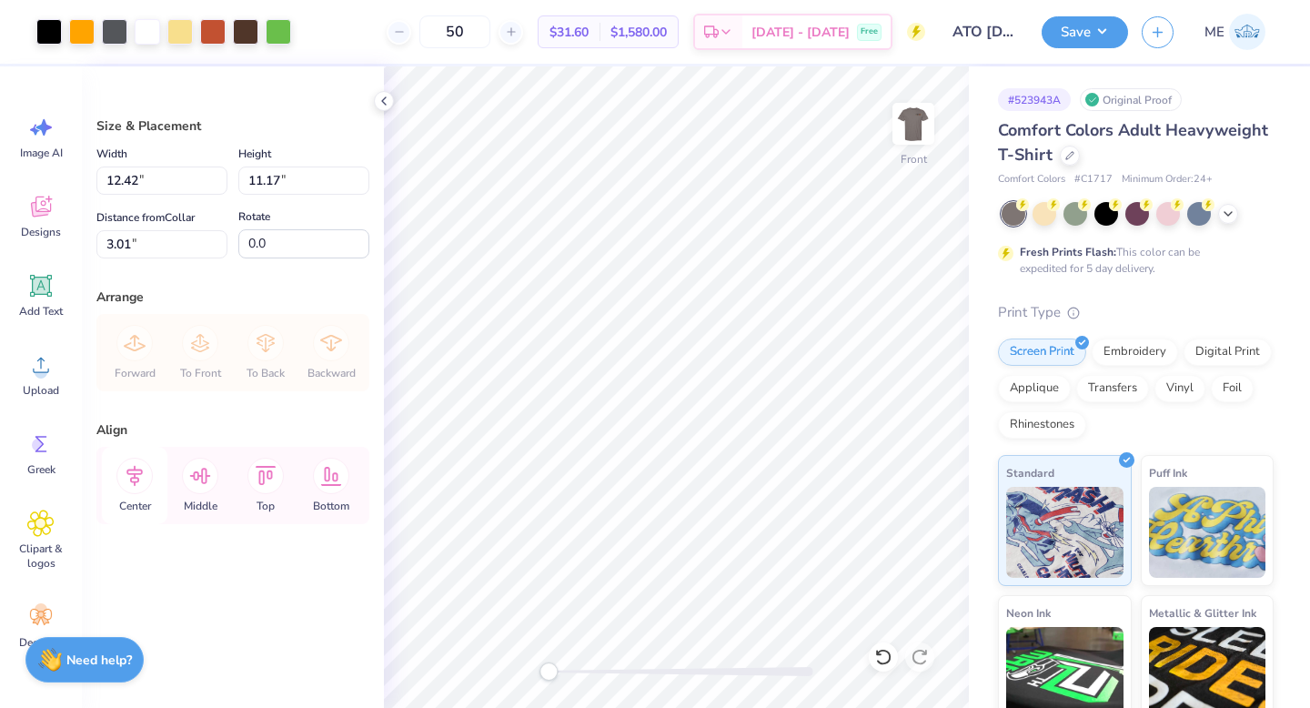
click at [139, 474] on icon at bounding box center [134, 476] width 16 height 21
click at [157, 184] on input "12.42" at bounding box center [161, 180] width 131 height 28
type input "12.50"
type input "11.24"
click at [138, 243] on input "2.97" at bounding box center [161, 244] width 131 height 28
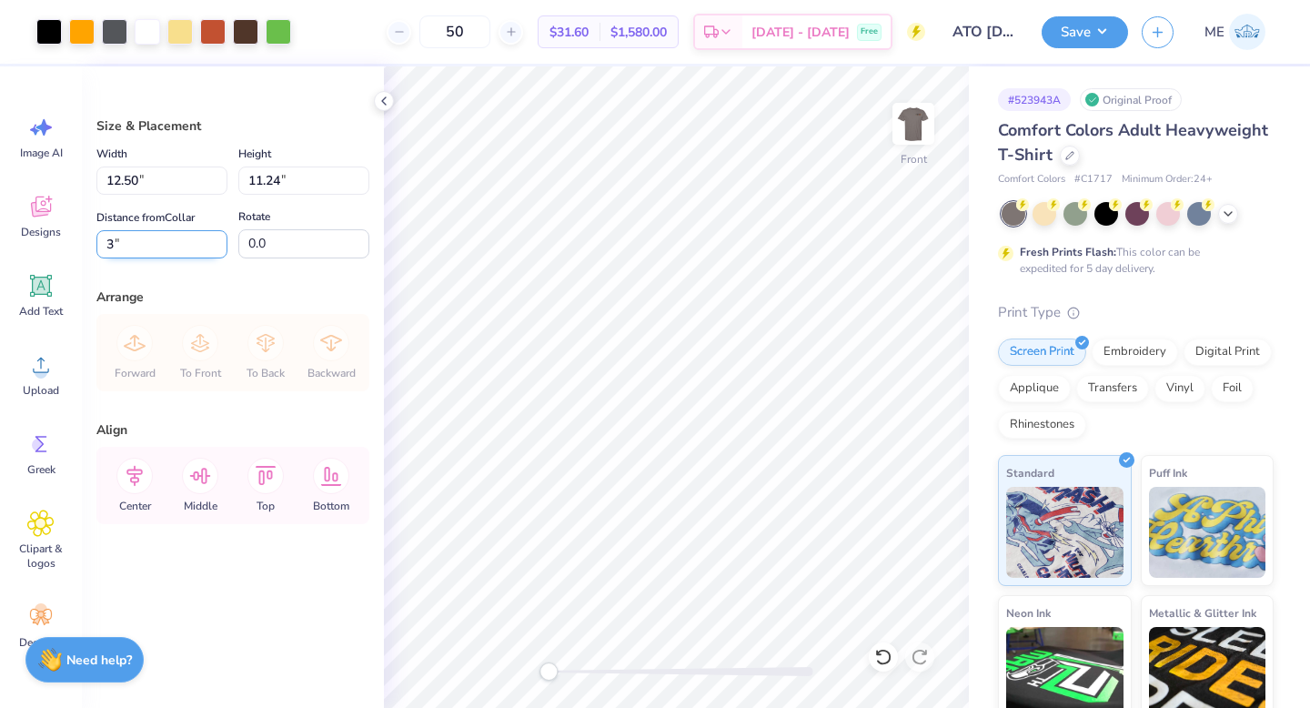
type input "3.00"
click at [1113, 33] on button "Save" at bounding box center [1084, 30] width 86 height 32
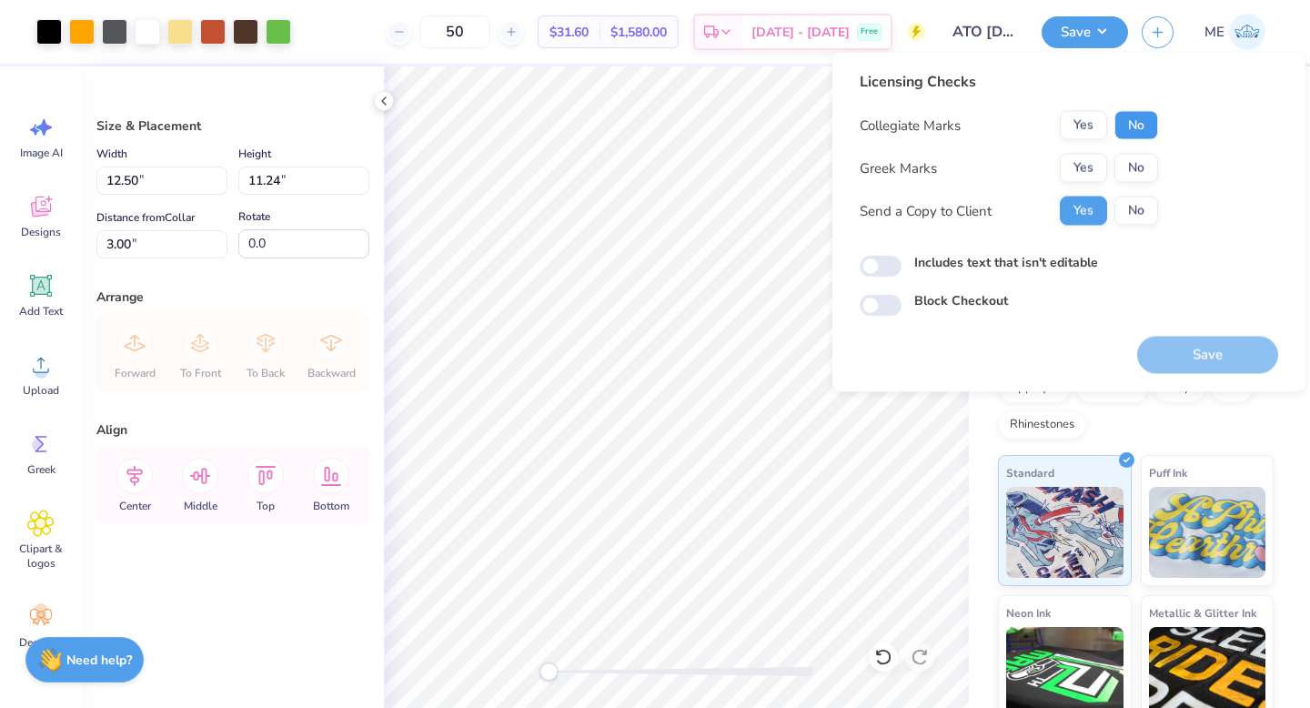
click at [1145, 119] on button "No" at bounding box center [1136, 125] width 44 height 29
drag, startPoint x: 1094, startPoint y: 166, endPoint x: 1065, endPoint y: 194, distance: 40.5
click at [1094, 166] on button "Yes" at bounding box center [1083, 168] width 47 height 29
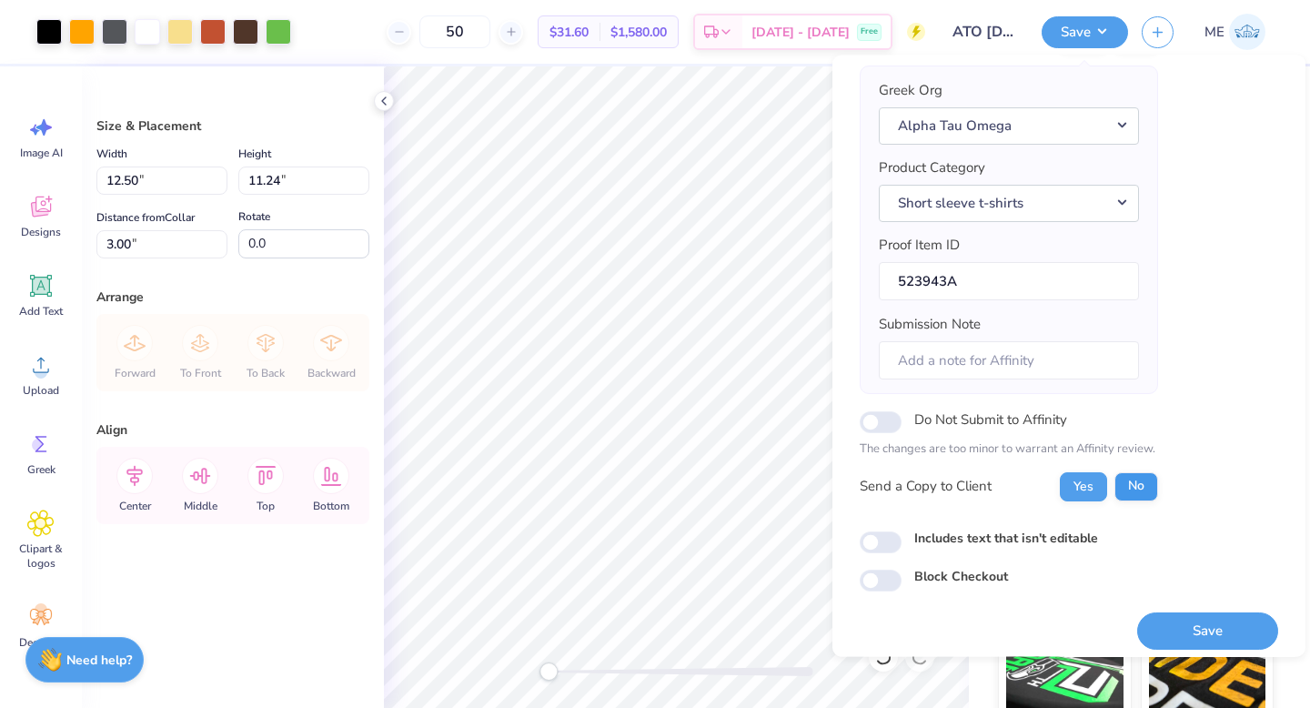
scroll to position [143, 0]
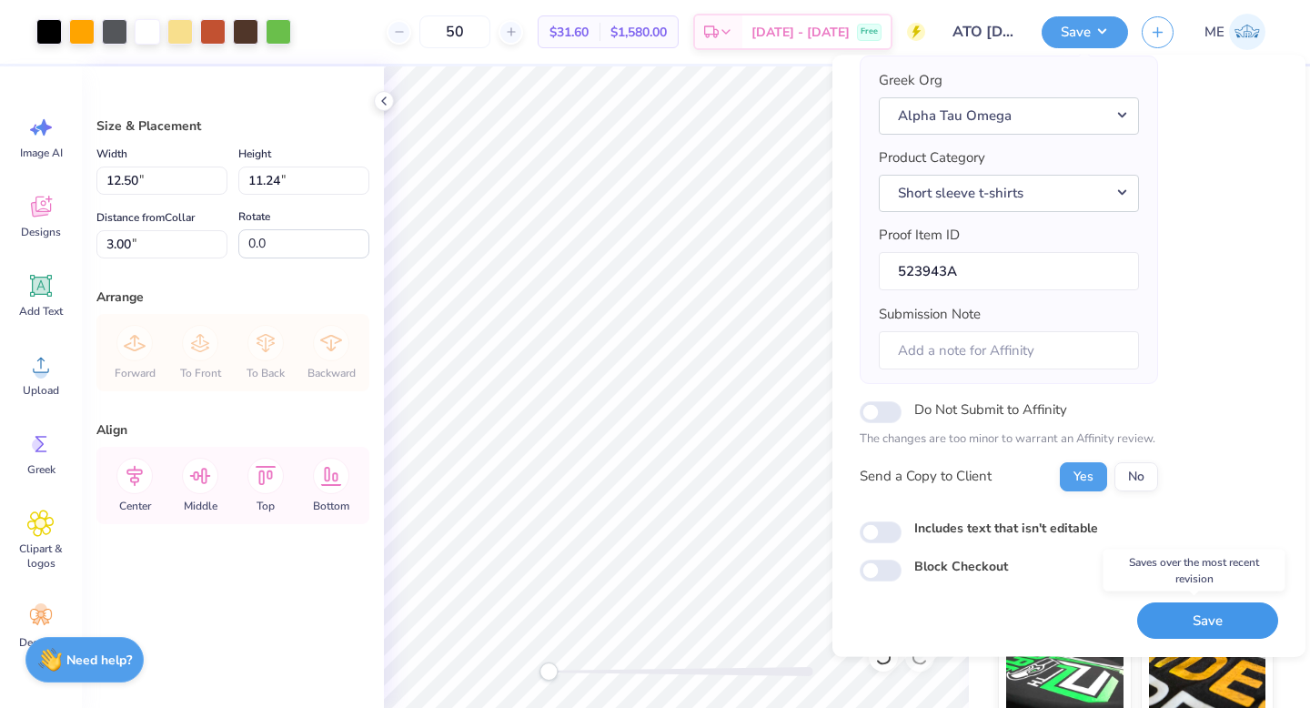
click at [1153, 614] on button "Save" at bounding box center [1207, 620] width 141 height 37
